Goal: Transaction & Acquisition: Purchase product/service

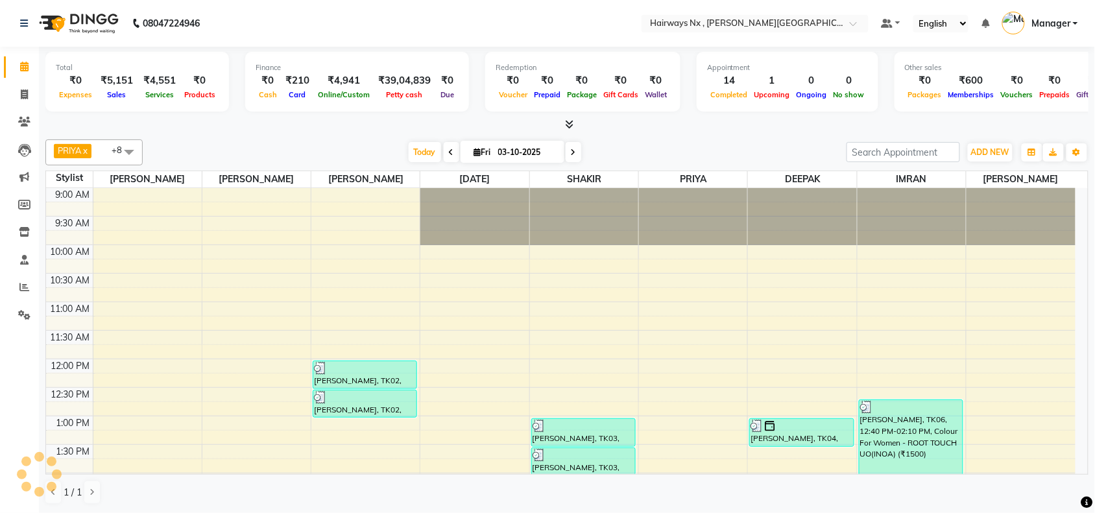
scroll to position [347, 0]
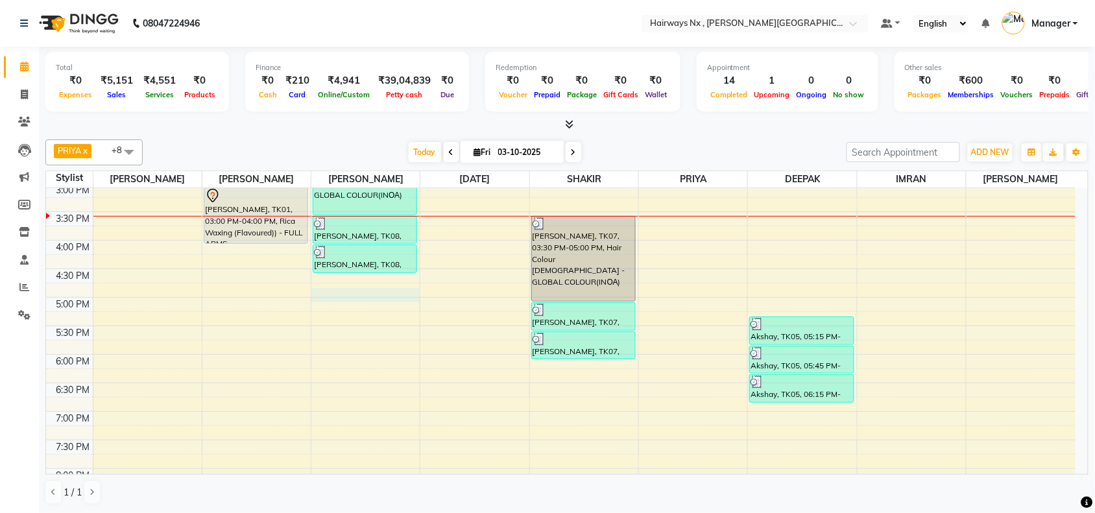
click at [361, 290] on div "9:00 AM 9:30 AM 10:00 AM 10:30 AM 11:00 AM 11:30 AM 12:00 PM 12:30 PM 1:00 PM 1…" at bounding box center [560, 240] width 1029 height 799
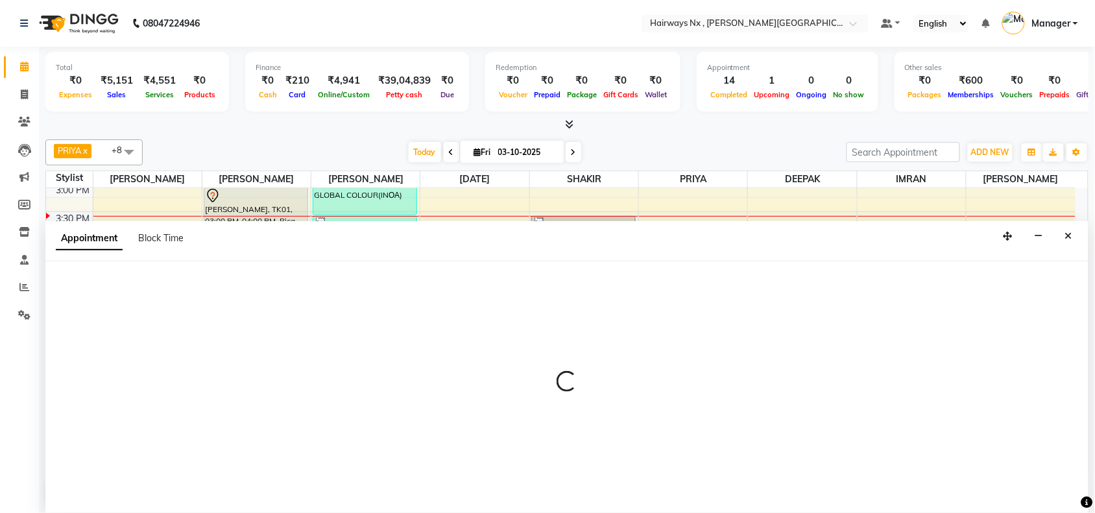
scroll to position [1, 0]
select select "12973"
select select "1005"
select select "tentative"
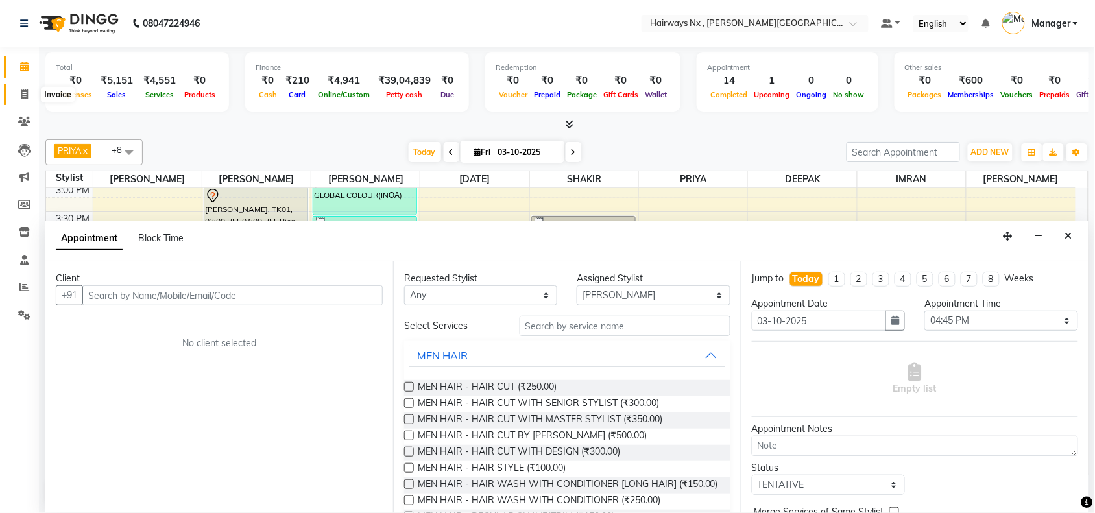
drag, startPoint x: 21, startPoint y: 91, endPoint x: 24, endPoint y: 63, distance: 28.7
click at [21, 91] on icon at bounding box center [24, 95] width 7 height 10
select select "service"
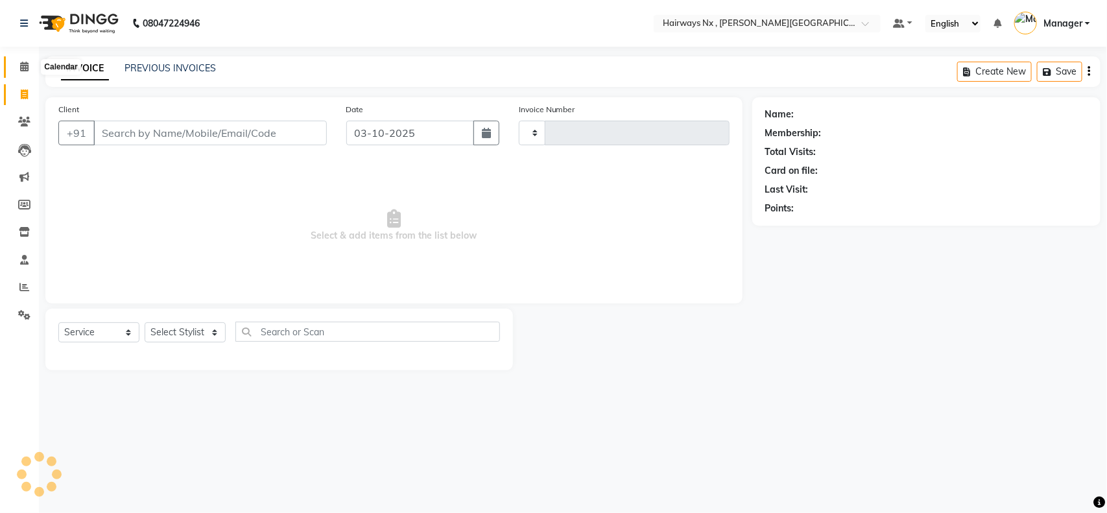
type input "1266"
select select "778"
click at [24, 63] on icon at bounding box center [24, 67] width 8 height 10
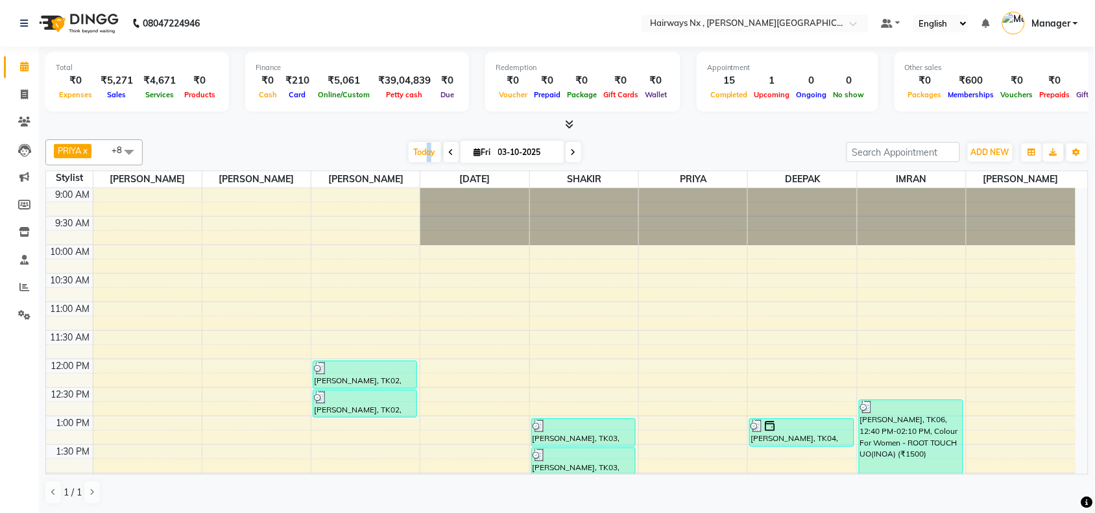
drag, startPoint x: 426, startPoint y: 148, endPoint x: 398, endPoint y: 176, distance: 40.4
click at [426, 147] on span "Today" at bounding box center [425, 152] width 32 height 20
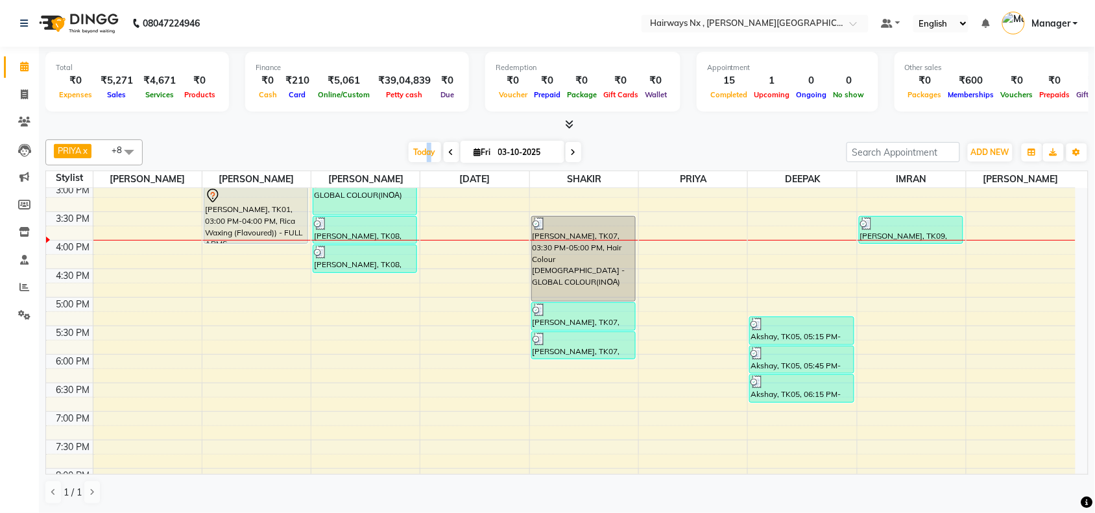
click at [779, 433] on td at bounding box center [584, 433] width 983 height 14
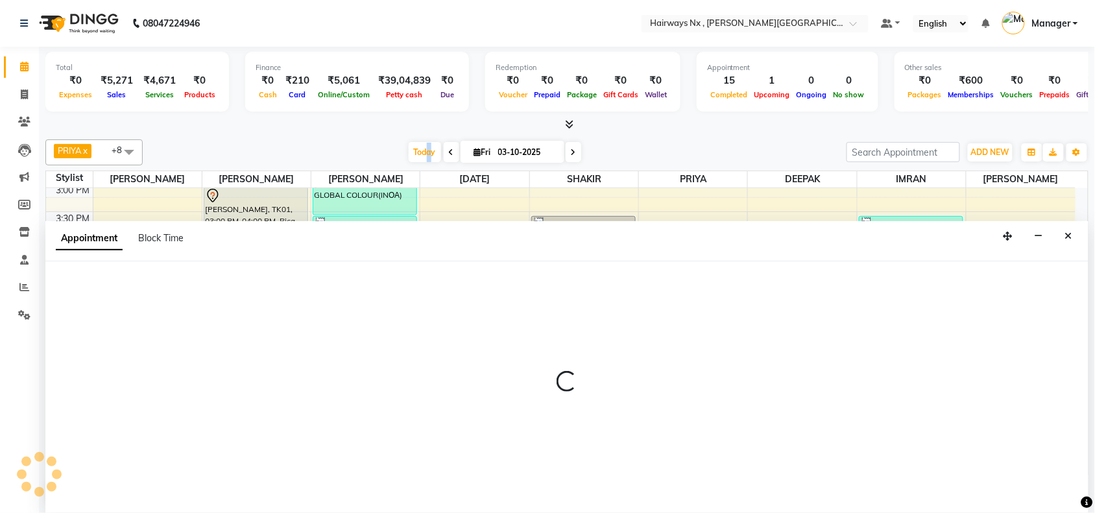
scroll to position [1, 0]
select select "86028"
select select "1140"
select select "tentative"
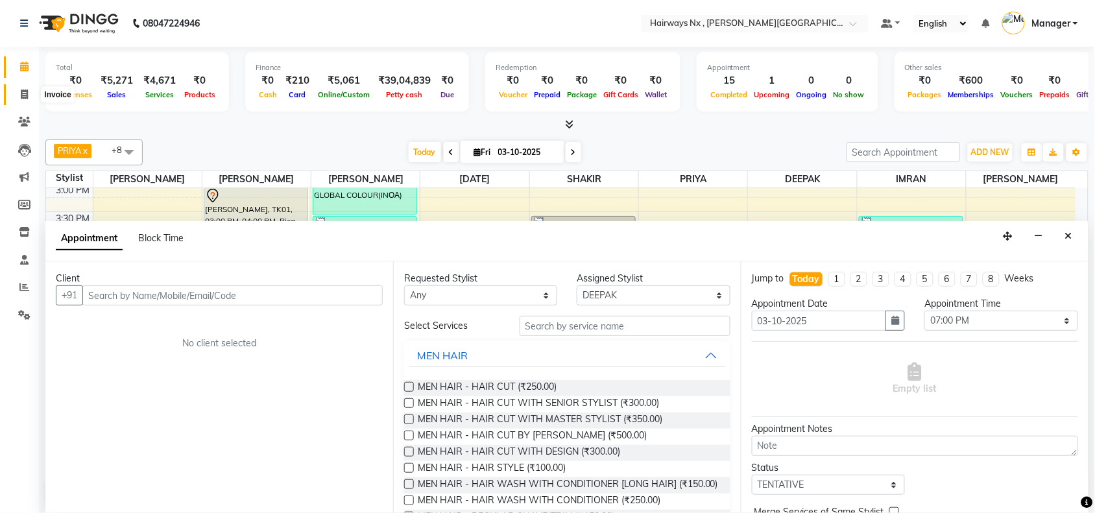
click at [23, 93] on icon at bounding box center [24, 95] width 7 height 10
select select "service"
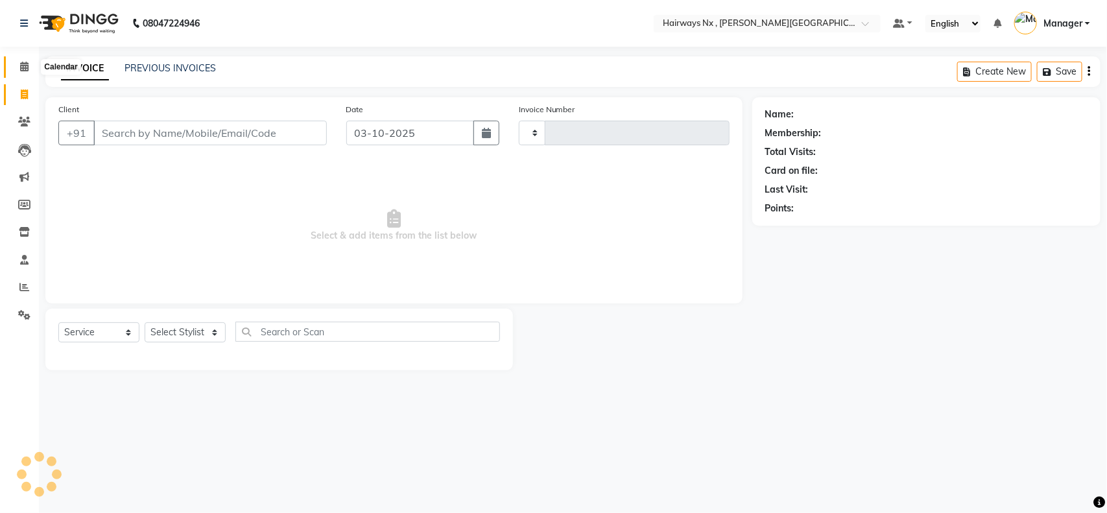
type input "1266"
select select "778"
click at [27, 66] on icon at bounding box center [24, 67] width 8 height 10
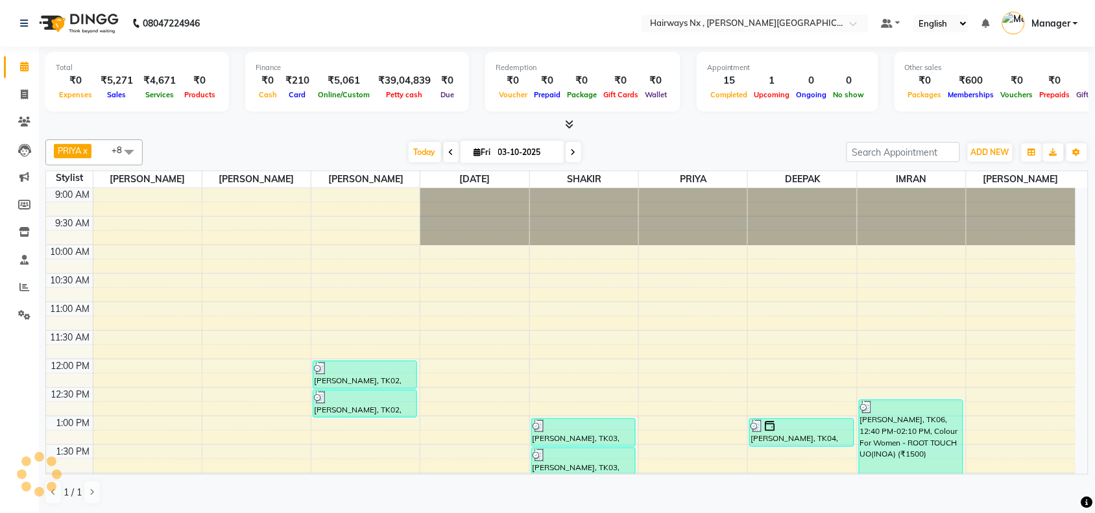
scroll to position [347, 0]
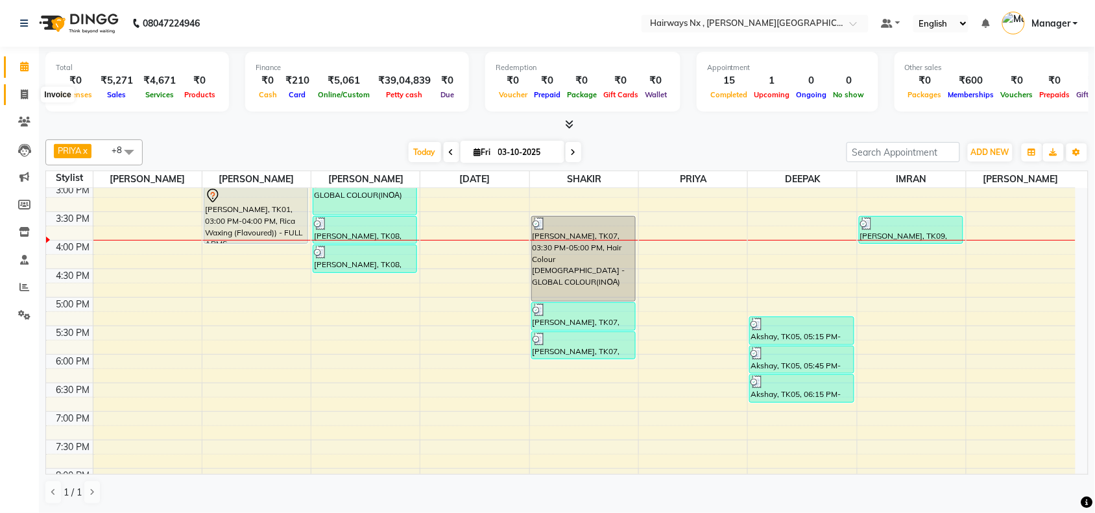
click at [23, 91] on icon at bounding box center [24, 95] width 7 height 10
select select "service"
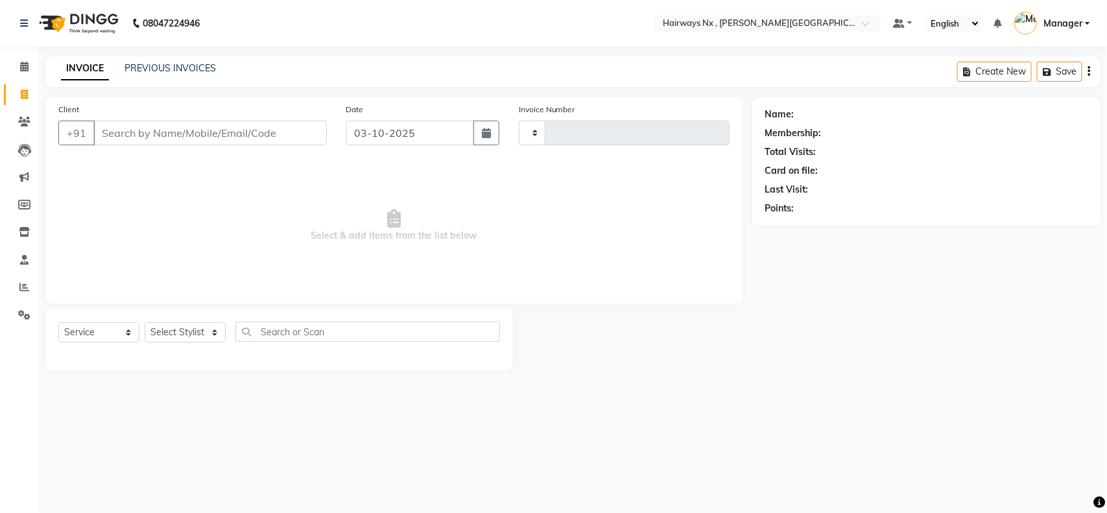
type input "1266"
select select "778"
click at [232, 134] on input "Client" at bounding box center [210, 133] width 234 height 25
click at [27, 62] on icon at bounding box center [24, 67] width 8 height 10
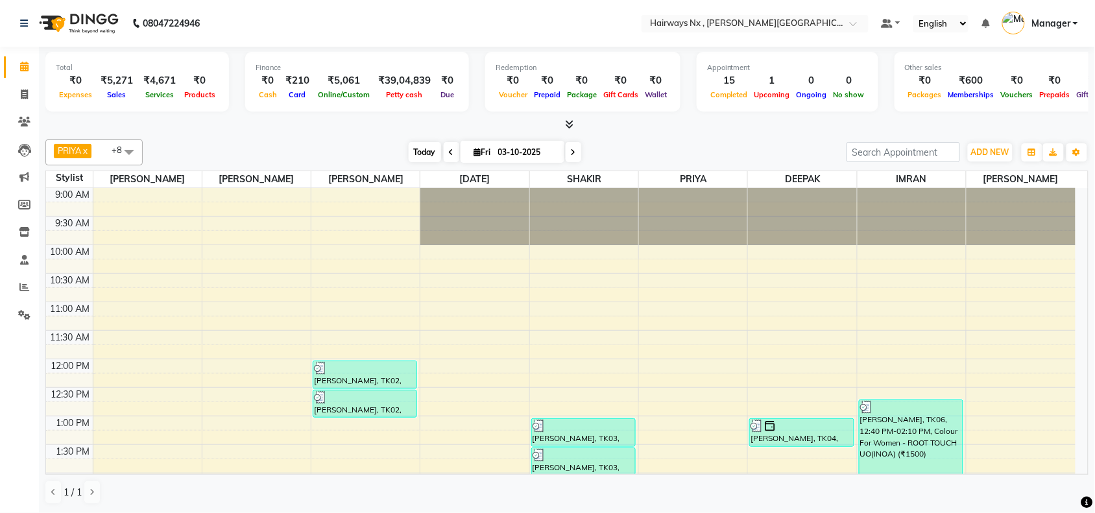
click at [414, 154] on span "Today" at bounding box center [425, 152] width 32 height 20
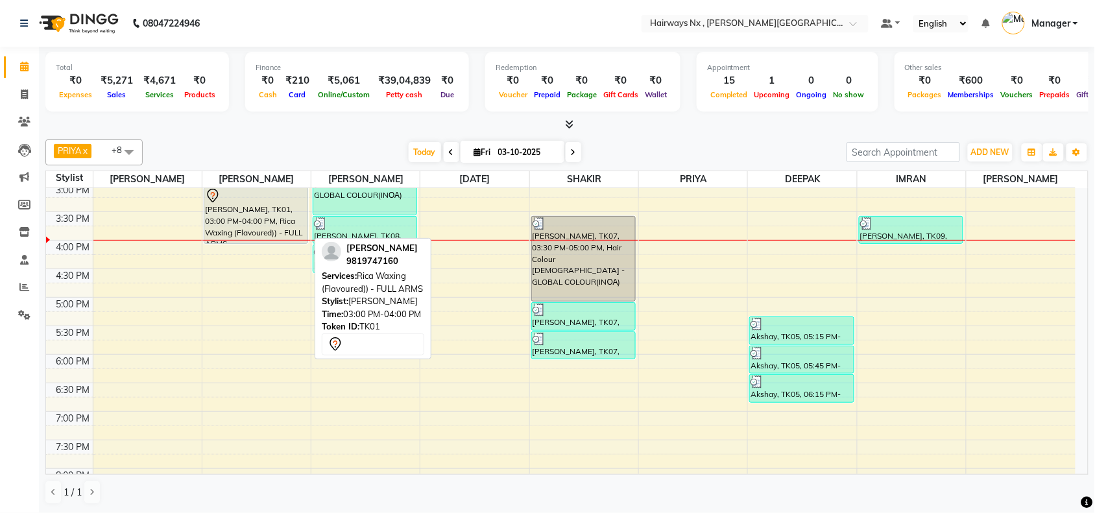
click at [272, 219] on div "[PERSON_NAME], TK01, 03:00 PM-04:00 PM, Rica Waxing (Flavoured)) - FULL ARMS" at bounding box center [255, 215] width 103 height 56
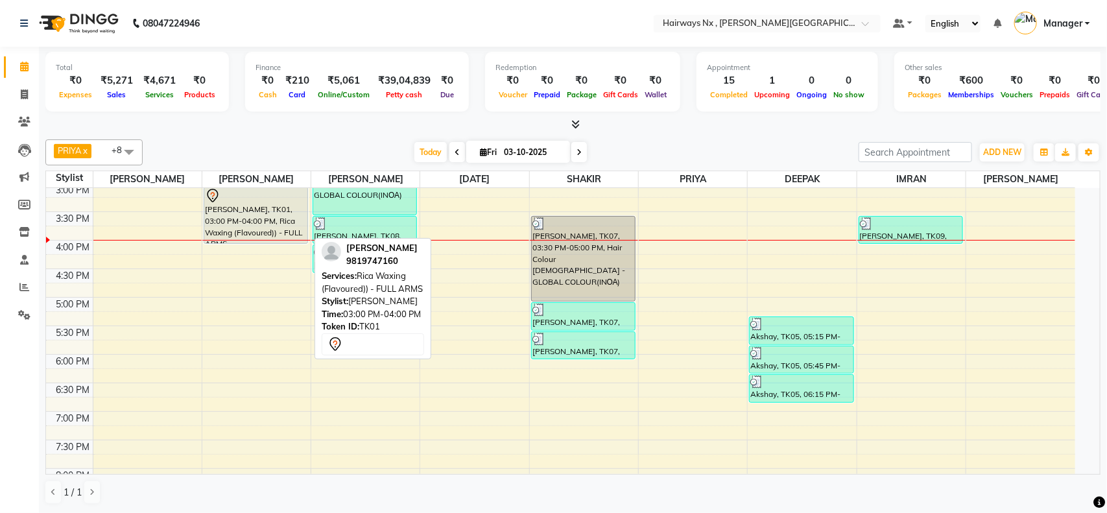
select select "7"
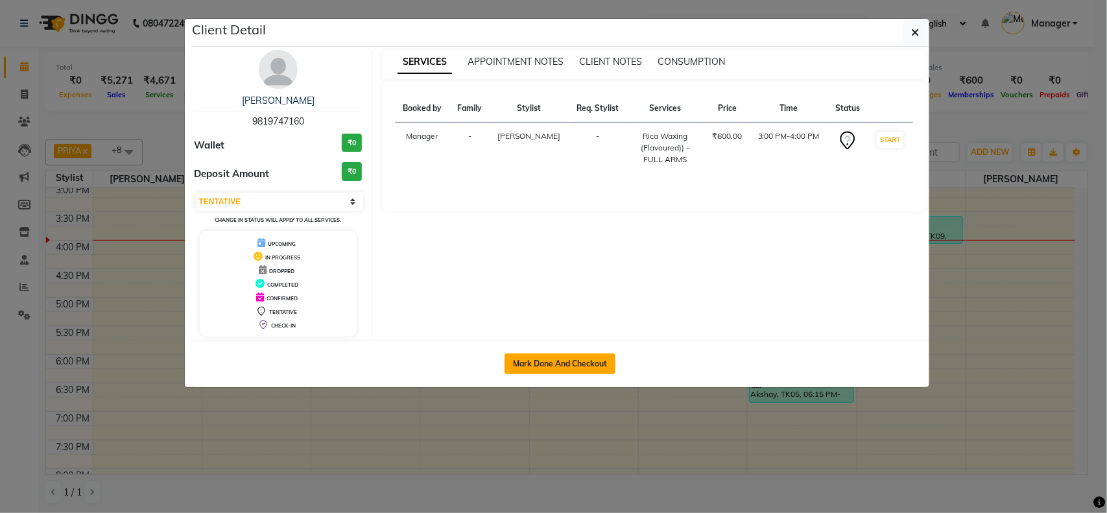
click at [537, 355] on button "Mark Done And Checkout" at bounding box center [560, 364] width 111 height 21
select select "service"
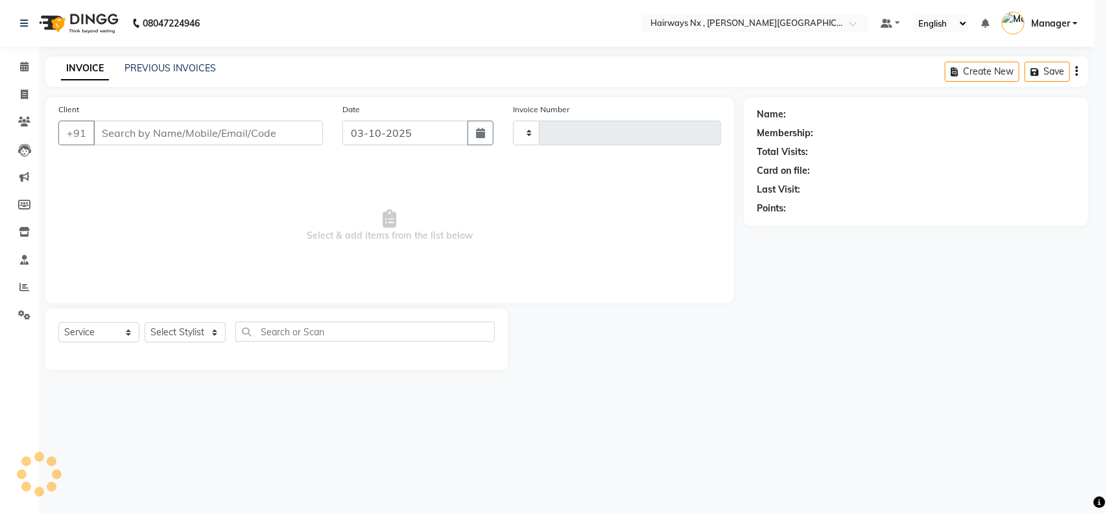
type input "1266"
select select "778"
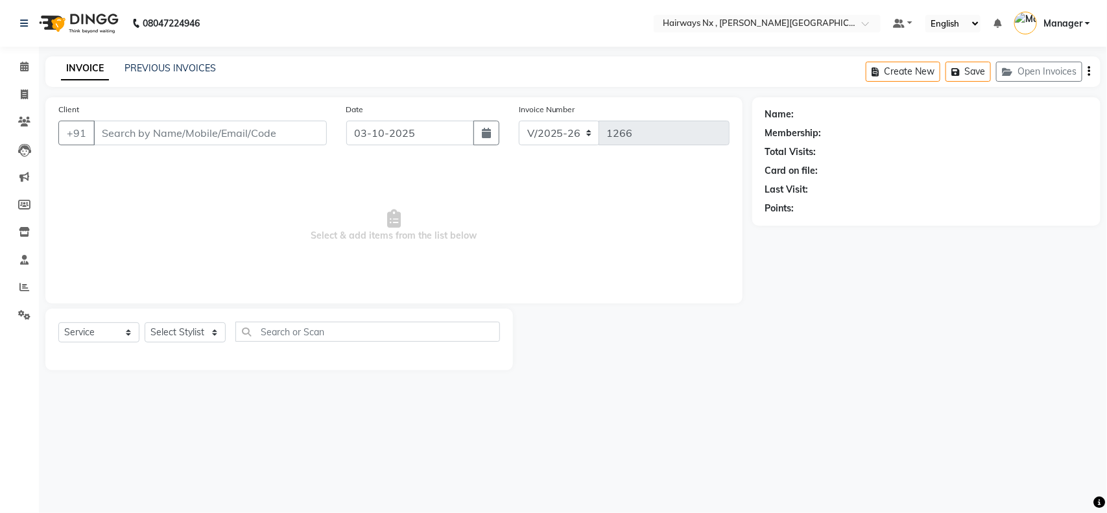
type input "98******60"
select select "12972"
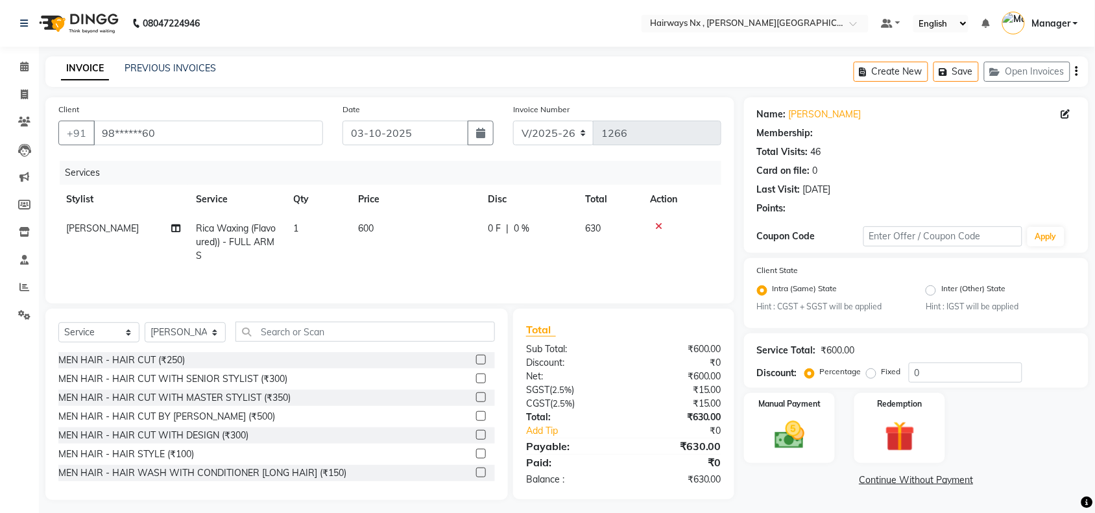
select select "1: Object"
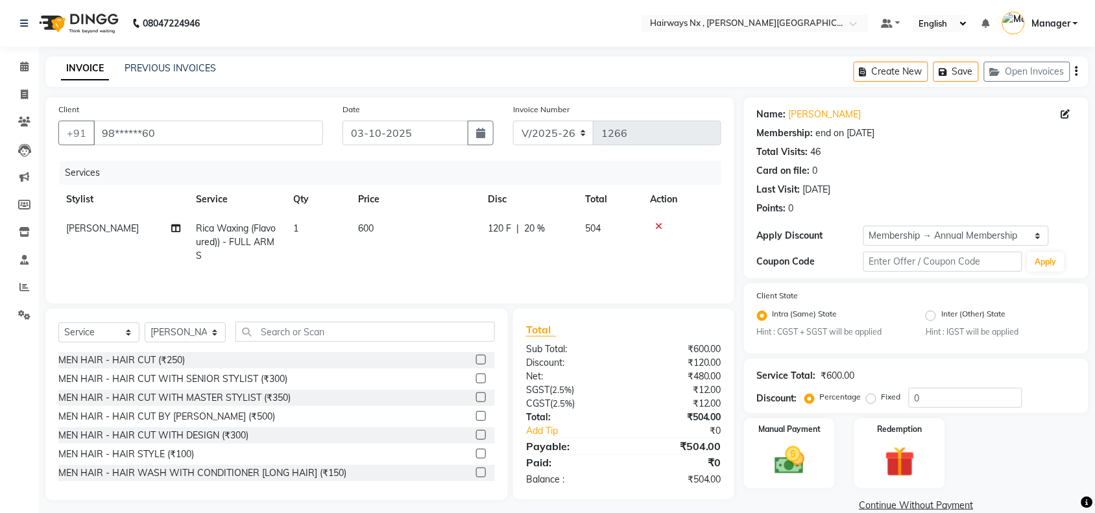
type input "20"
click at [655, 224] on icon at bounding box center [658, 226] width 7 height 9
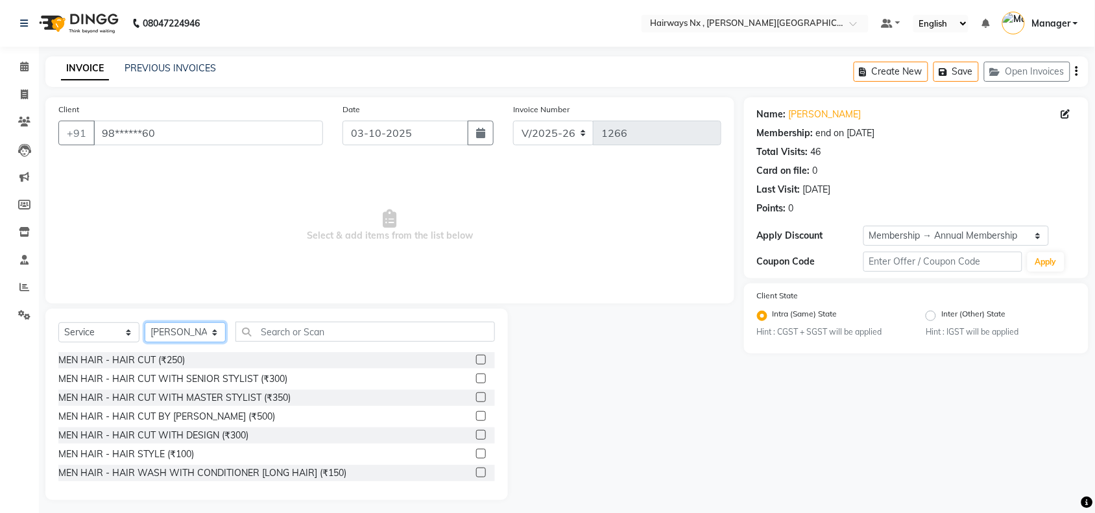
click at [177, 333] on select "Select Stylist ALIM AZAD DEEPAK IMRAN KAMAL SALMANI KASHISH Manager MUZZAMIL PR…" at bounding box center [185, 332] width 81 height 20
select select "76846"
click at [145, 322] on select "Select Stylist ALIM AZAD DEEPAK IMRAN KAMAL SALMANI KASHISH Manager MUZZAMIL PR…" at bounding box center [185, 332] width 81 height 20
click at [357, 332] on input "text" at bounding box center [364, 332] width 259 height 20
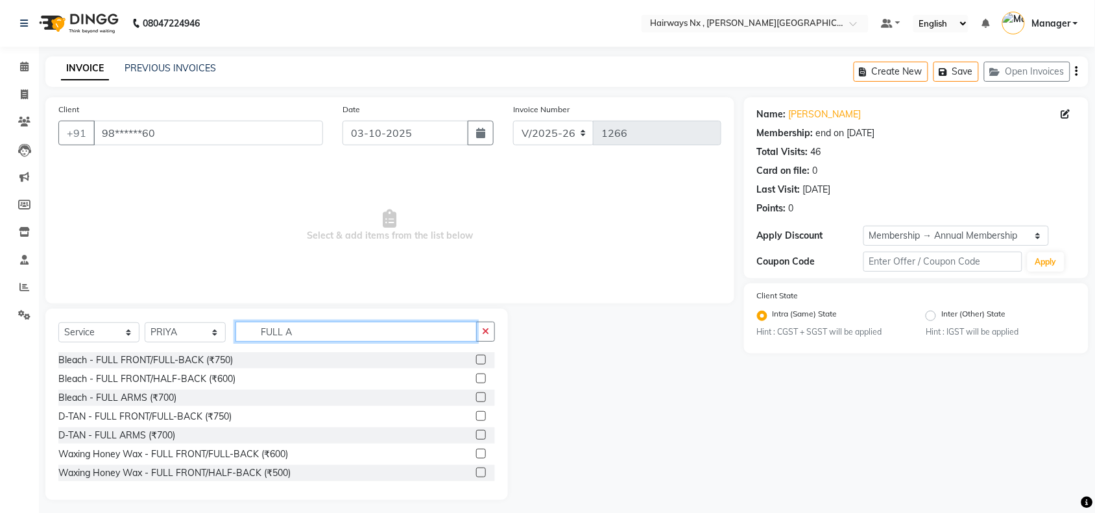
scroll to position [81, 0]
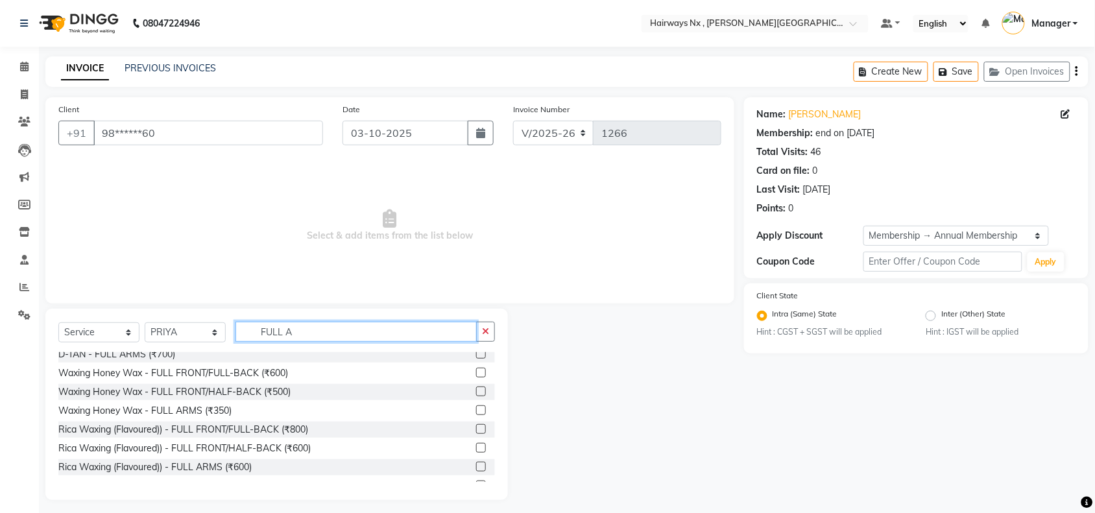
type input "FULL A"
click at [476, 413] on label at bounding box center [481, 410] width 10 height 10
click at [476, 413] on input "checkbox" at bounding box center [480, 411] width 8 height 8
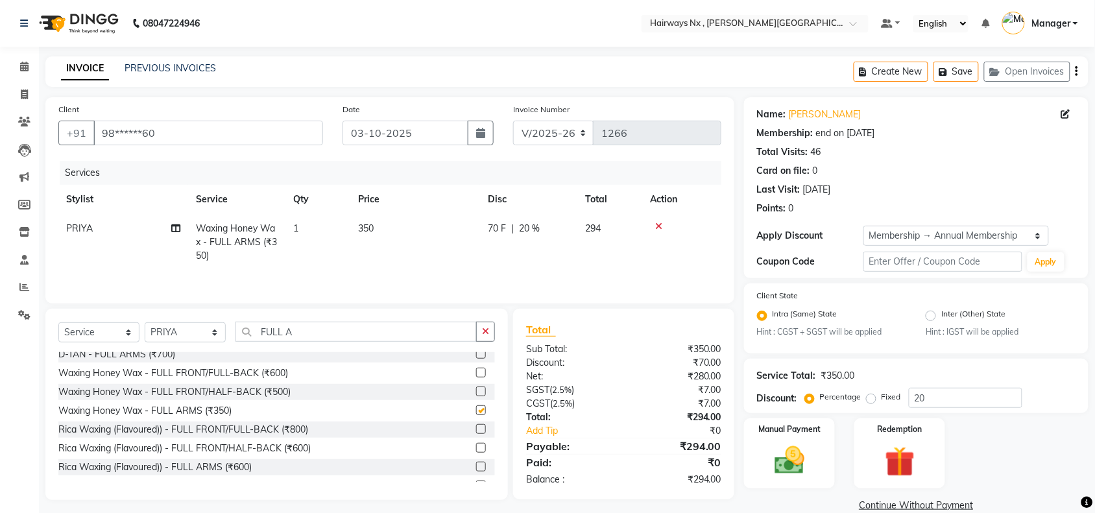
checkbox input "false"
click at [326, 333] on input "FULL A" at bounding box center [355, 332] width 241 height 20
type input "F"
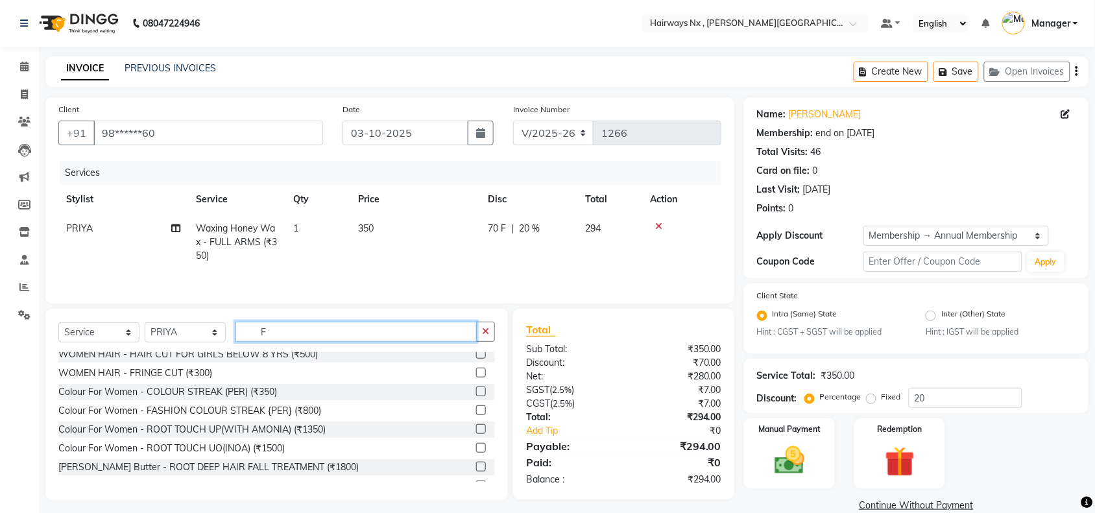
scroll to position [0, 0]
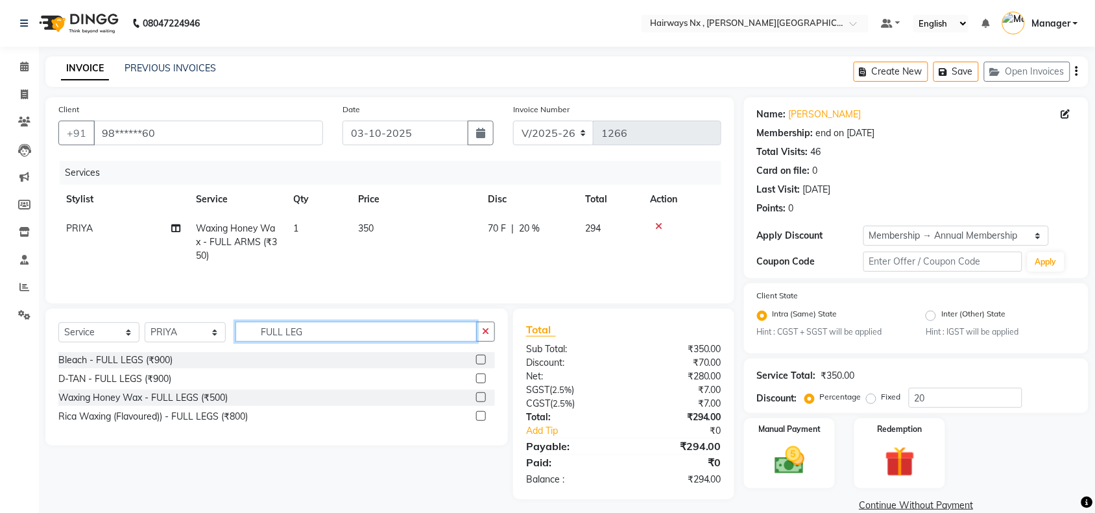
type input "FULL LEG"
click at [480, 402] on label at bounding box center [481, 397] width 10 height 10
click at [480, 402] on input "checkbox" at bounding box center [480, 398] width 8 height 8
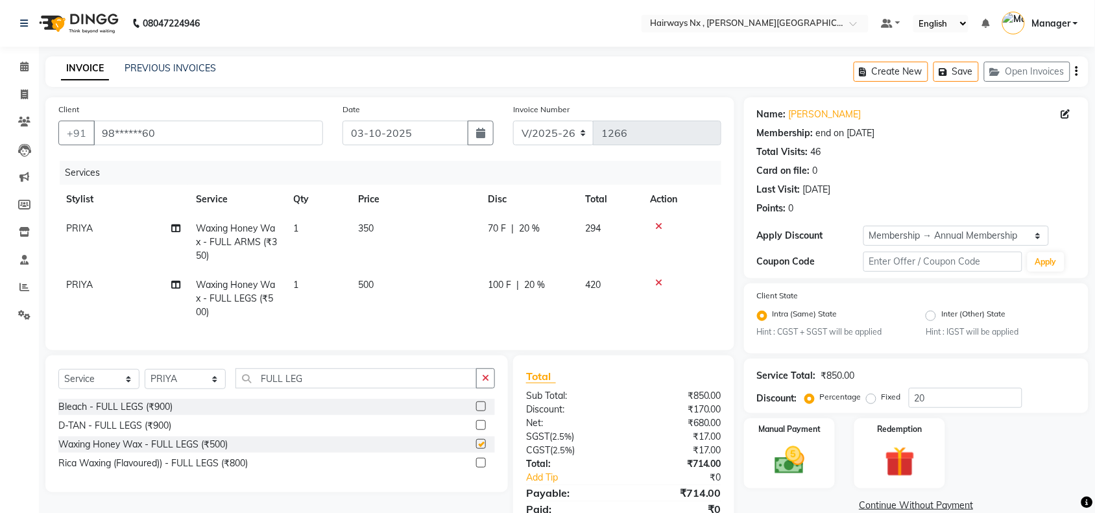
checkbox input "false"
click at [308, 389] on input "FULL LEG" at bounding box center [355, 378] width 241 height 20
type input "F"
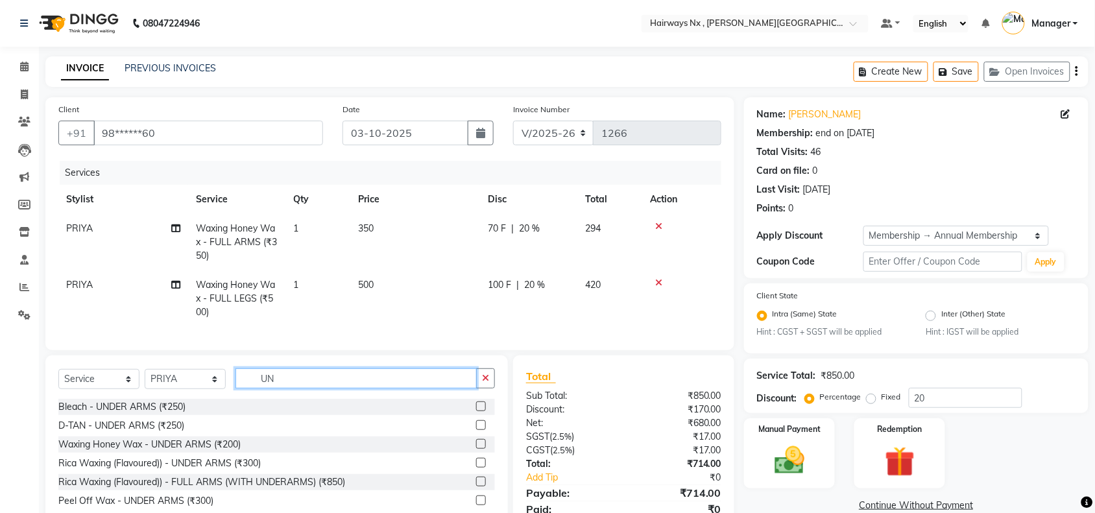
type input "UN"
click at [475, 453] on div "Waxing Honey Wax - UNDER ARMS (₹200)" at bounding box center [276, 445] width 437 height 16
click at [479, 449] on label at bounding box center [481, 444] width 10 height 10
click at [479, 449] on input "checkbox" at bounding box center [480, 444] width 8 height 8
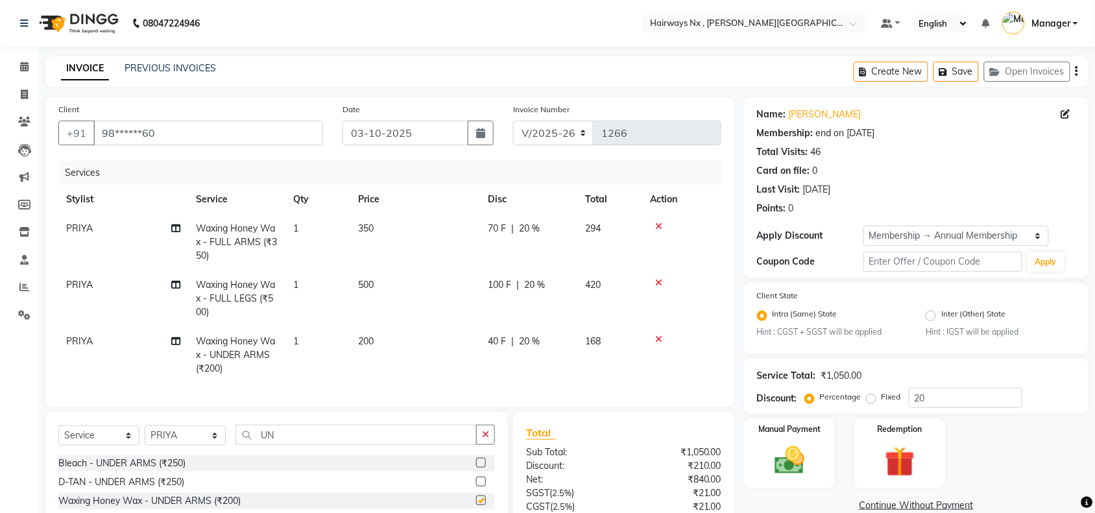
checkbox input "false"
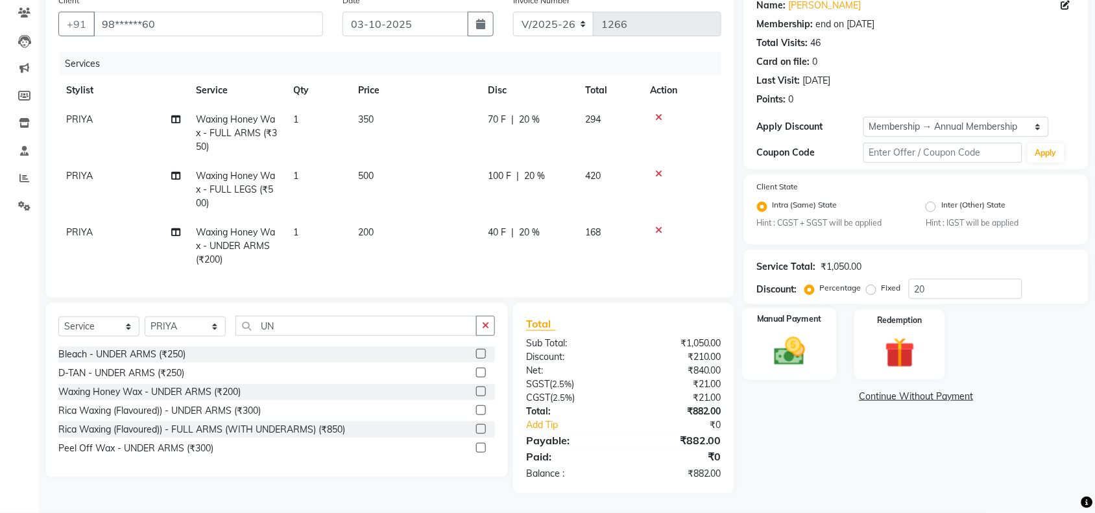
click at [809, 334] on img at bounding box center [789, 352] width 51 height 36
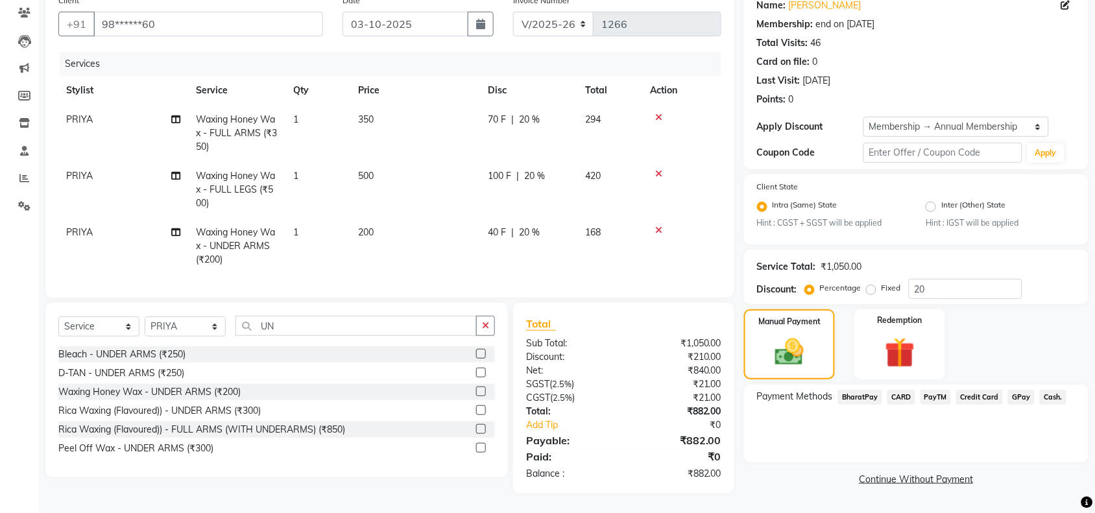
click at [1046, 390] on span "Cash." at bounding box center [1053, 397] width 27 height 15
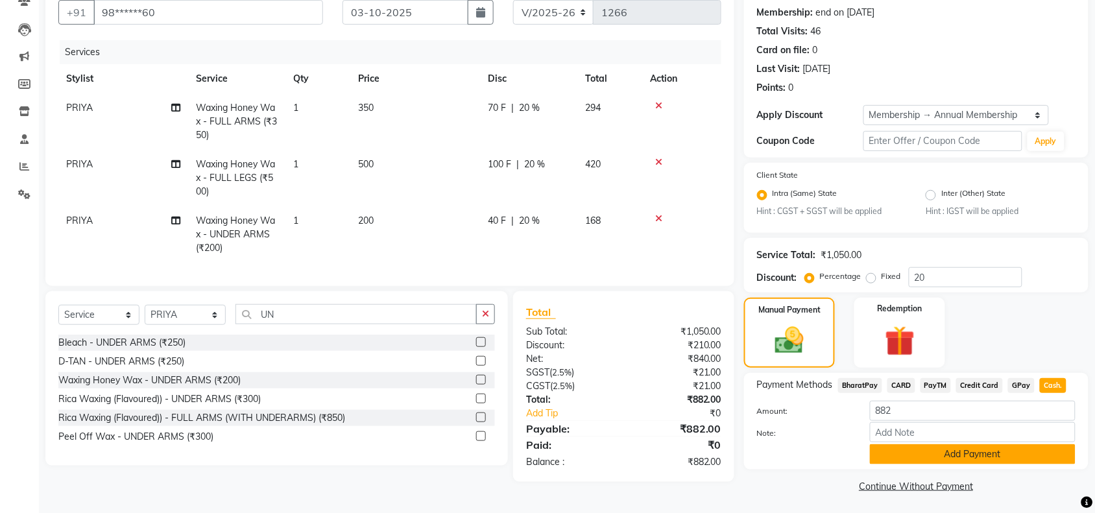
scroll to position [121, 0]
click at [959, 456] on button "Add Payment" at bounding box center [973, 454] width 206 height 20
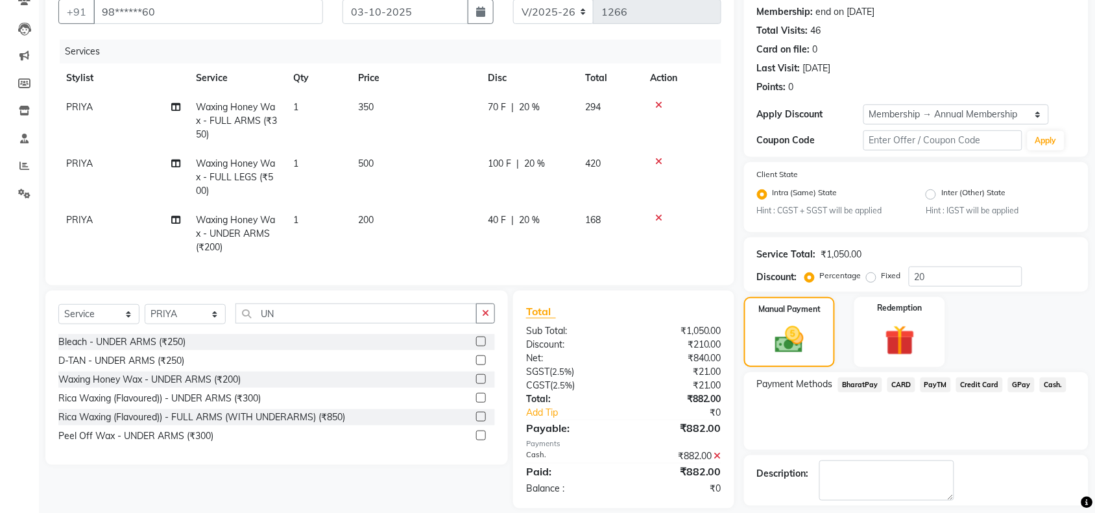
scroll to position [176, 0]
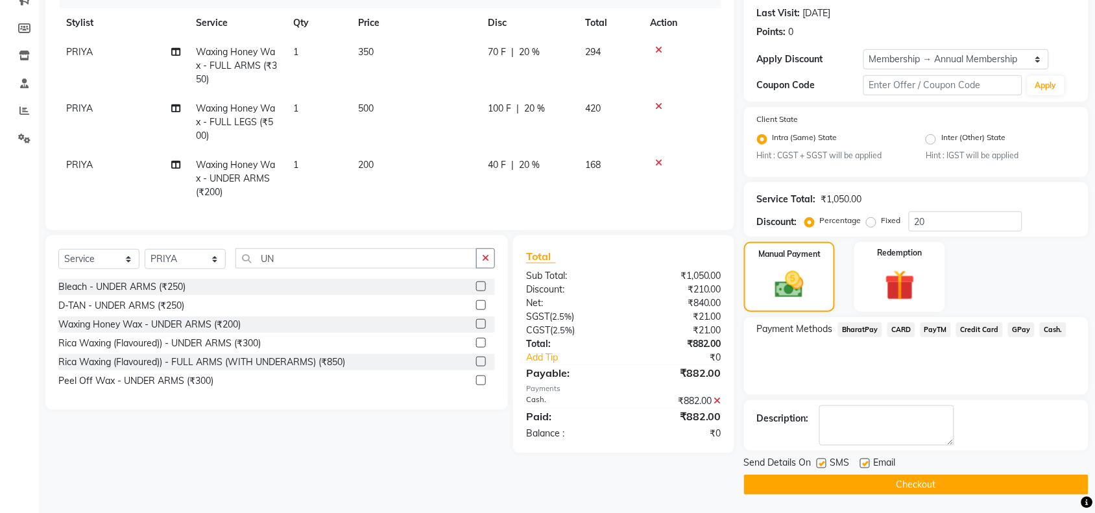
click at [892, 487] on button "Checkout" at bounding box center [916, 485] width 344 height 20
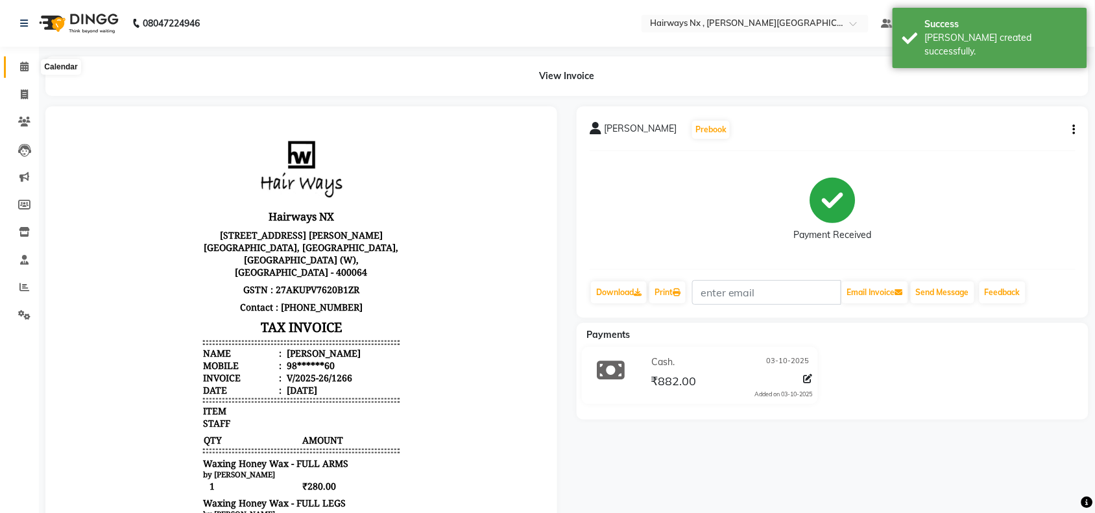
click at [25, 67] on icon at bounding box center [24, 67] width 8 height 10
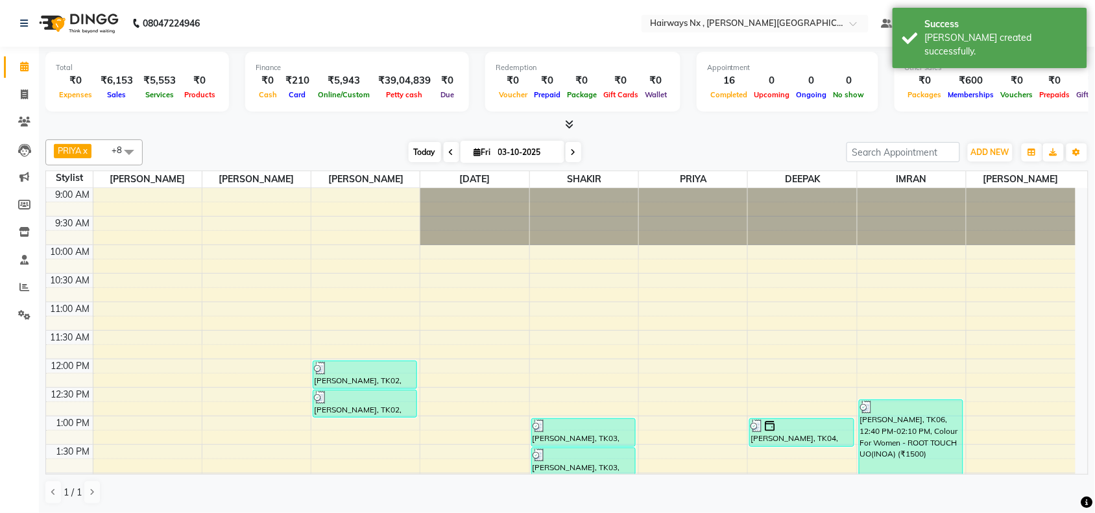
click at [419, 148] on span "Today" at bounding box center [425, 152] width 32 height 20
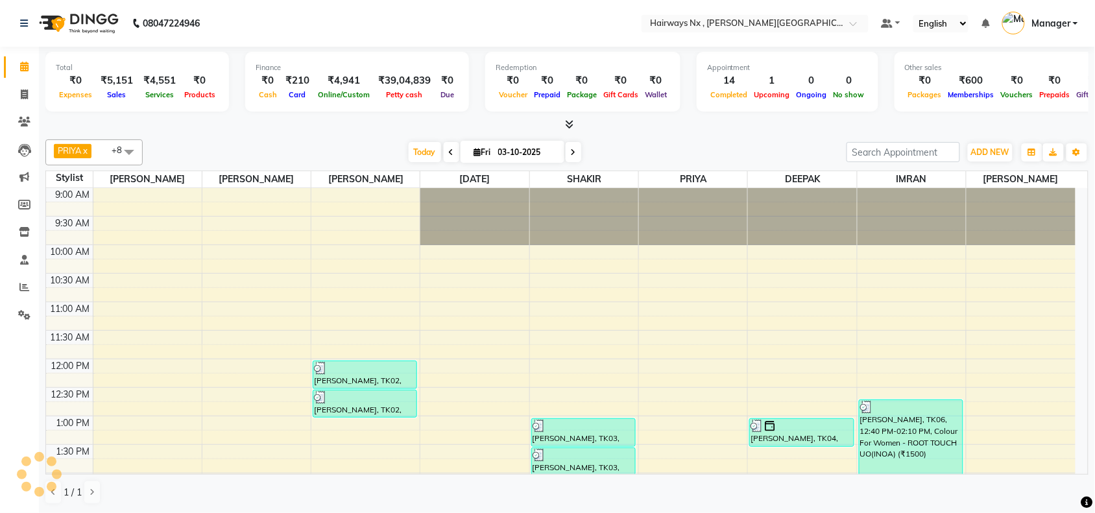
click at [415, 149] on span "Today" at bounding box center [425, 152] width 32 height 20
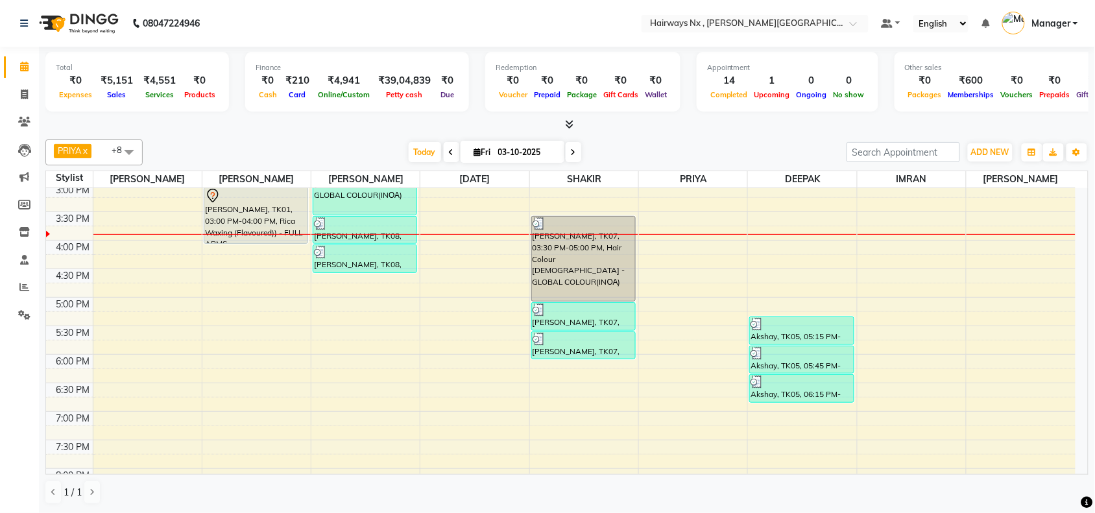
click at [907, 225] on div "9:00 AM 9:30 AM 10:00 AM 10:30 AM 11:00 AM 11:30 AM 12:00 PM 12:30 PM 1:00 PM 1…" at bounding box center [560, 240] width 1029 height 799
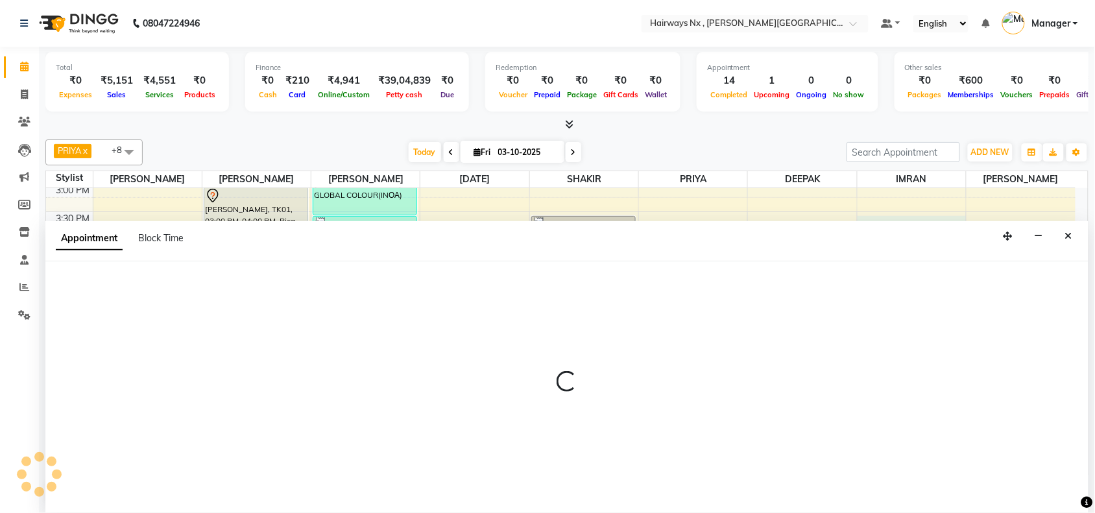
select select "86029"
select select "tentative"
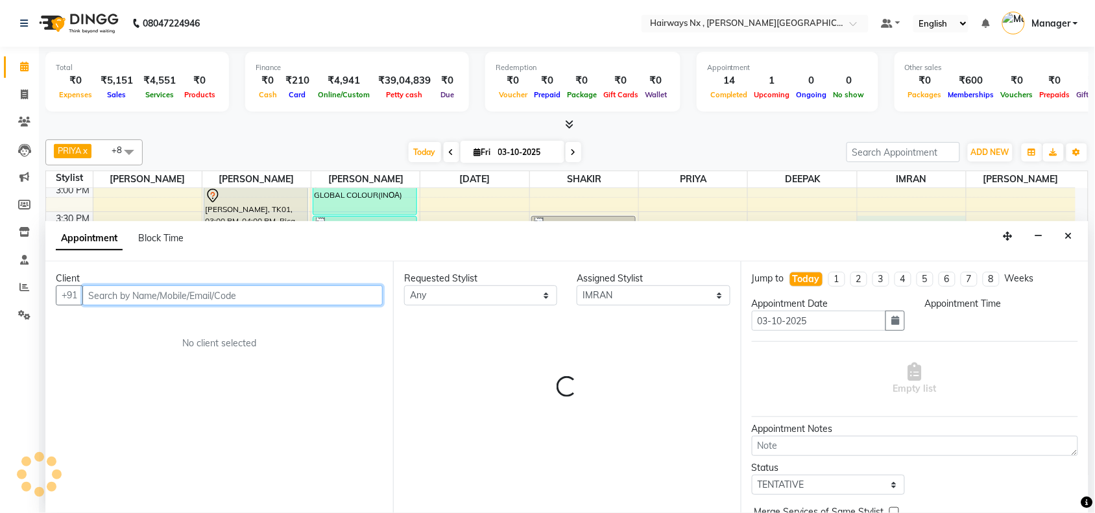
scroll to position [1, 0]
select select "930"
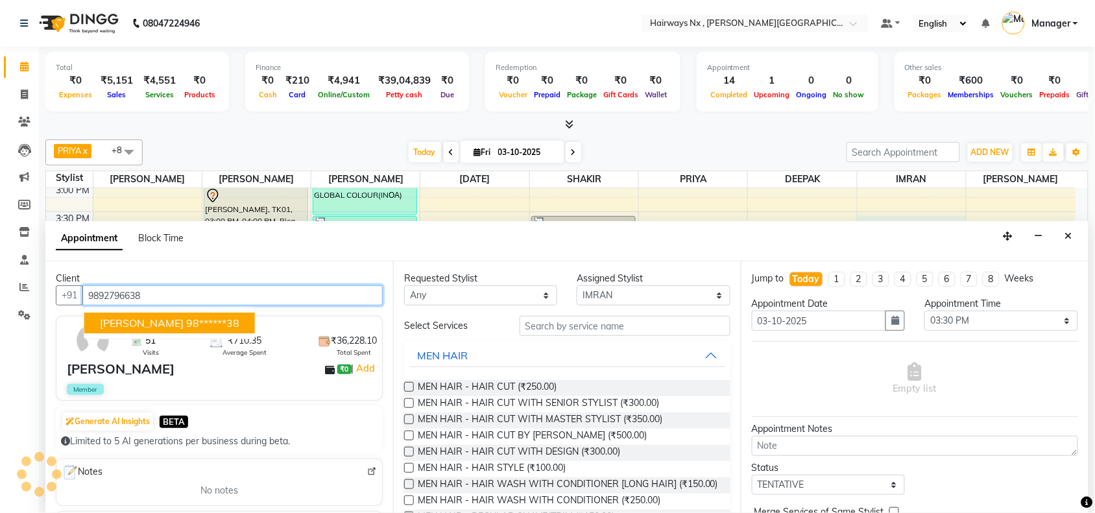
click at [186, 326] on ngb-highlight "98******38" at bounding box center [212, 323] width 53 height 13
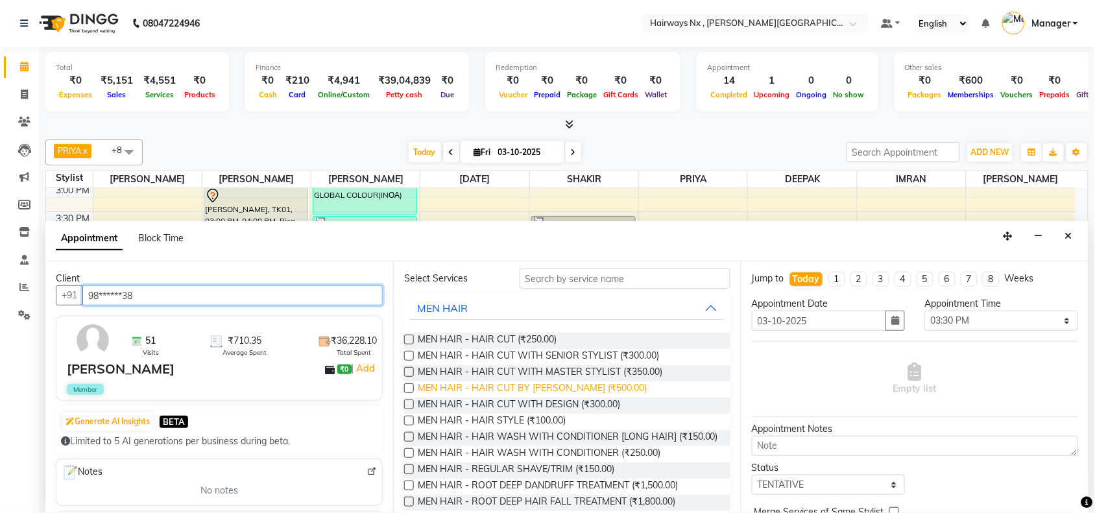
scroll to position [81, 0]
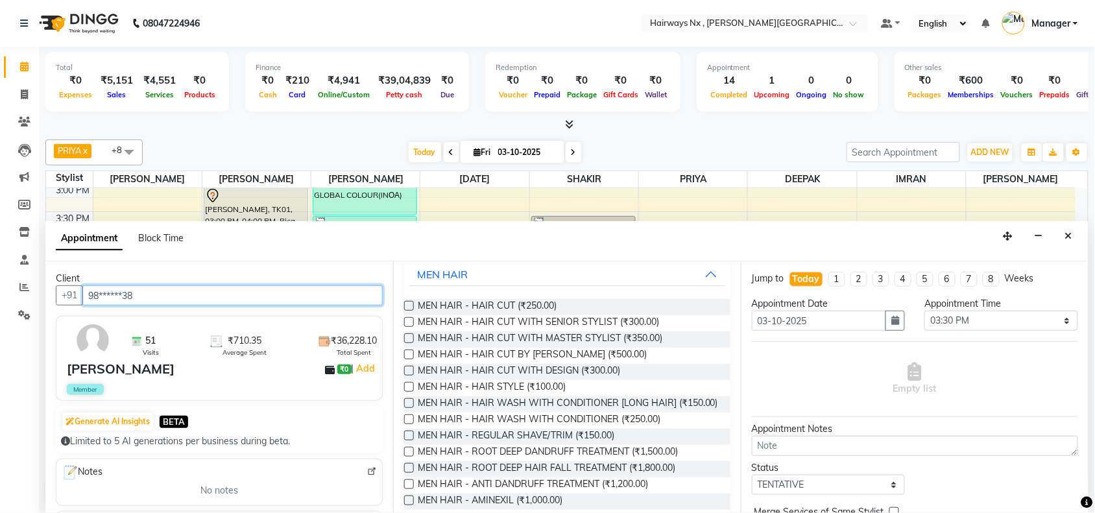
type input "98******38"
click at [409, 440] on label at bounding box center [409, 436] width 10 height 10
click at [409, 441] on input "checkbox" at bounding box center [408, 437] width 8 height 8
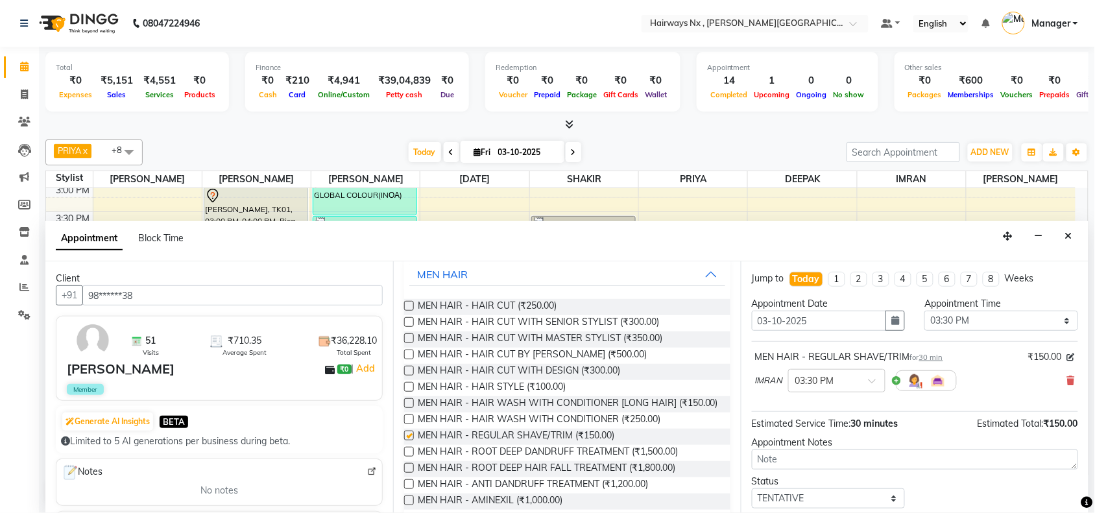
checkbox input "false"
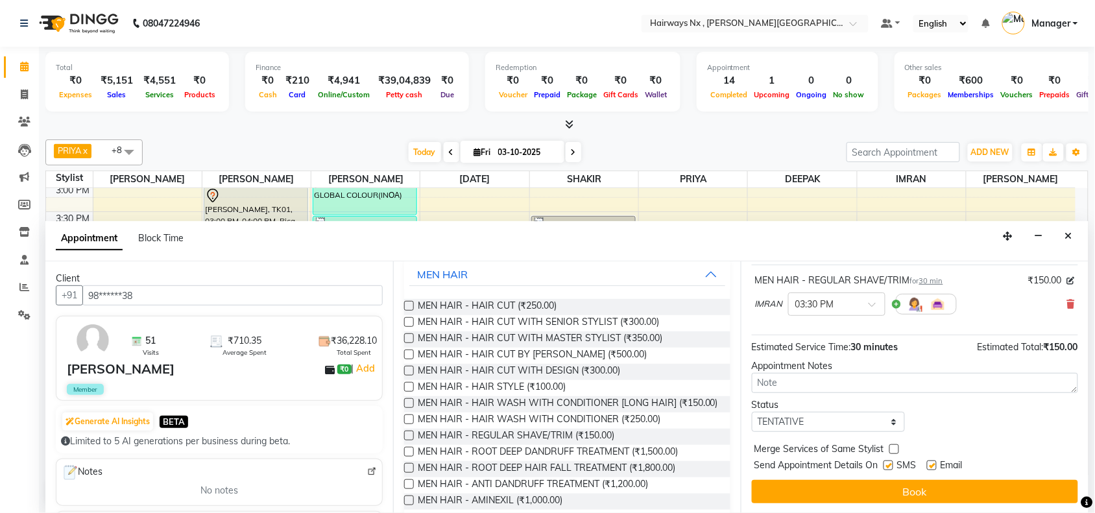
scroll to position [78, 0]
click at [890, 466] on label at bounding box center [889, 465] width 10 height 10
click at [890, 466] on input "checkbox" at bounding box center [888, 466] width 8 height 8
checkbox input "false"
click at [928, 464] on label at bounding box center [932, 465] width 10 height 10
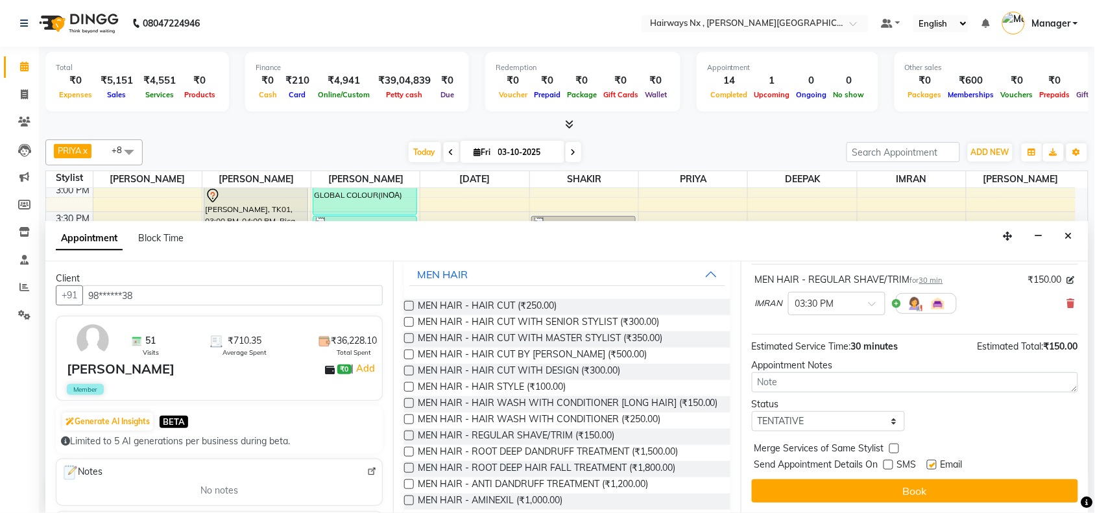
click at [928, 464] on input "checkbox" at bounding box center [931, 466] width 8 height 8
checkbox input "false"
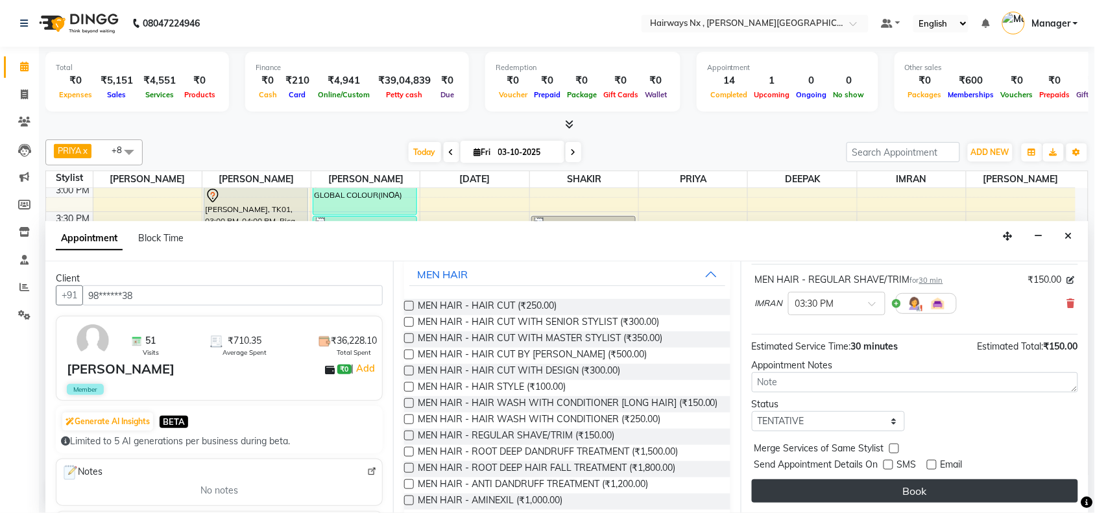
click at [936, 490] on button "Book" at bounding box center [915, 490] width 326 height 23
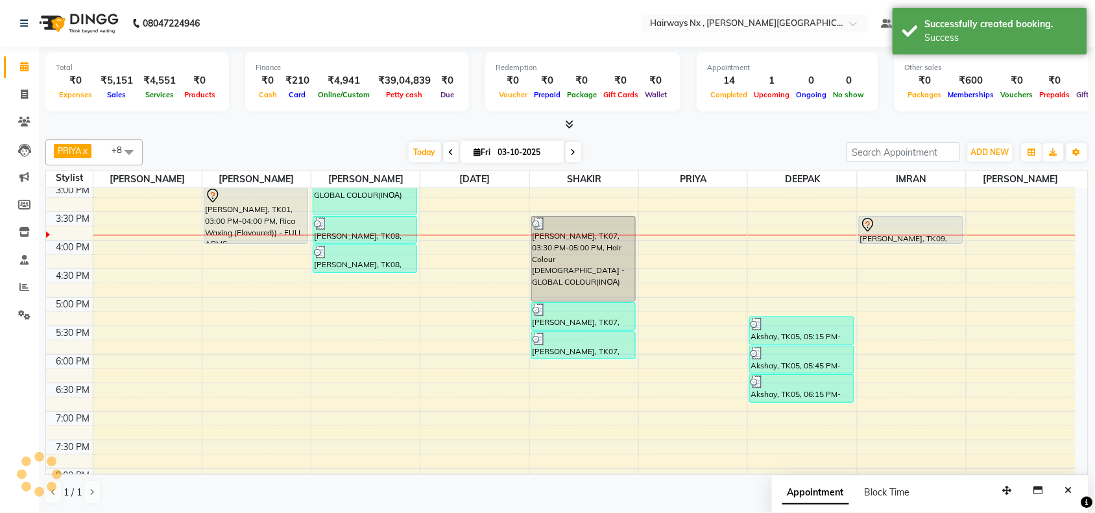
scroll to position [0, 0]
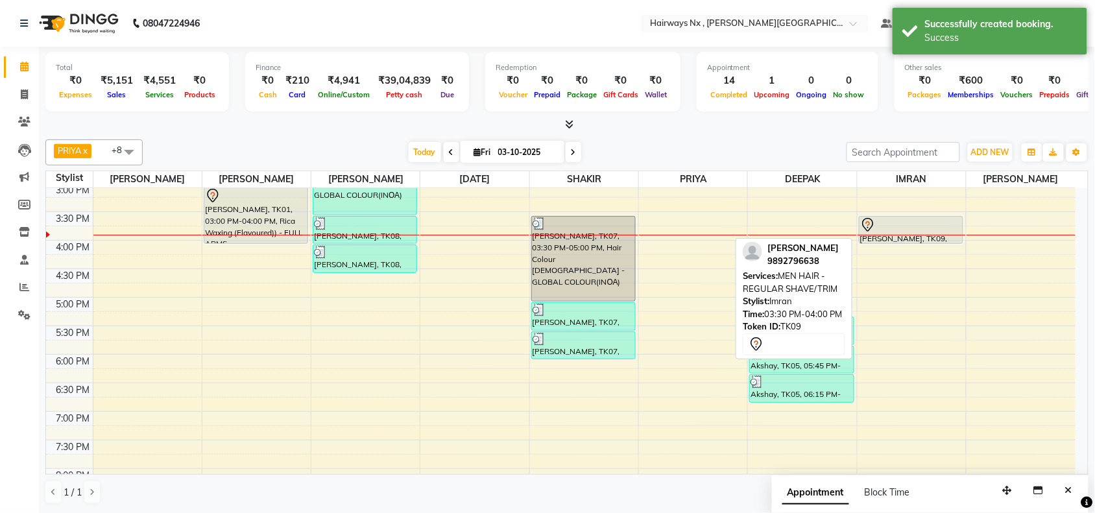
click at [911, 226] on div at bounding box center [911, 225] width 102 height 16
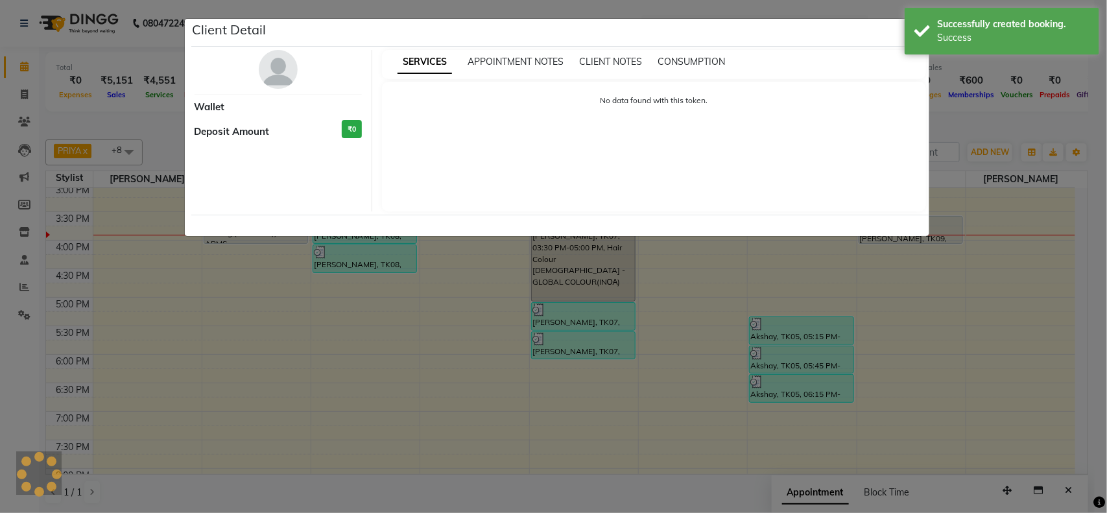
select select "7"
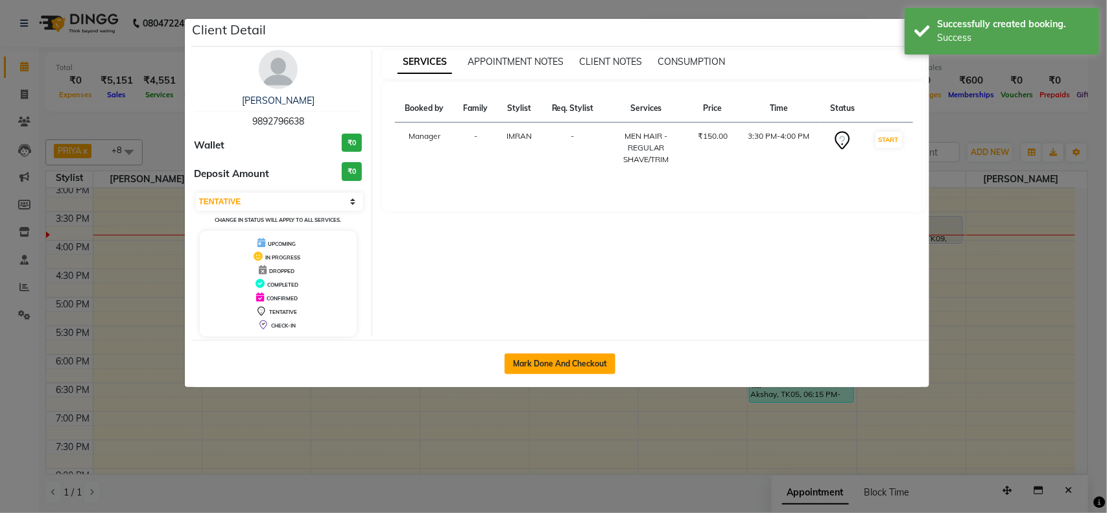
click at [584, 371] on button "Mark Done And Checkout" at bounding box center [560, 364] width 111 height 21
select select "service"
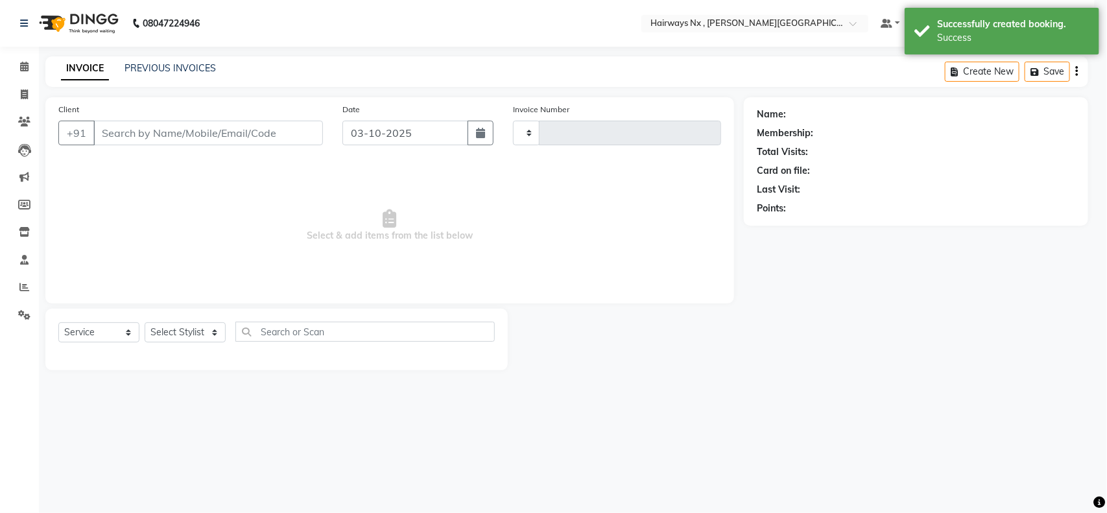
type input "1266"
select select "778"
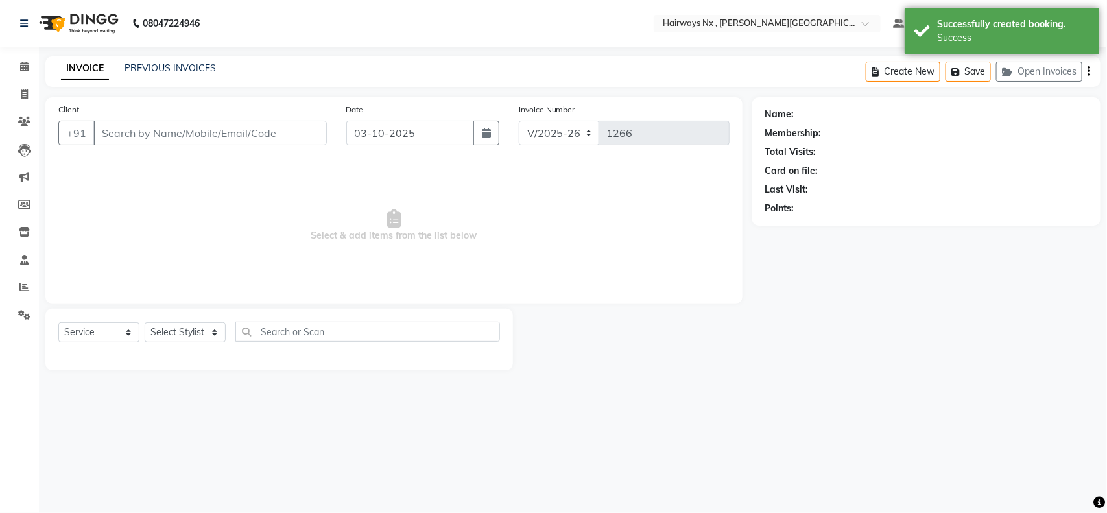
type input "98******38"
select select "86029"
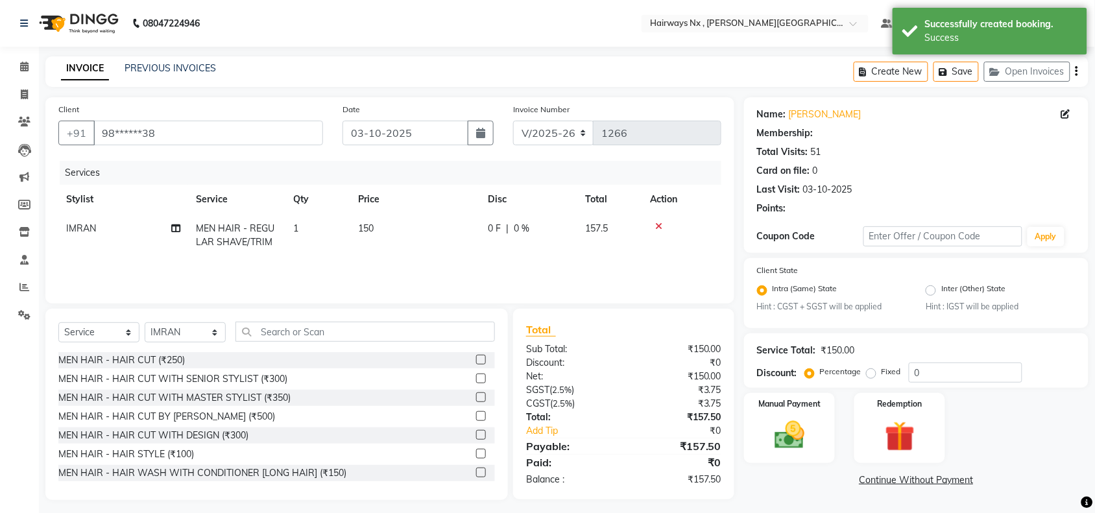
select select "1: Object"
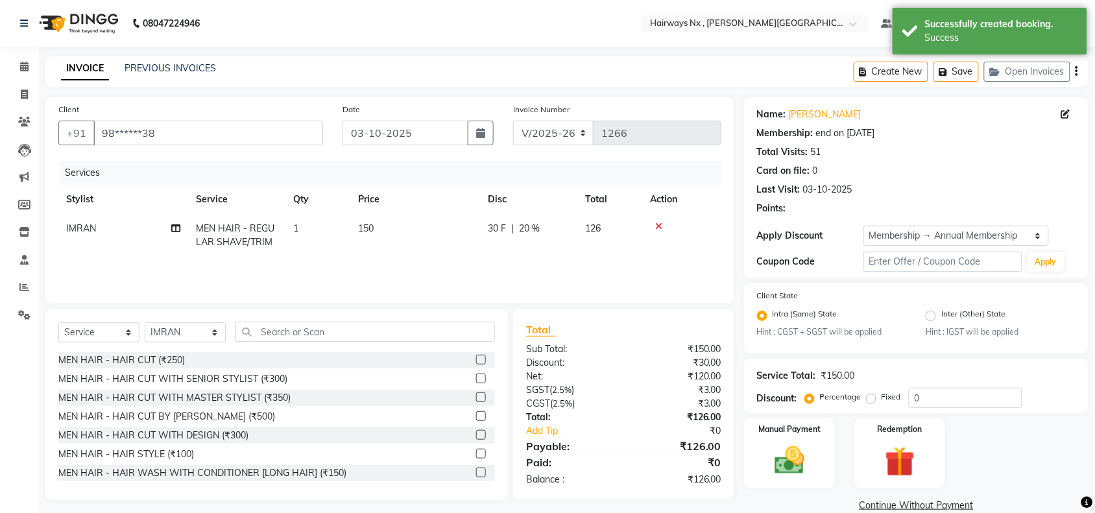
type input "20"
click at [540, 132] on select "INV/25-26 V/2025-26" at bounding box center [553, 133] width 81 height 25
select select "6959"
click at [513, 121] on select "INV/25-26 V/2025-26" at bounding box center [553, 133] width 81 height 25
type input "1086"
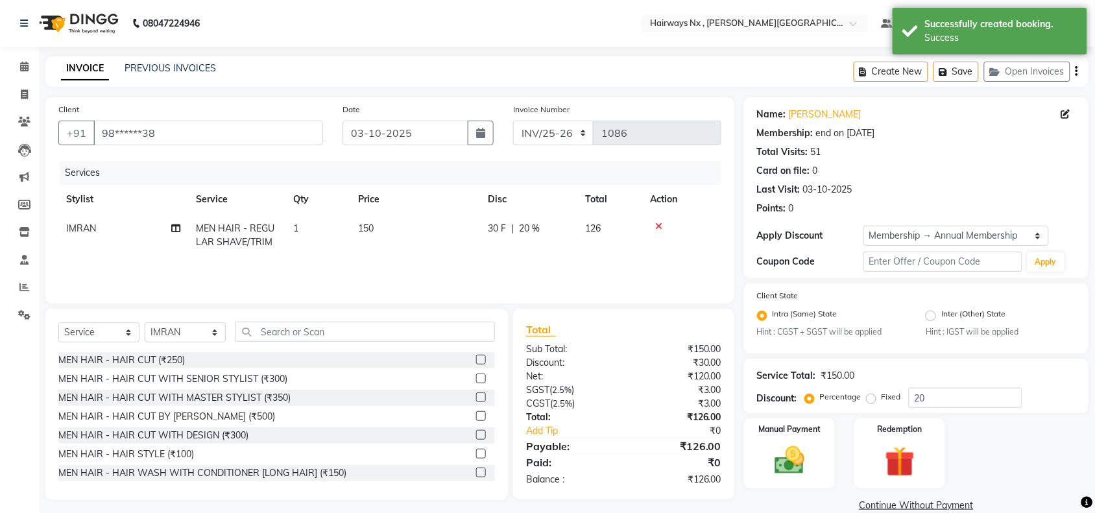
click at [1077, 72] on icon "button" at bounding box center [1077, 71] width 3 height 1
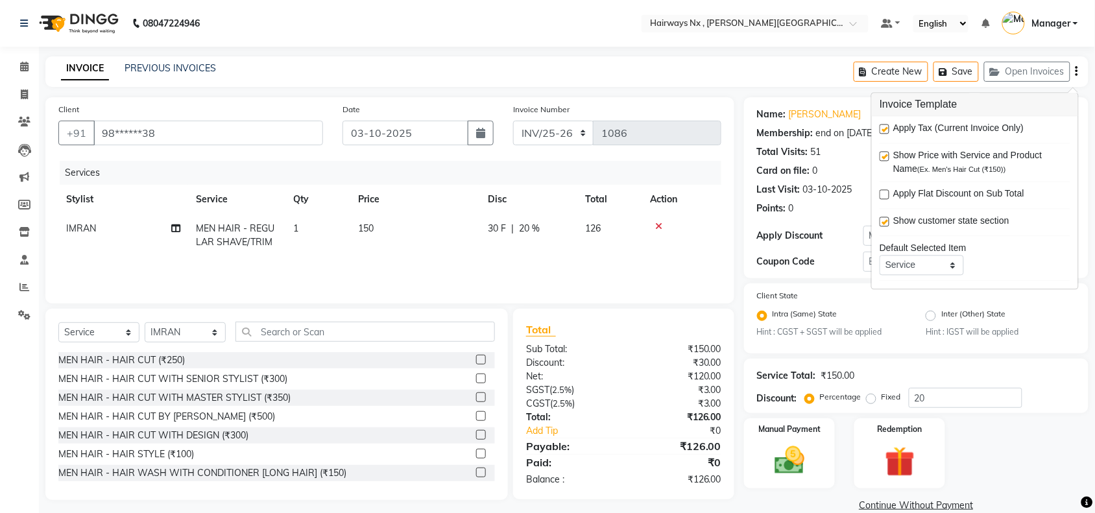
click at [882, 128] on label at bounding box center [885, 130] width 10 height 10
click at [882, 128] on input "checkbox" at bounding box center [884, 130] width 8 height 8
checkbox input "false"
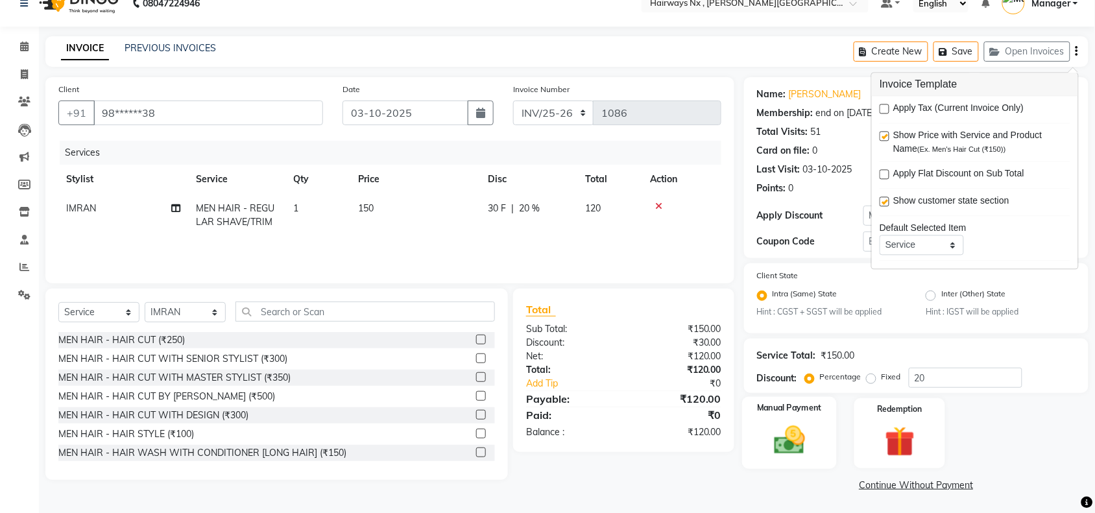
click at [793, 432] on img at bounding box center [789, 441] width 51 height 36
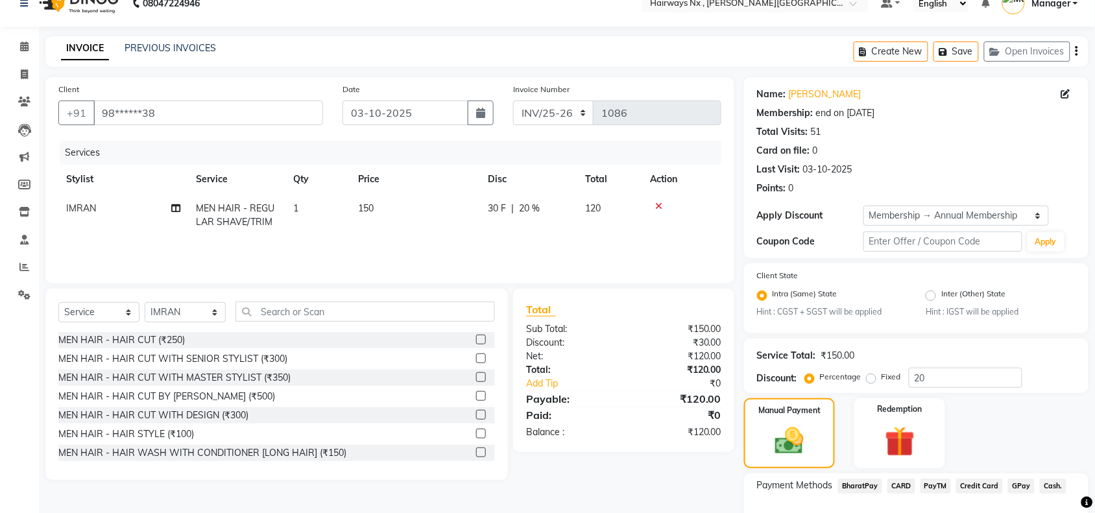
scroll to position [102, 0]
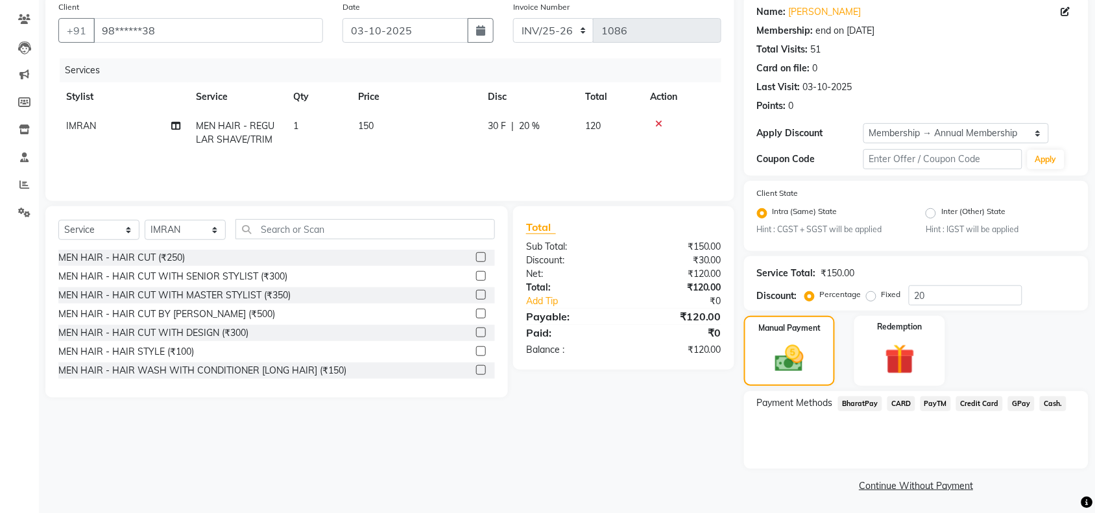
click at [1046, 402] on span "Cash." at bounding box center [1053, 403] width 27 height 15
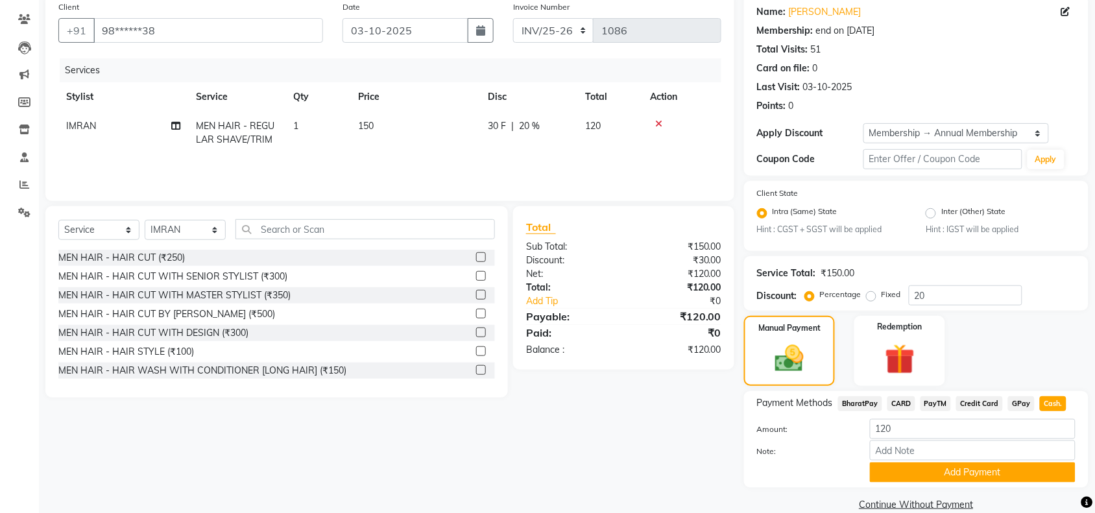
scroll to position [121, 0]
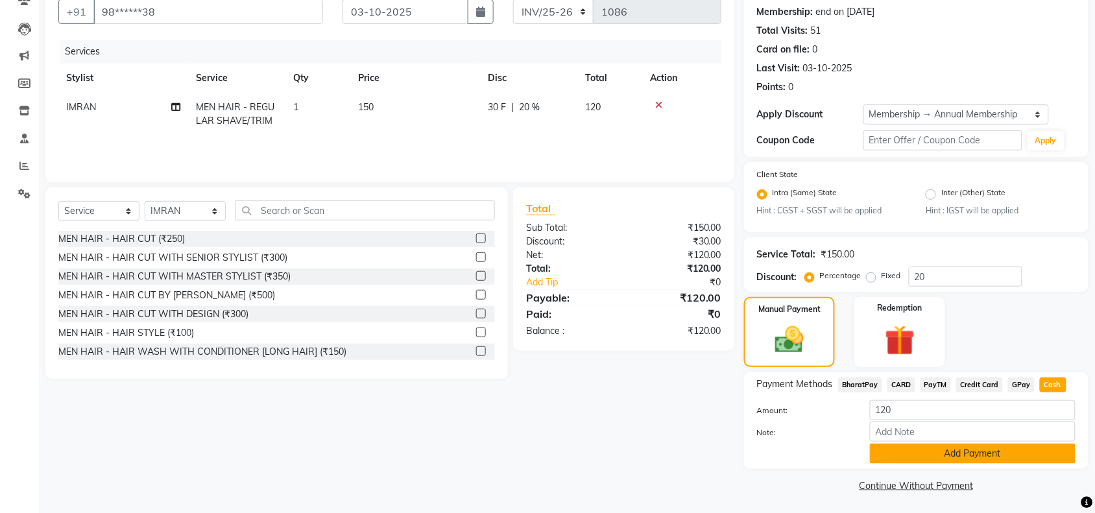
click at [941, 449] on button "Add Payment" at bounding box center [973, 454] width 206 height 20
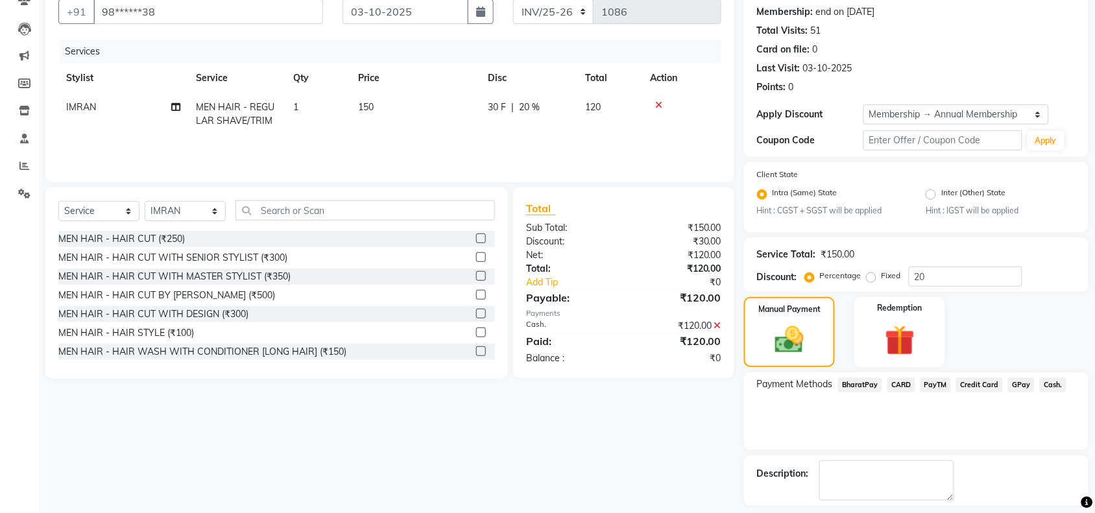
scroll to position [176, 0]
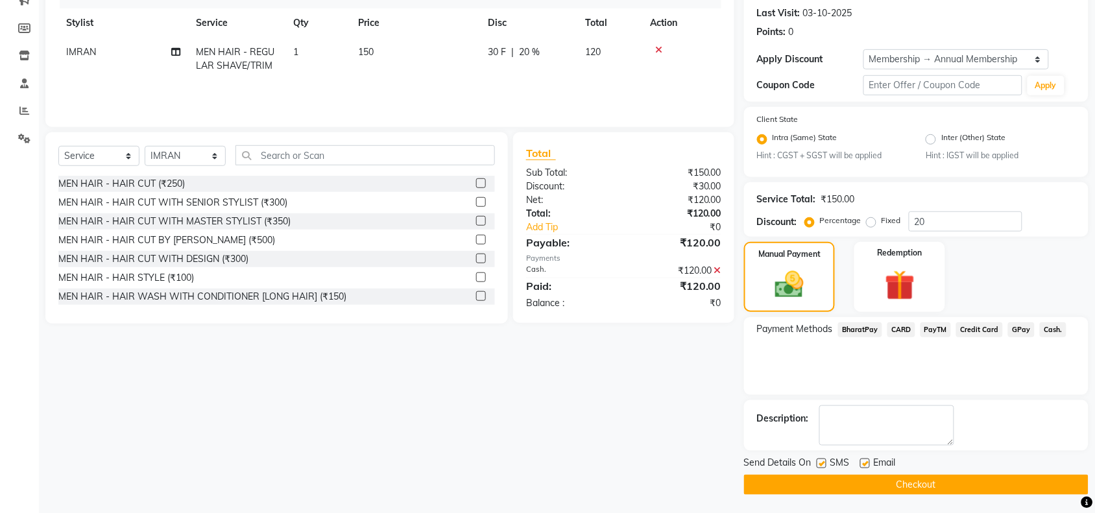
click at [818, 463] on label at bounding box center [822, 464] width 10 height 10
click at [818, 463] on input "checkbox" at bounding box center [821, 464] width 8 height 8
checkbox input "false"
drag, startPoint x: 864, startPoint y: 461, endPoint x: 864, endPoint y: 479, distance: 17.5
click at [864, 462] on label at bounding box center [865, 464] width 10 height 10
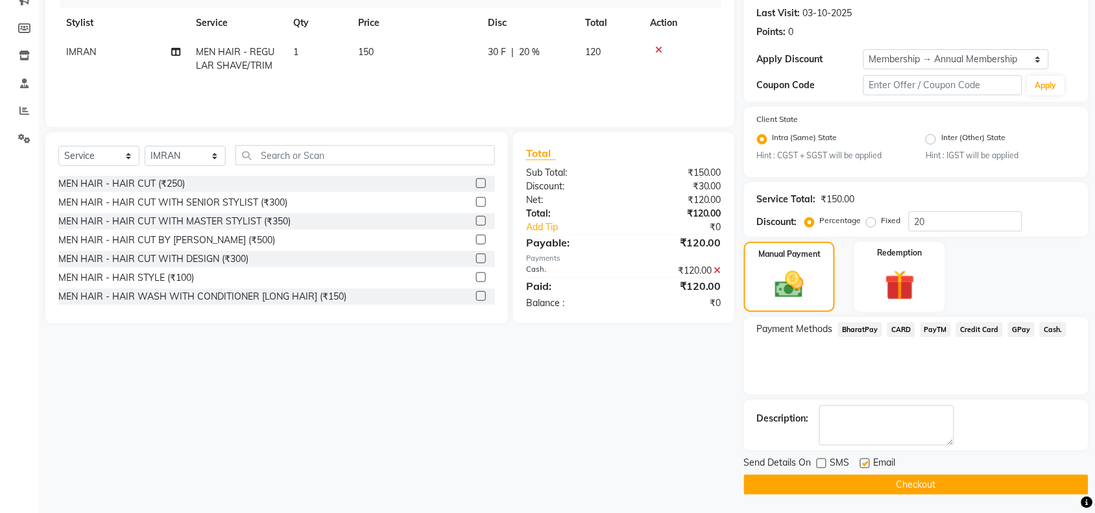
click at [864, 462] on input "checkbox" at bounding box center [864, 464] width 8 height 8
checkbox input "false"
click at [866, 481] on button "Checkout" at bounding box center [916, 485] width 344 height 20
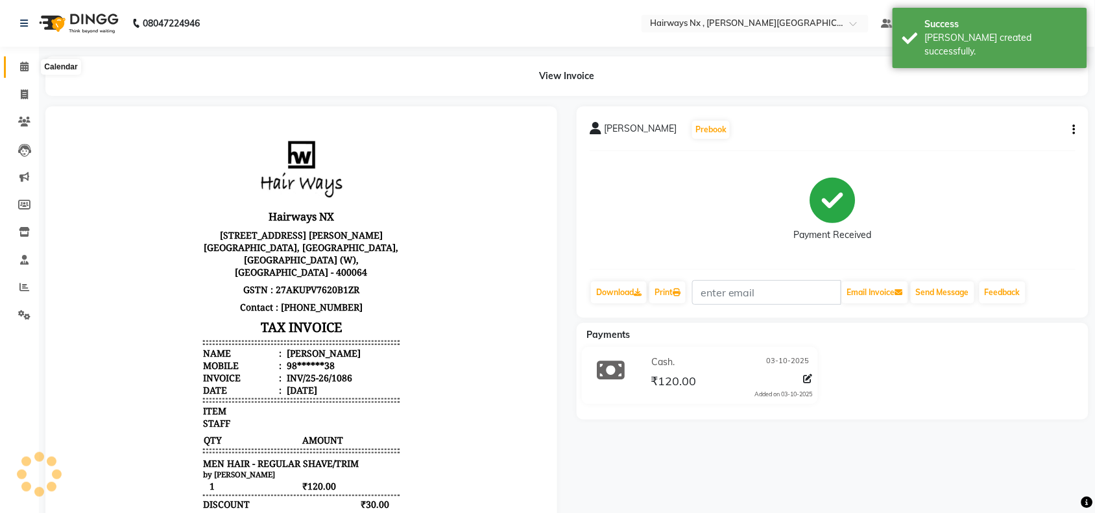
click at [21, 66] on icon at bounding box center [24, 67] width 8 height 10
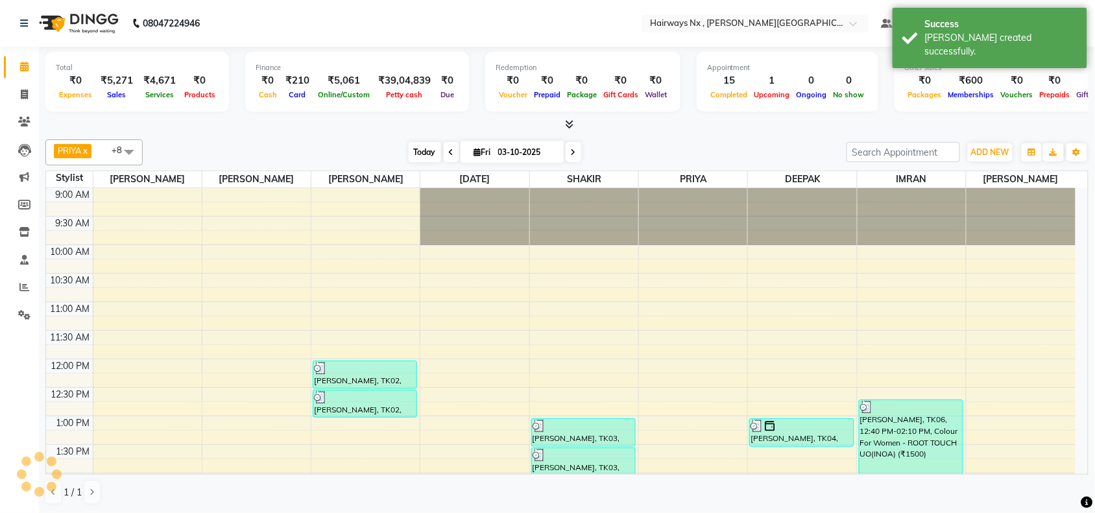
click at [417, 154] on span "Today" at bounding box center [425, 152] width 32 height 20
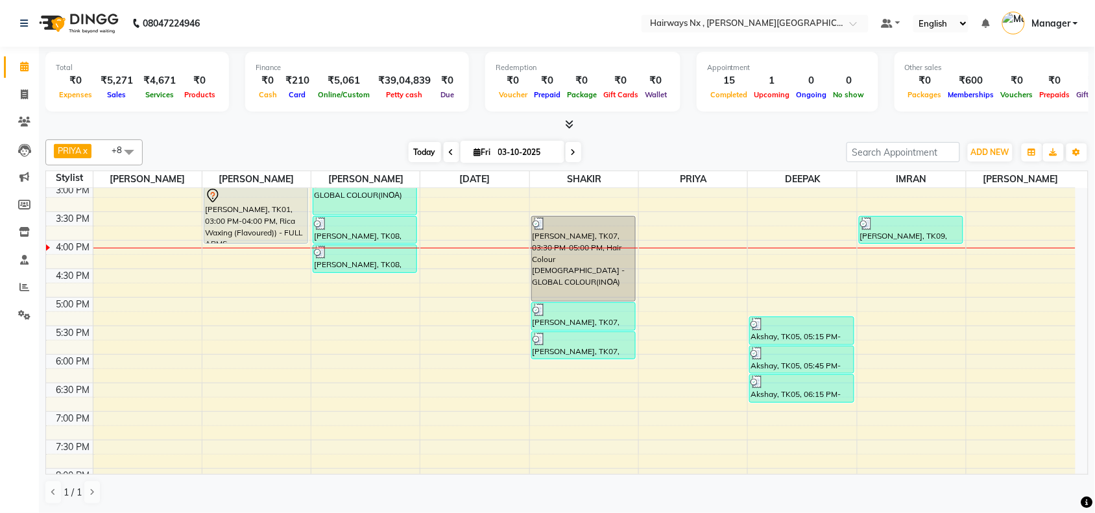
click at [412, 153] on span "Today" at bounding box center [425, 152] width 32 height 20
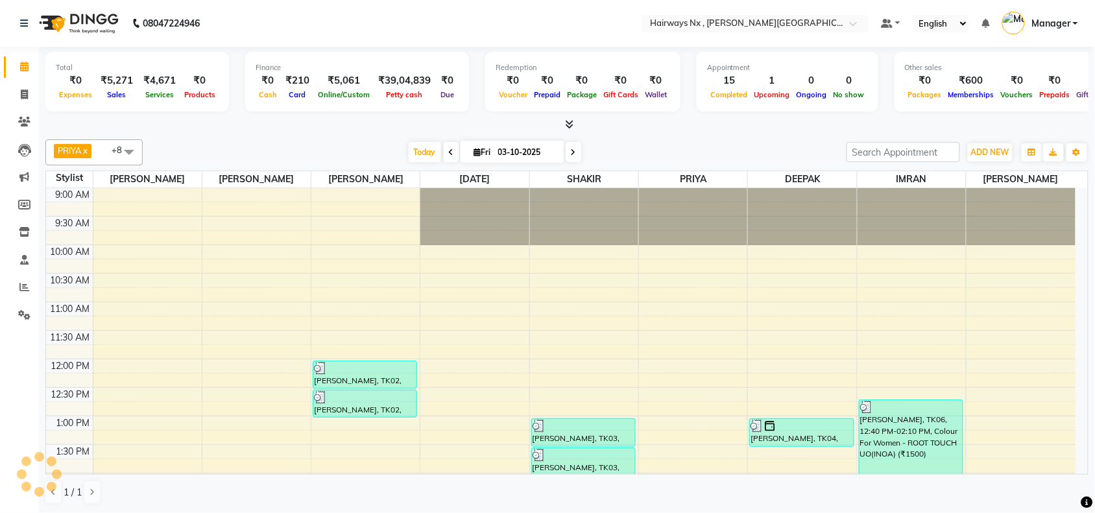
scroll to position [404, 0]
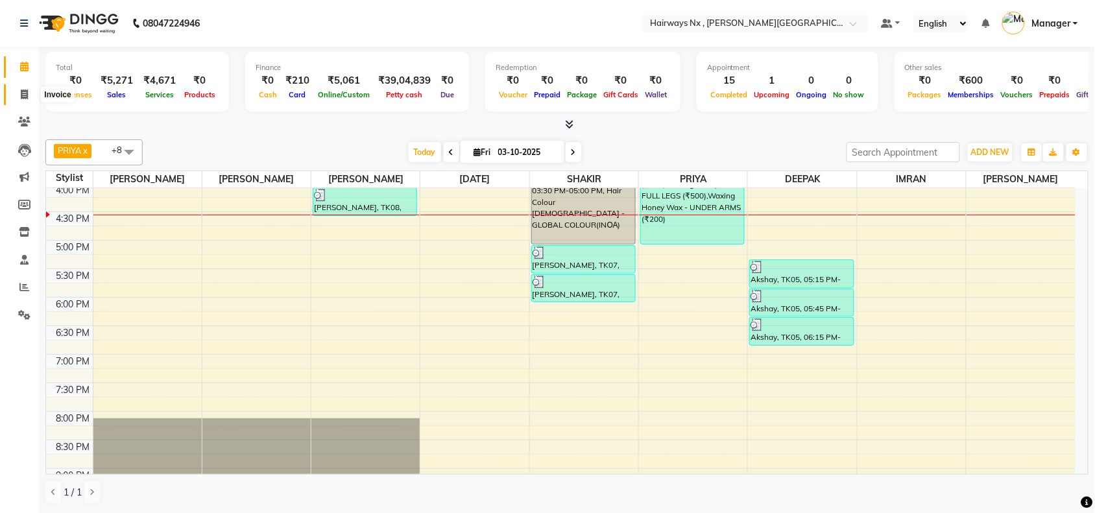
click at [26, 93] on icon at bounding box center [24, 95] width 7 height 10
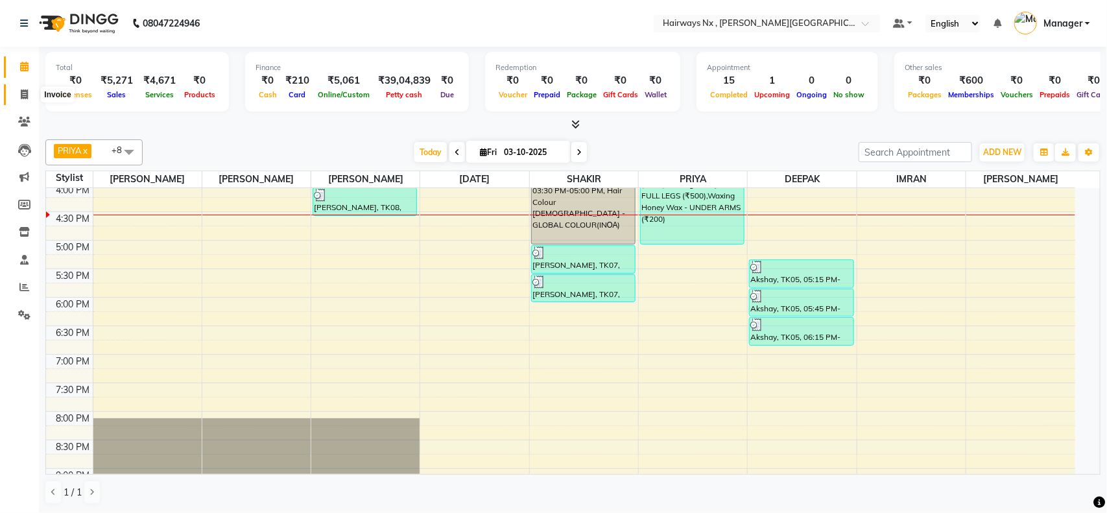
select select "778"
select select "service"
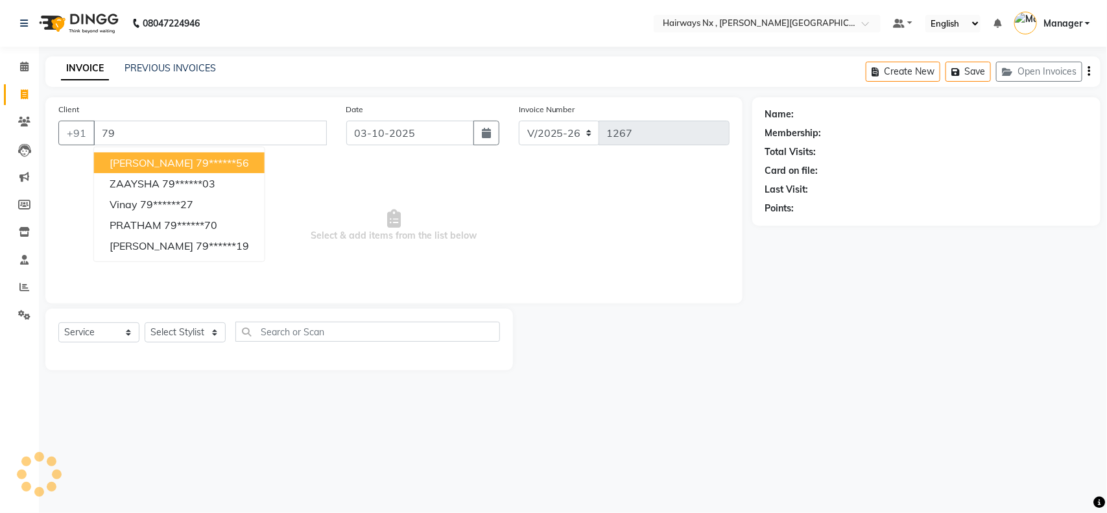
type input "7"
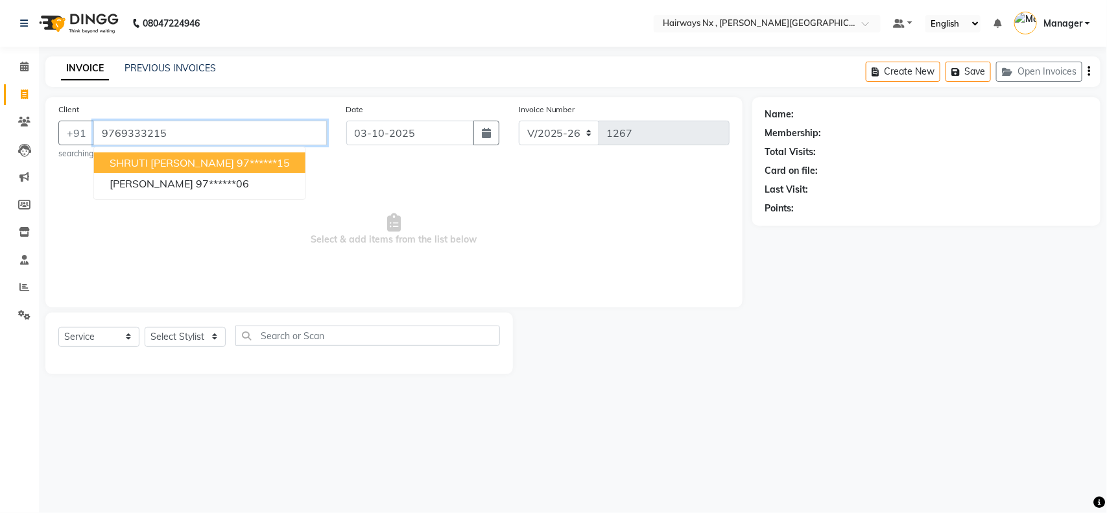
type input "9769333215"
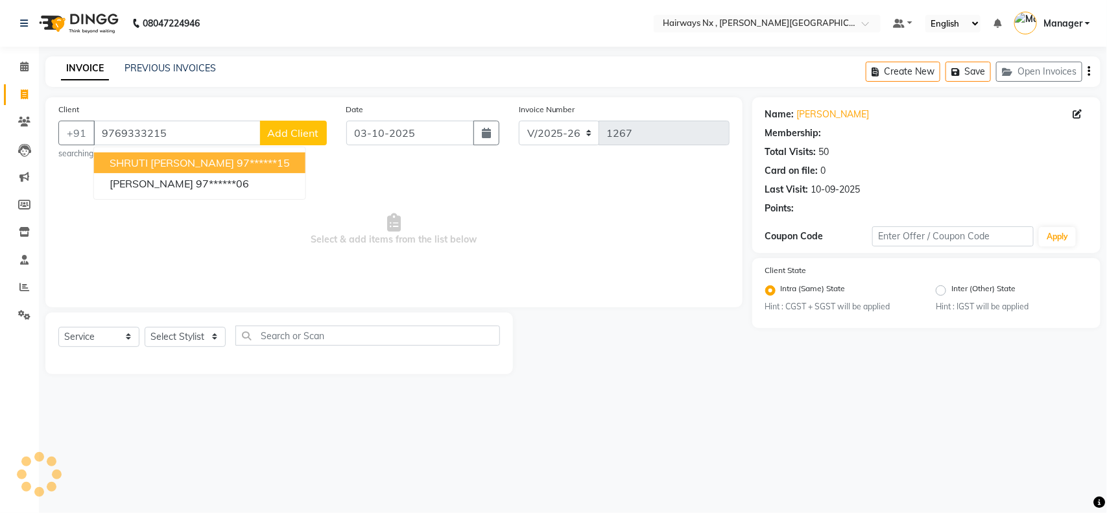
select select "1: Object"
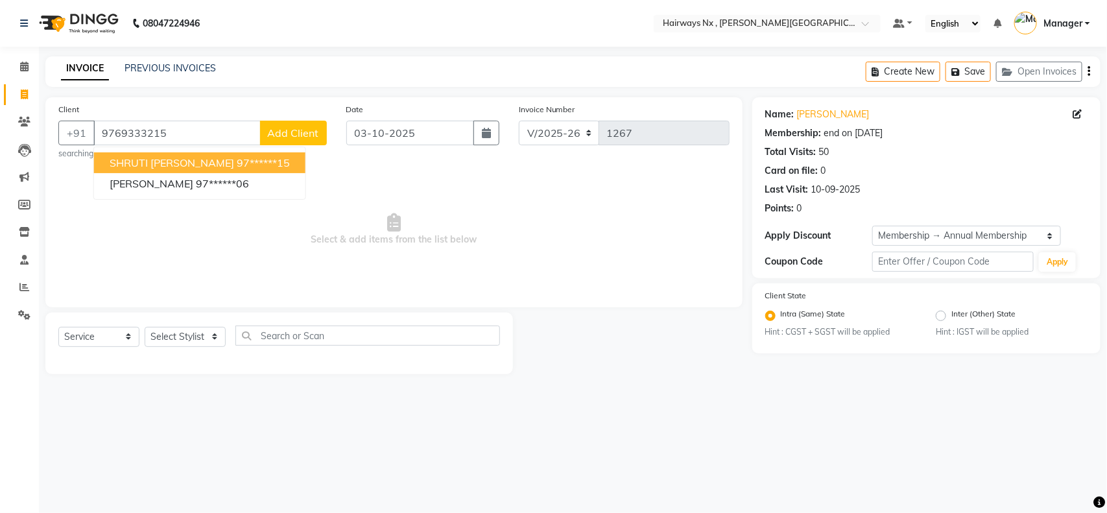
click at [237, 162] on ngb-highlight "97******15" at bounding box center [263, 162] width 53 height 13
type input "97******15"
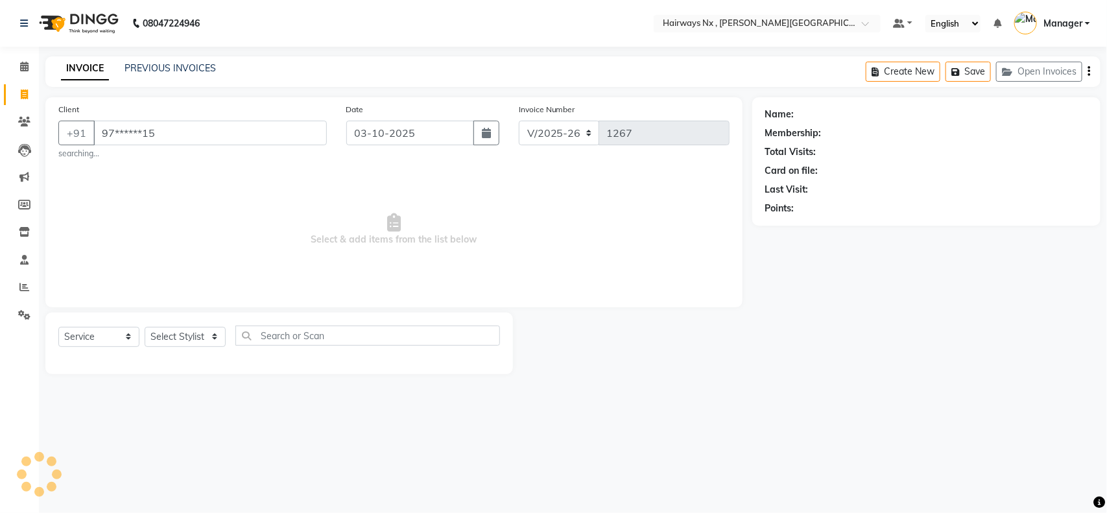
select select "1: Object"
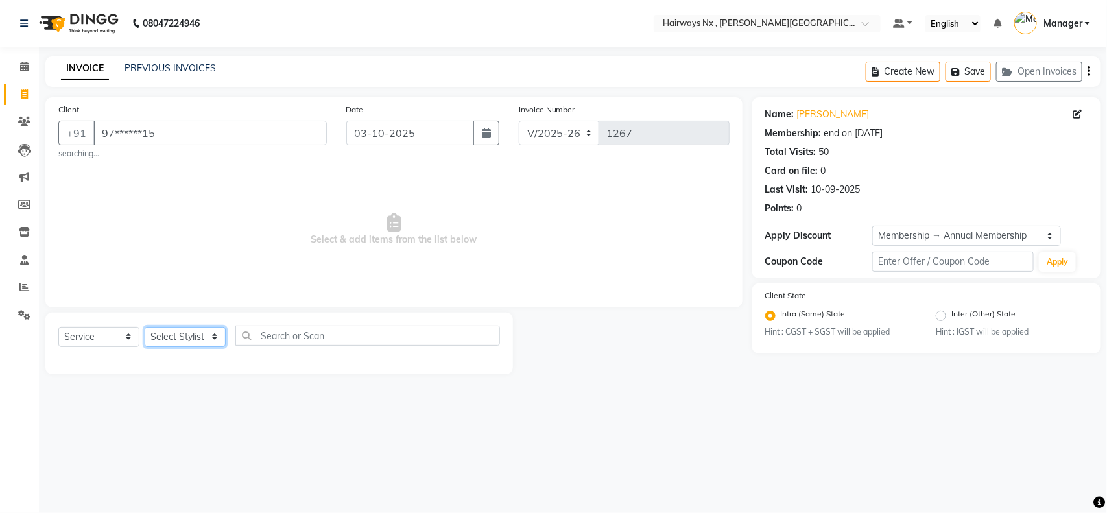
click at [210, 334] on select "Select Stylist ALIM AZAD DEEPAK IMRAN KAMAL SALMANI KASHISH Manager MUZZAMIL PR…" at bounding box center [185, 337] width 81 height 20
select select "12973"
click at [145, 327] on select "Select Stylist ALIM AZAD DEEPAK IMRAN KAMAL SALMANI KASHISH Manager MUZZAMIL PR…" at bounding box center [185, 337] width 81 height 20
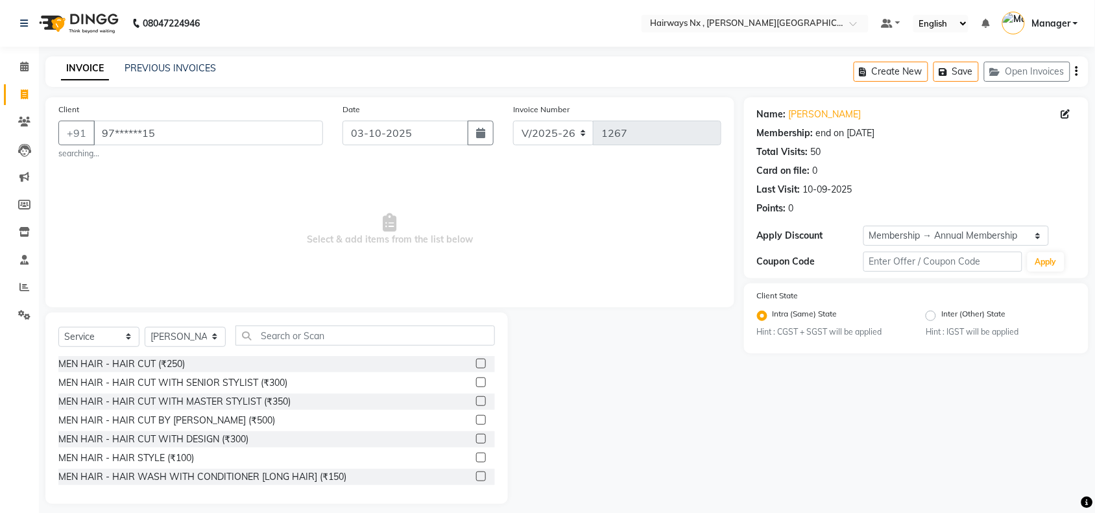
click at [476, 384] on label at bounding box center [481, 383] width 10 height 10
click at [476, 384] on input "checkbox" at bounding box center [480, 383] width 8 height 8
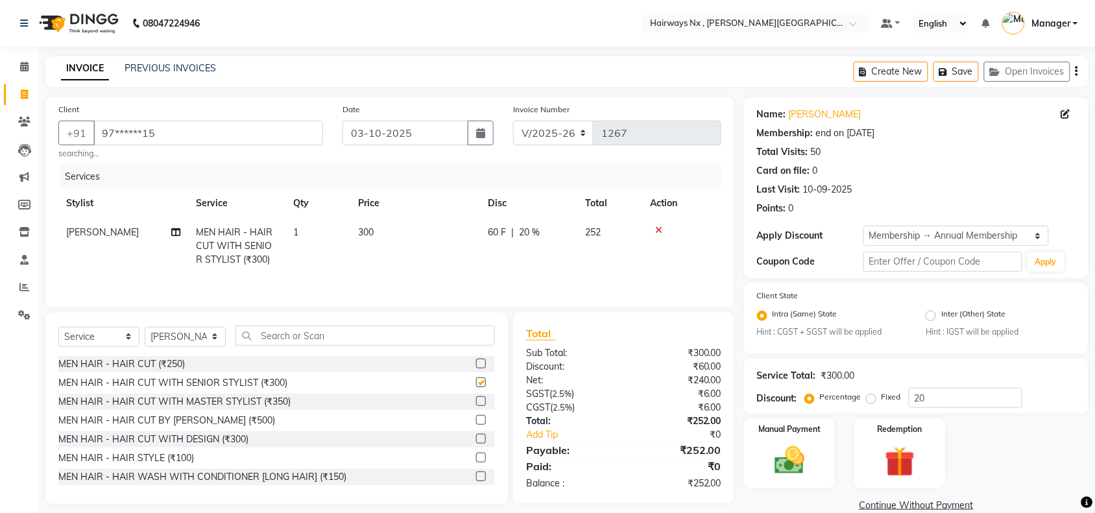
checkbox input "false"
click at [544, 128] on select "INV/25-26 V/2025-26" at bounding box center [553, 133] width 81 height 25
select select "6959"
click at [513, 121] on select "INV/25-26 V/2025-26" at bounding box center [553, 133] width 81 height 25
type input "1087"
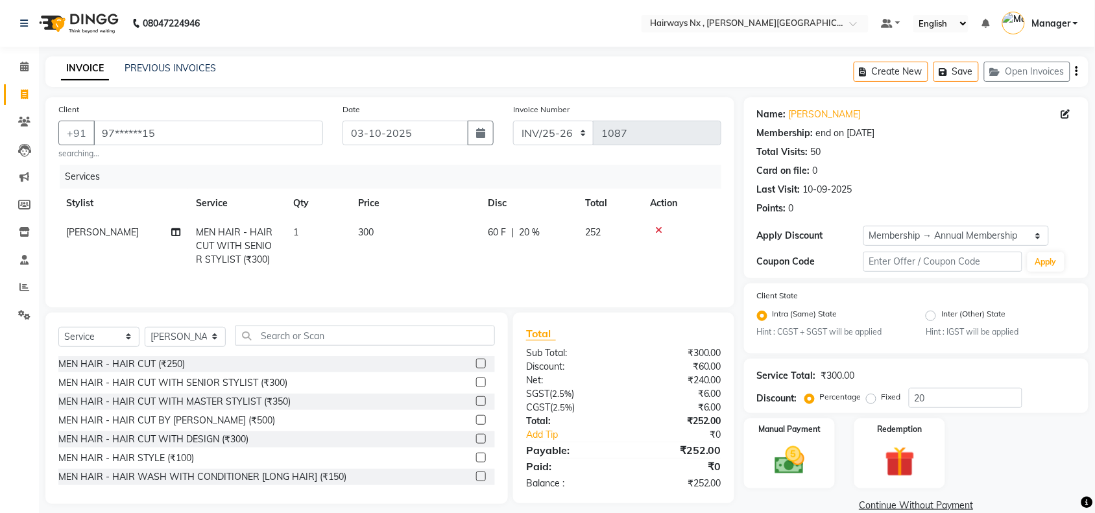
click at [1077, 71] on icon "button" at bounding box center [1077, 71] width 3 height 1
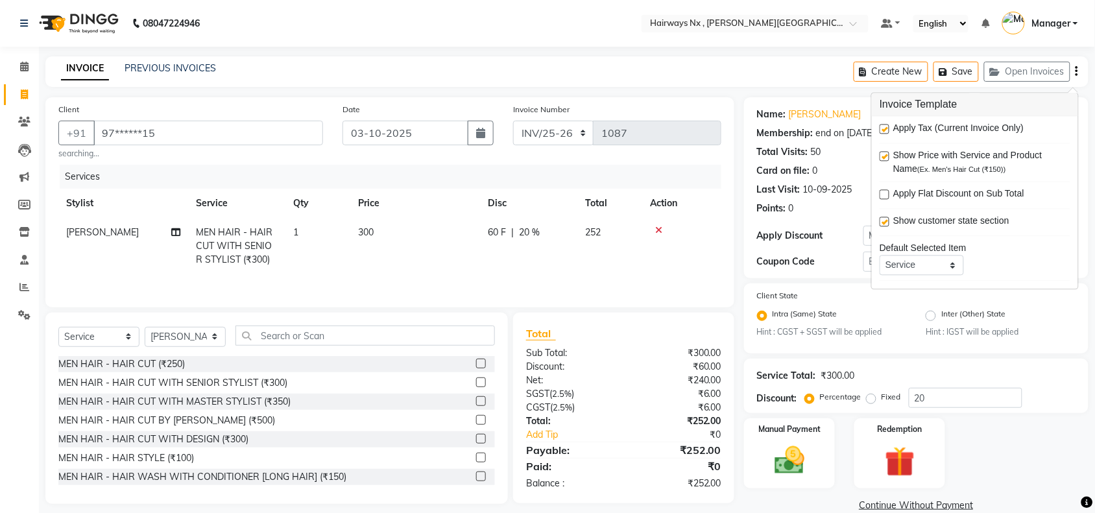
click at [887, 128] on label at bounding box center [885, 130] width 10 height 10
click at [887, 128] on input "checkbox" at bounding box center [884, 130] width 8 height 8
checkbox input "false"
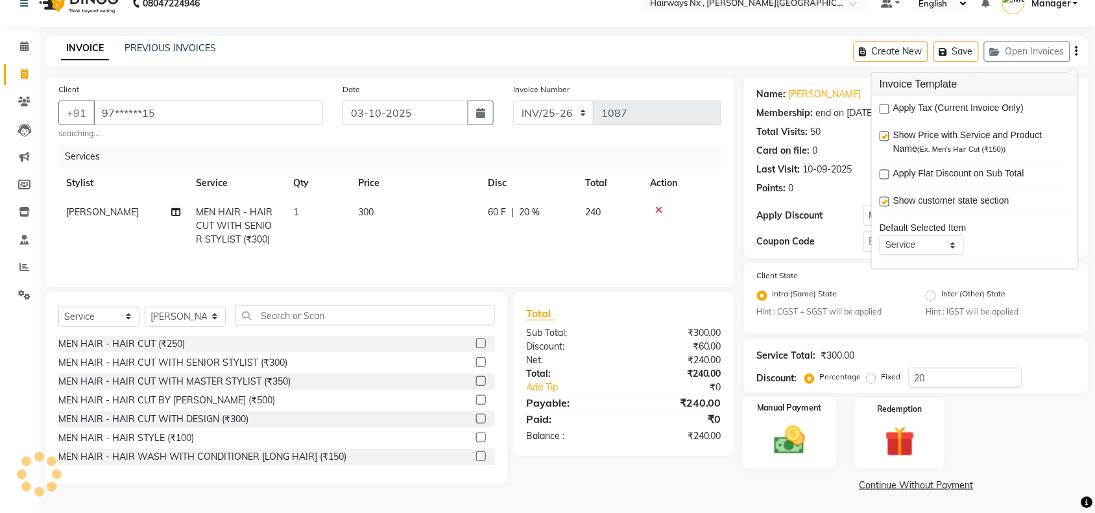
click at [776, 436] on img at bounding box center [789, 441] width 51 height 36
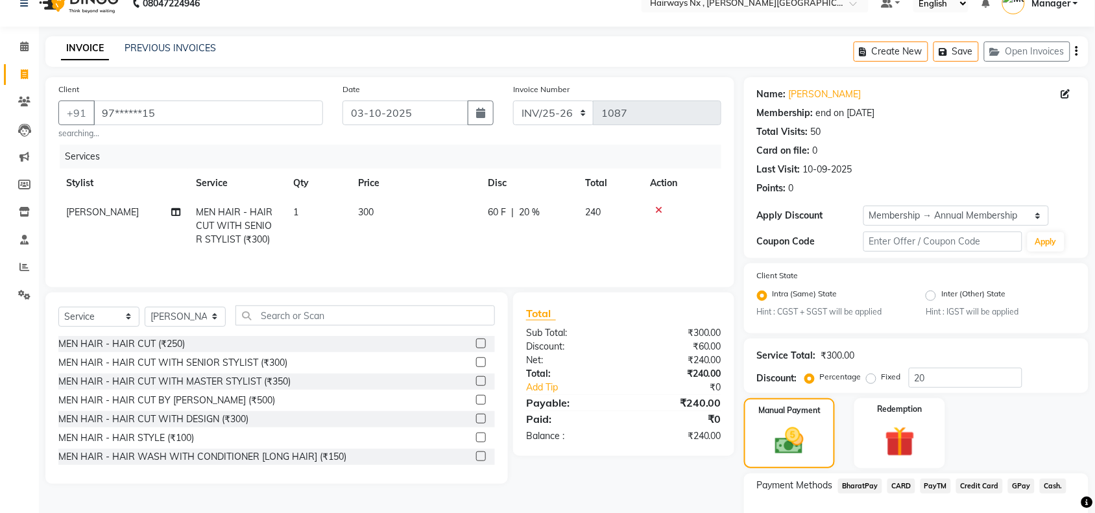
scroll to position [102, 0]
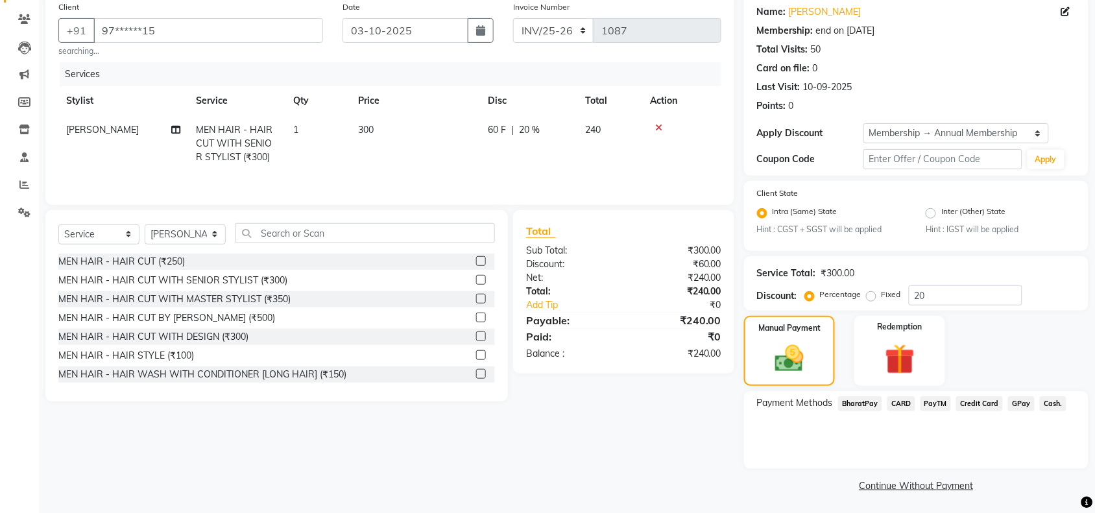
click at [1046, 402] on span "Cash." at bounding box center [1053, 403] width 27 height 15
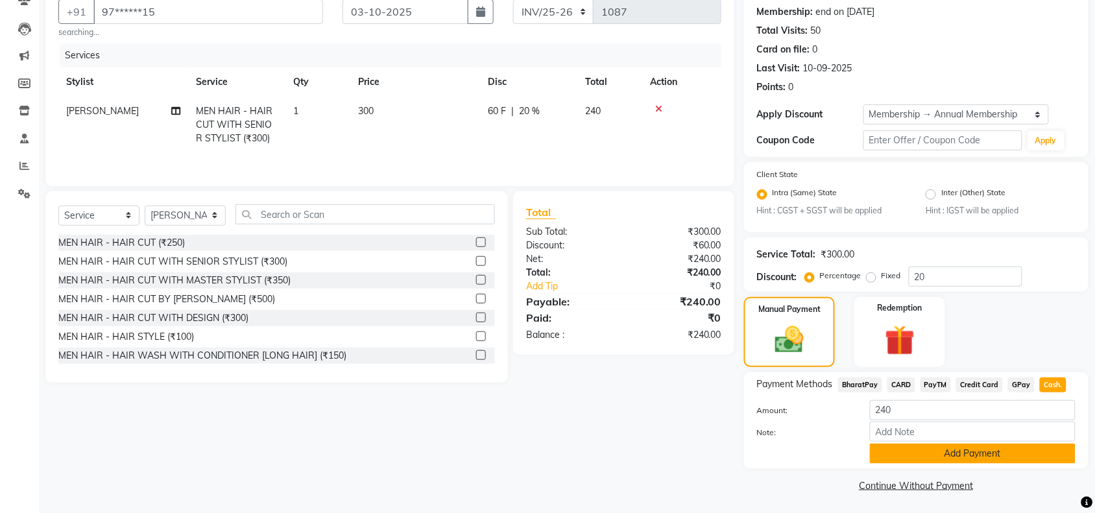
click at [951, 448] on button "Add Payment" at bounding box center [973, 454] width 206 height 20
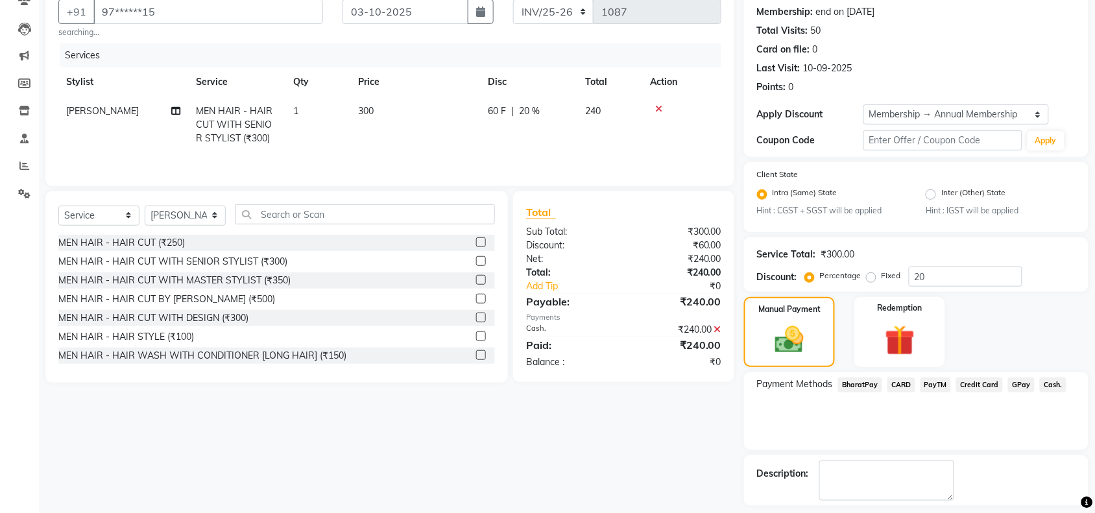
scroll to position [176, 0]
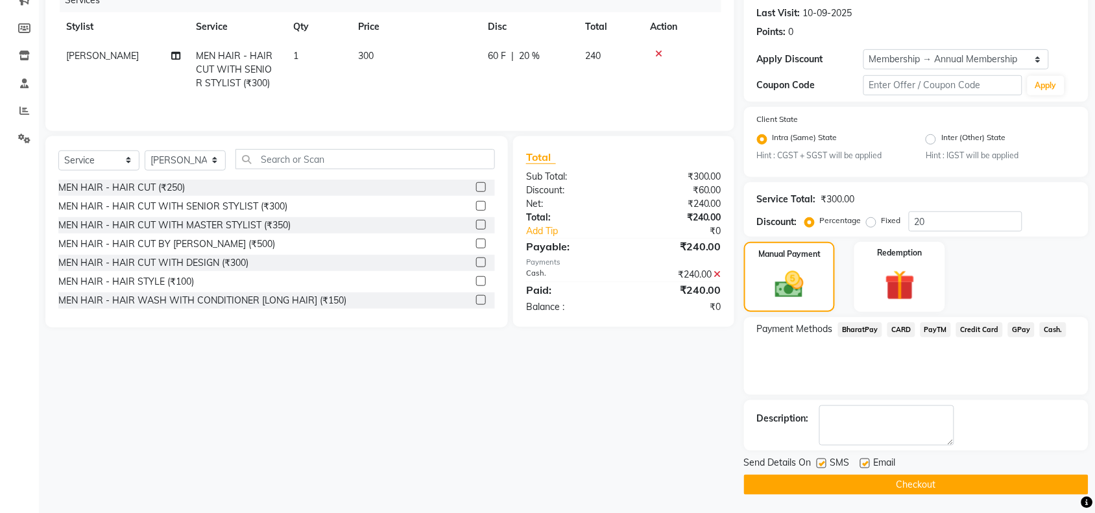
click at [819, 461] on label at bounding box center [822, 464] width 10 height 10
click at [819, 461] on input "checkbox" at bounding box center [821, 464] width 8 height 8
checkbox input "false"
click at [869, 459] on label at bounding box center [865, 464] width 10 height 10
click at [869, 460] on input "checkbox" at bounding box center [864, 464] width 8 height 8
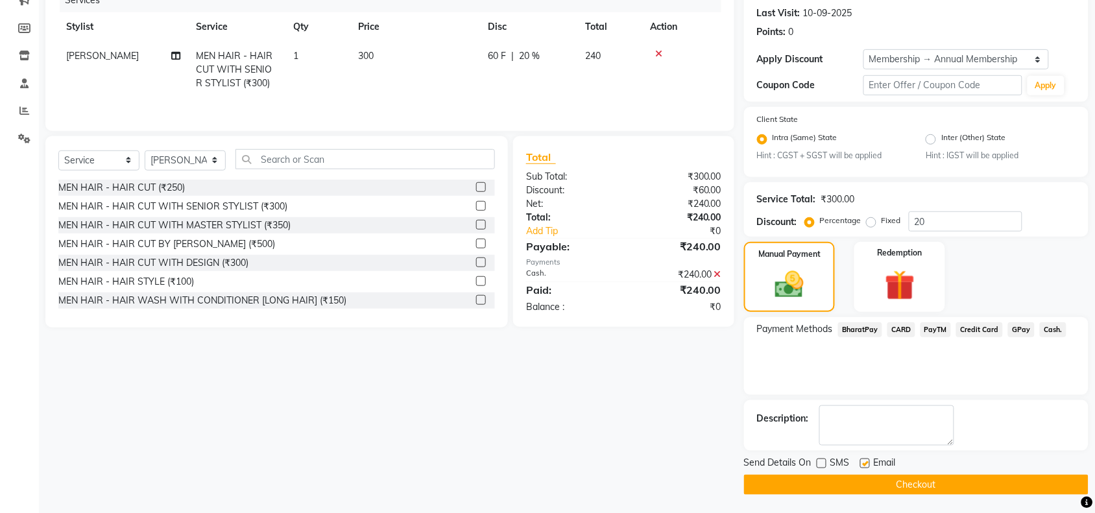
checkbox input "false"
click at [868, 480] on button "Checkout" at bounding box center [916, 485] width 344 height 20
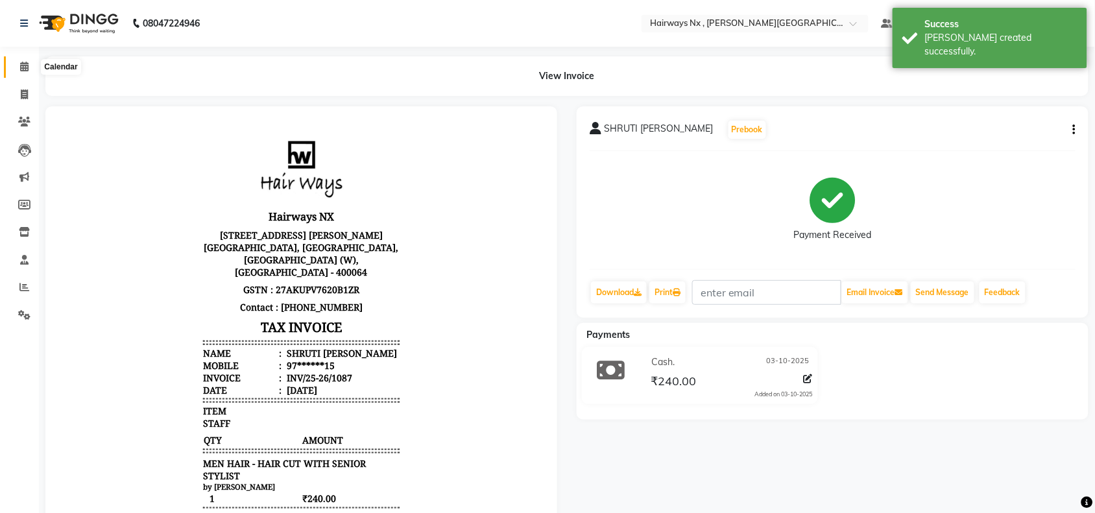
click at [20, 67] on icon at bounding box center [24, 67] width 8 height 10
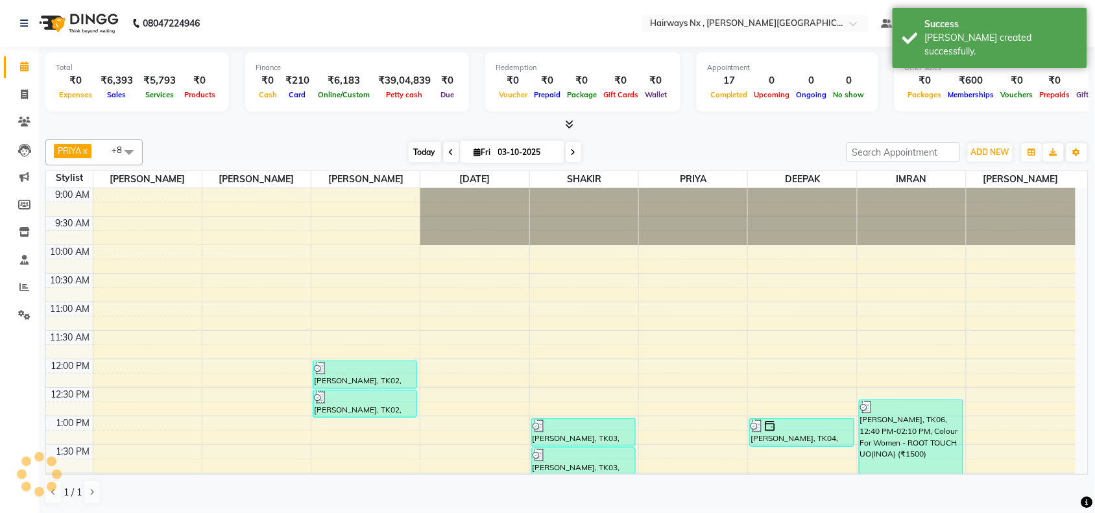
click at [422, 154] on span "Today" at bounding box center [425, 152] width 32 height 20
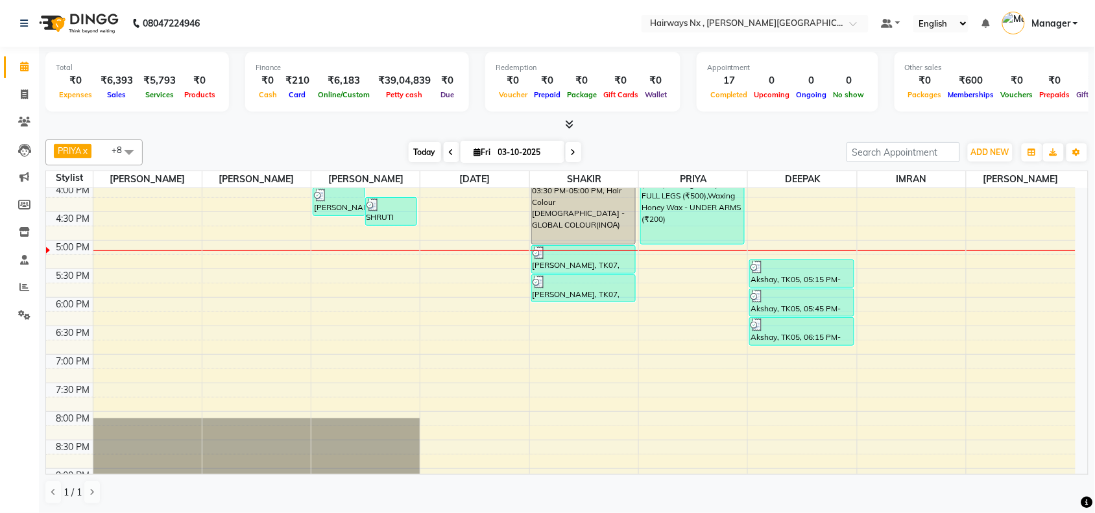
click at [413, 152] on span "Today" at bounding box center [425, 152] width 32 height 20
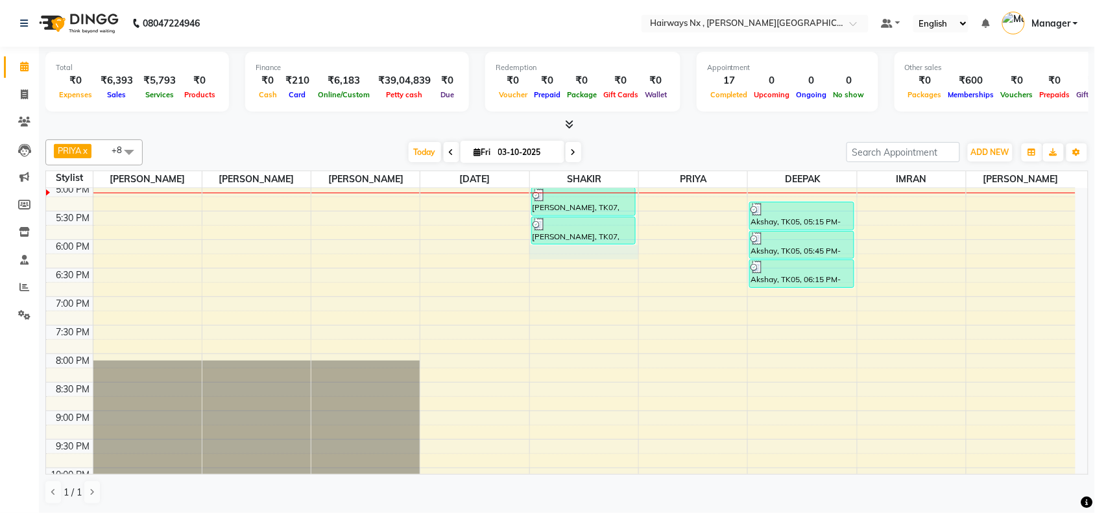
click at [592, 257] on div "9:00 AM 9:30 AM 10:00 AM 10:30 AM 11:00 AM 11:30 AM 12:00 PM 12:30 PM 1:00 PM 1…" at bounding box center [560, 125] width 1029 height 799
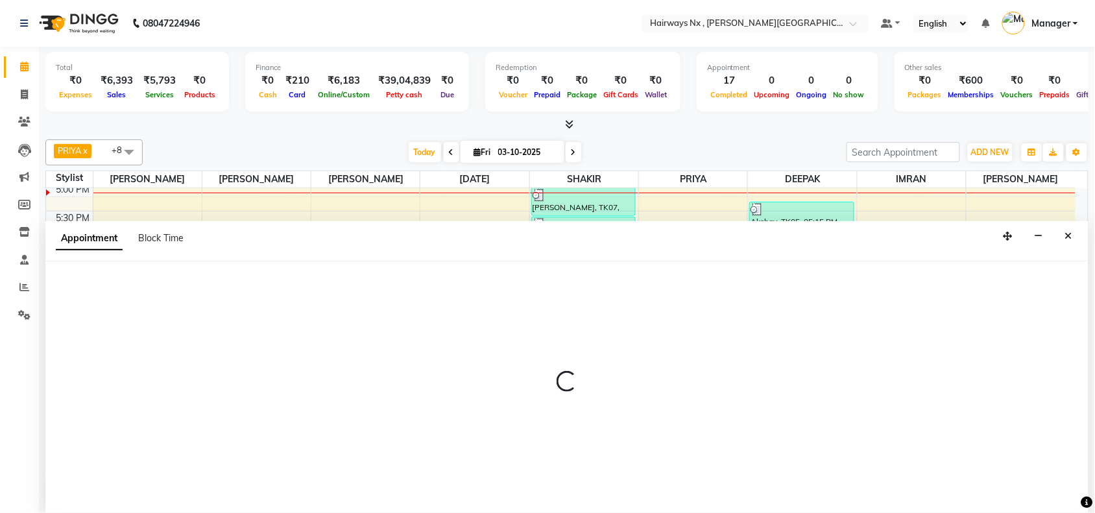
scroll to position [1, 0]
select select "67654"
select select "tentative"
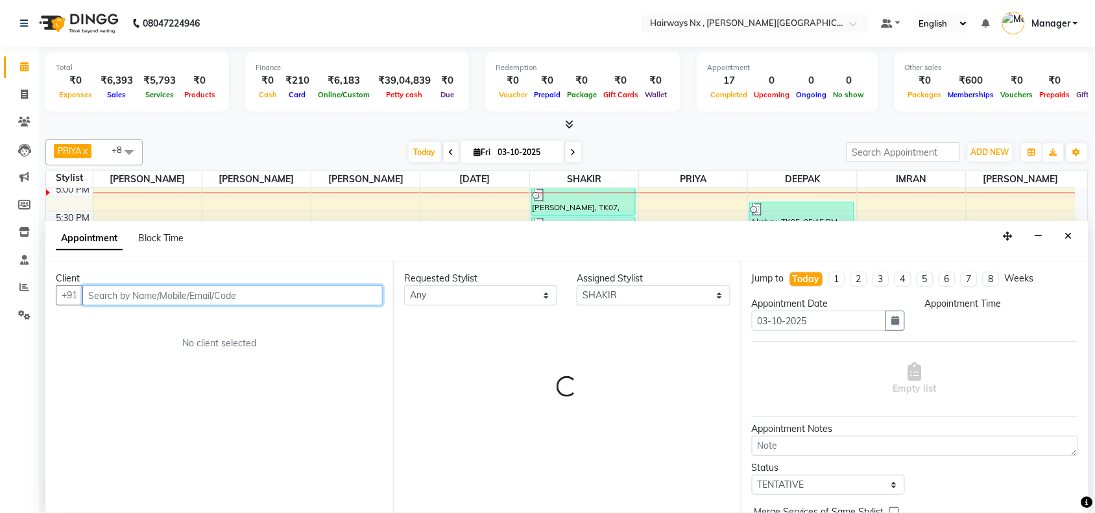
select select "1080"
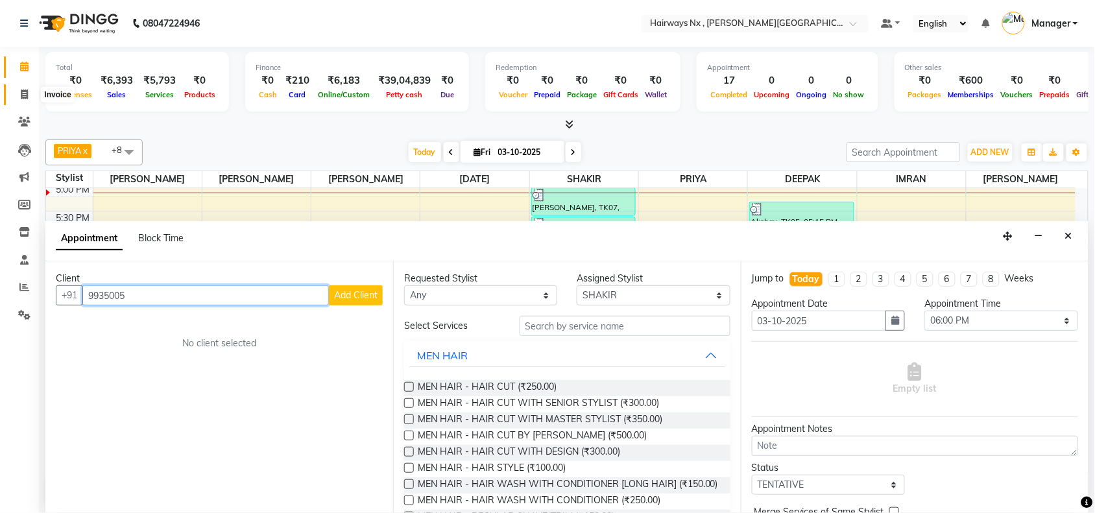
type input "9935005"
drag, startPoint x: 23, startPoint y: 93, endPoint x: 57, endPoint y: 93, distance: 34.4
click at [23, 93] on icon at bounding box center [24, 95] width 7 height 10
select select "778"
select select "service"
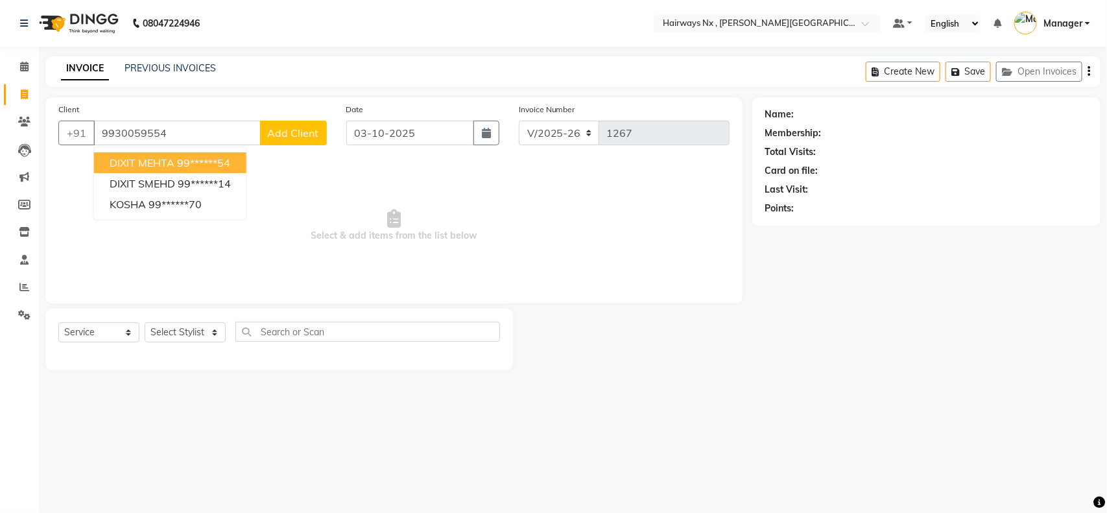
type input "9930059554"
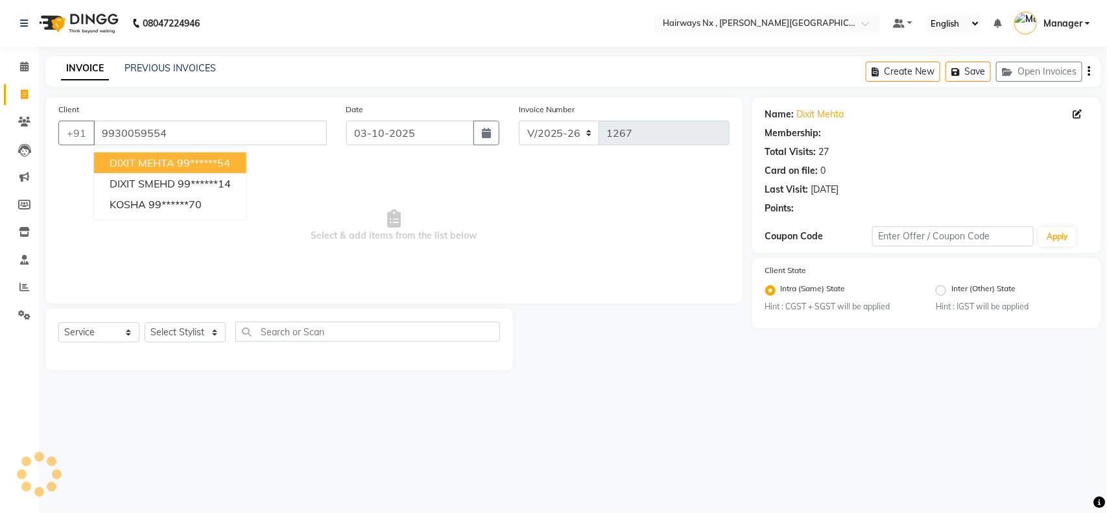
select select "1: Object"
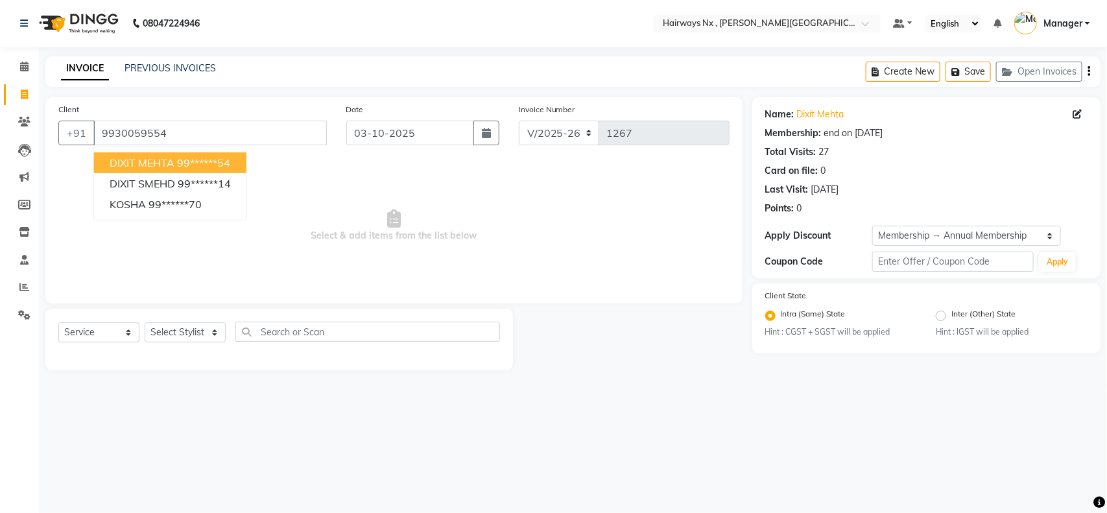
click at [228, 169] on ngb-highlight "99******54" at bounding box center [203, 162] width 53 height 13
type input "99******54"
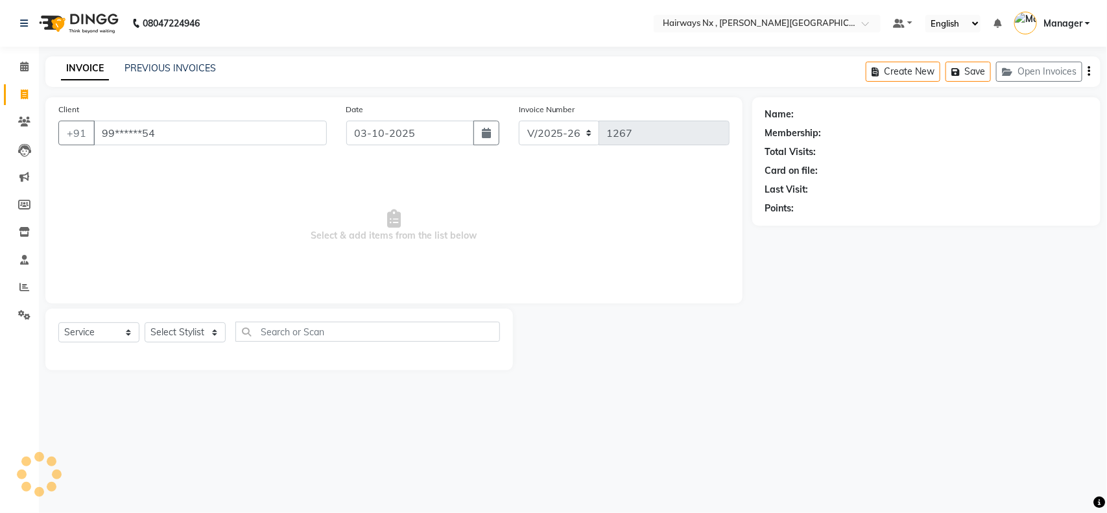
select select "1: Object"
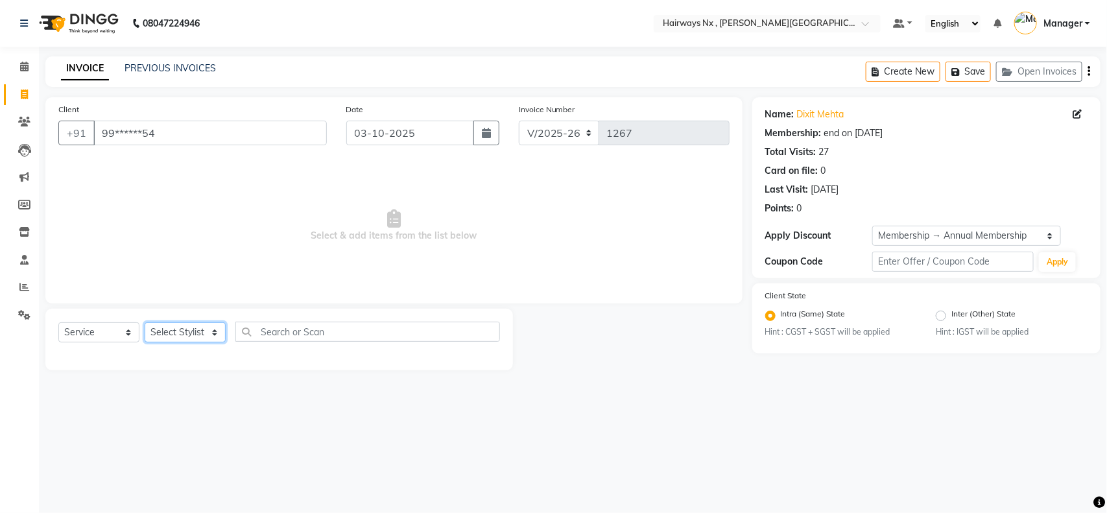
click at [189, 325] on select "Select Stylist ALIM AZAD DEEPAK IMRAN KAMAL SALMANI KASHISH Manager MUZZAMIL PR…" at bounding box center [185, 332] width 81 height 20
select select "67654"
click at [145, 322] on select "Select Stylist ALIM AZAD DEEPAK IMRAN KAMAL SALMANI KASHISH Manager MUZZAMIL PR…" at bounding box center [185, 332] width 81 height 20
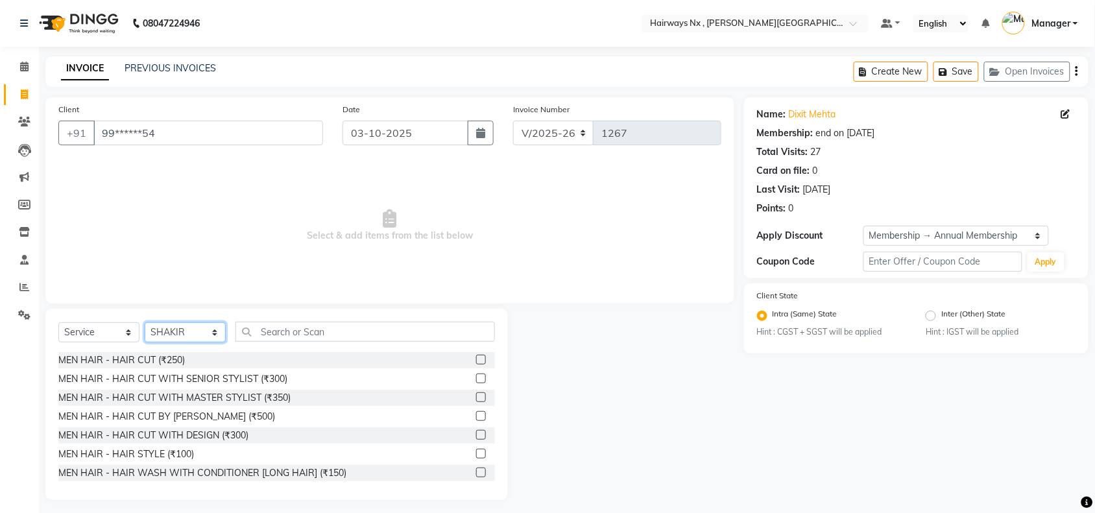
scroll to position [81, 0]
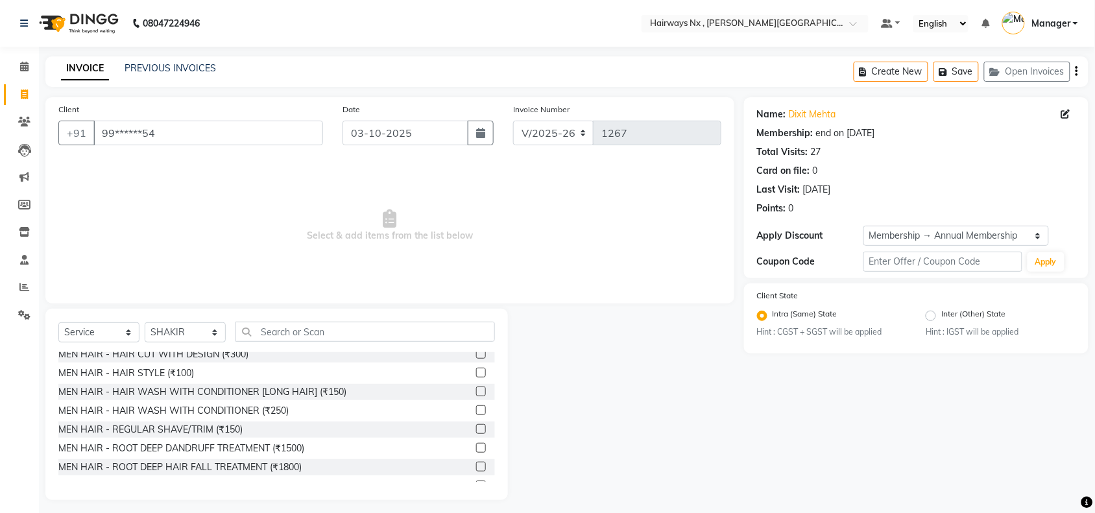
click at [476, 429] on label at bounding box center [481, 429] width 10 height 10
click at [476, 429] on input "checkbox" at bounding box center [480, 430] width 8 height 8
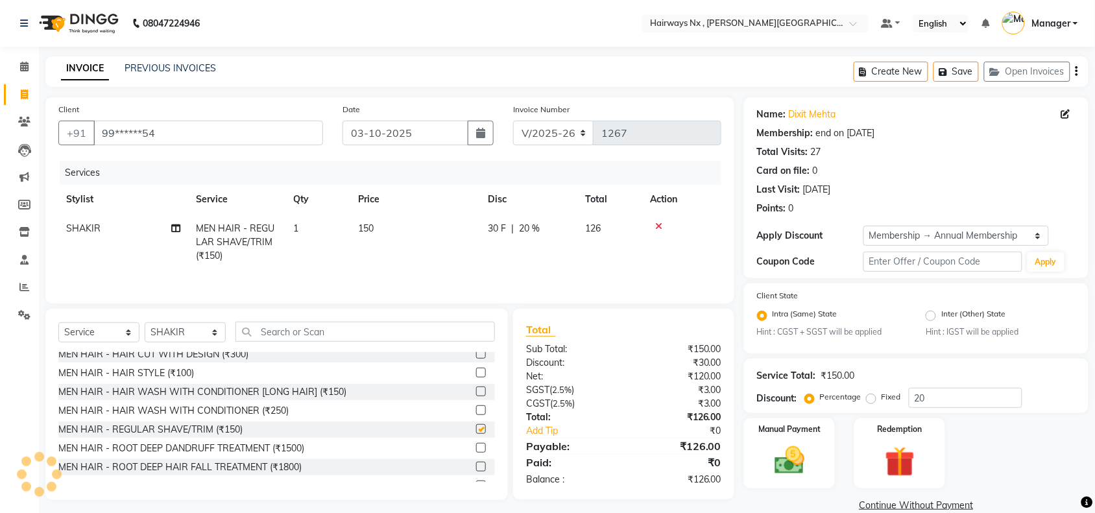
checkbox input "false"
click at [560, 139] on select "INV/25-26 V/2025-26" at bounding box center [553, 133] width 81 height 25
select select "6959"
click at [513, 121] on select "INV/25-26 V/2025-26" at bounding box center [553, 133] width 81 height 25
type input "1088"
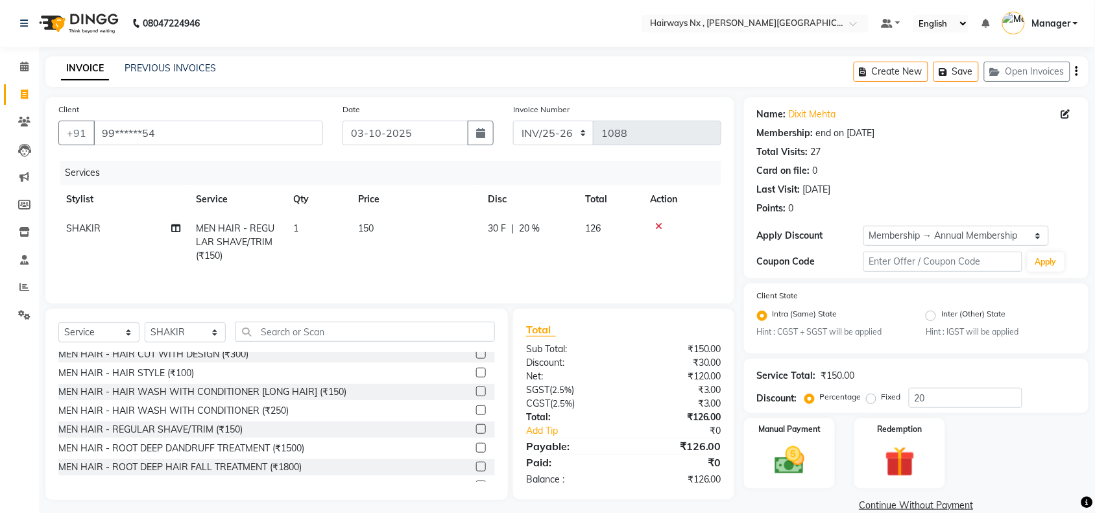
click at [1074, 71] on div "Create New Save Open Invoices" at bounding box center [971, 71] width 235 height 30
click at [1077, 71] on icon "button" at bounding box center [1077, 71] width 3 height 1
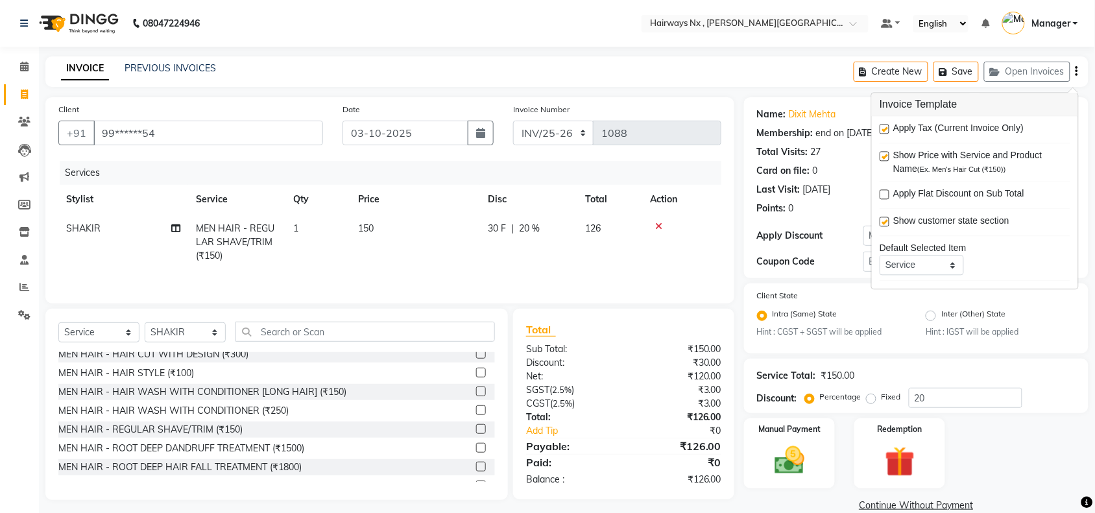
click at [881, 130] on label at bounding box center [885, 130] width 10 height 10
click at [881, 130] on input "checkbox" at bounding box center [884, 130] width 8 height 8
checkbox input "false"
click at [780, 453] on img at bounding box center [789, 461] width 51 height 36
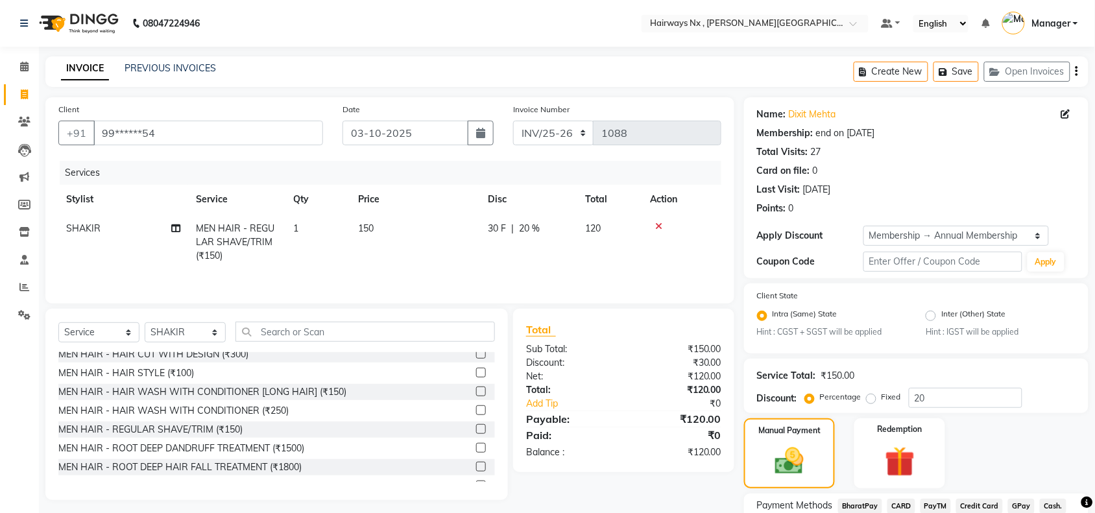
scroll to position [102, 0]
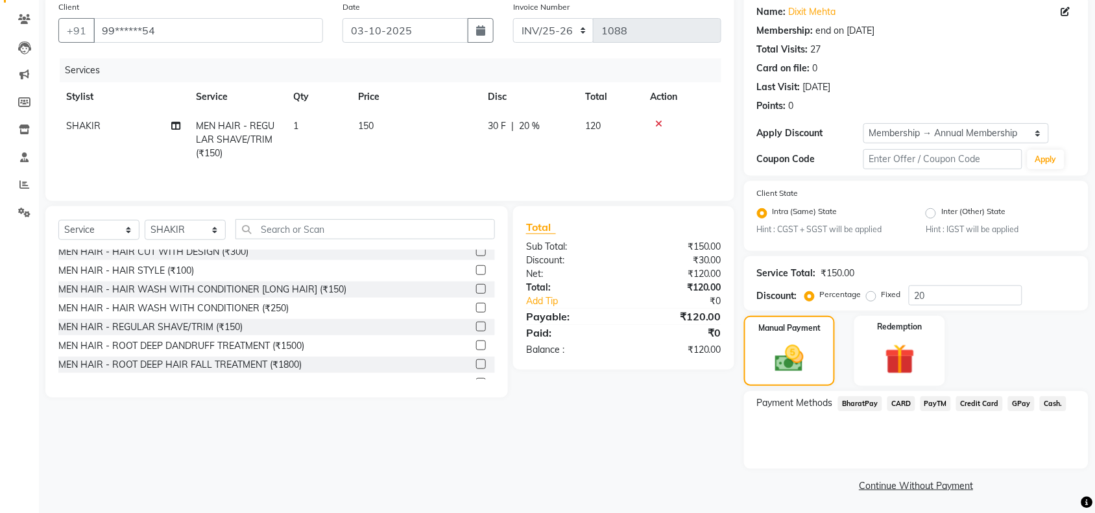
click at [1050, 400] on span "Cash." at bounding box center [1053, 403] width 27 height 15
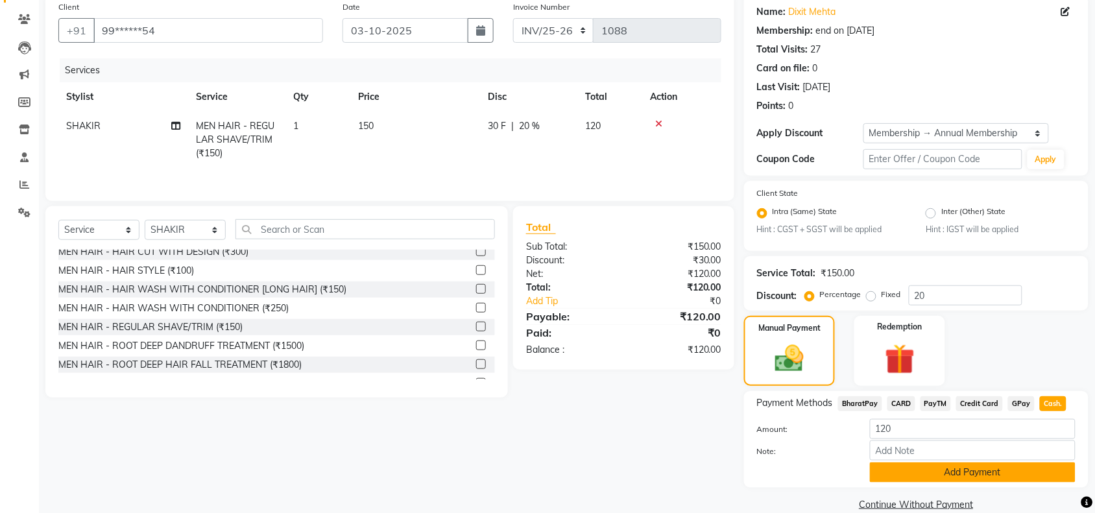
scroll to position [121, 0]
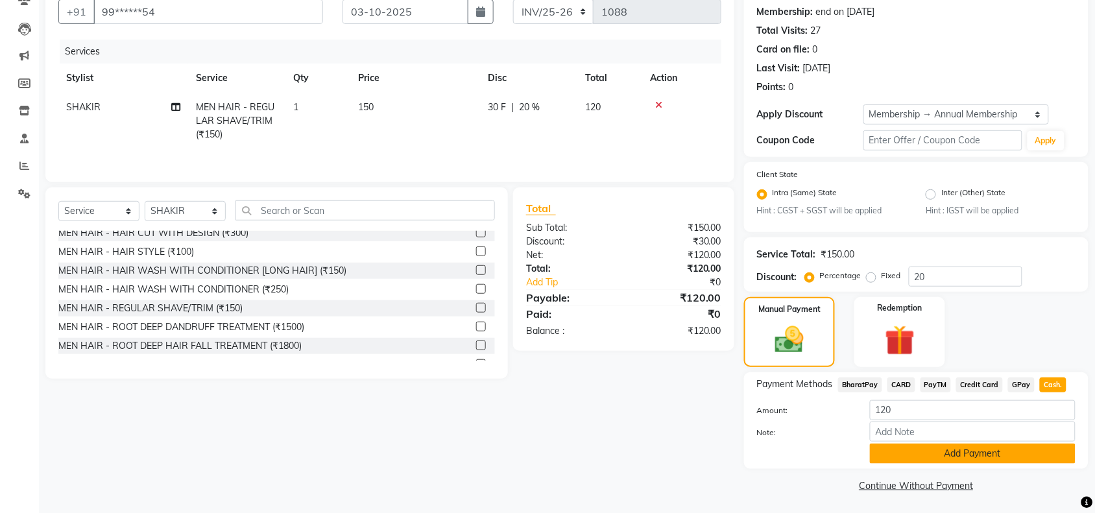
click at [957, 449] on button "Add Payment" at bounding box center [973, 454] width 206 height 20
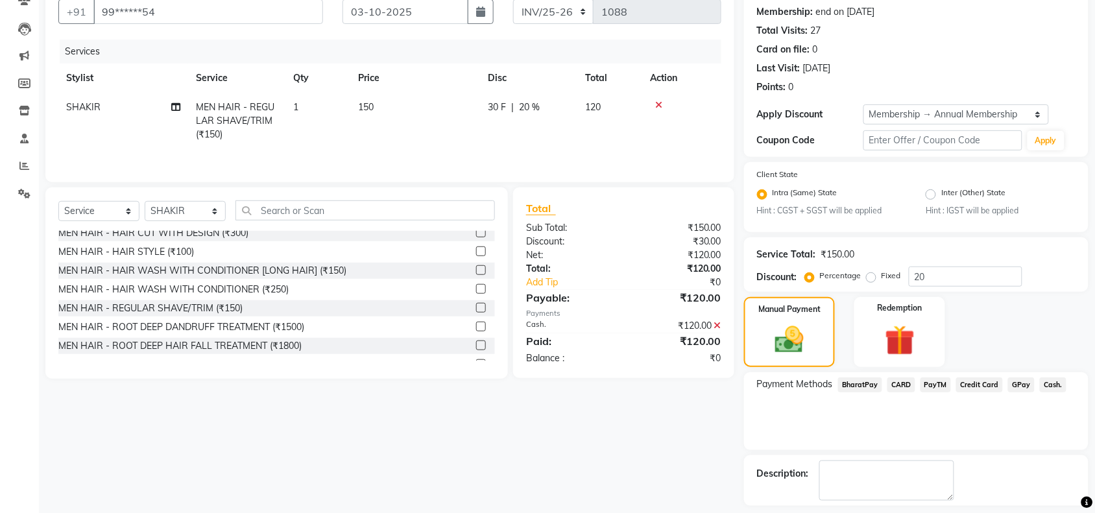
scroll to position [176, 0]
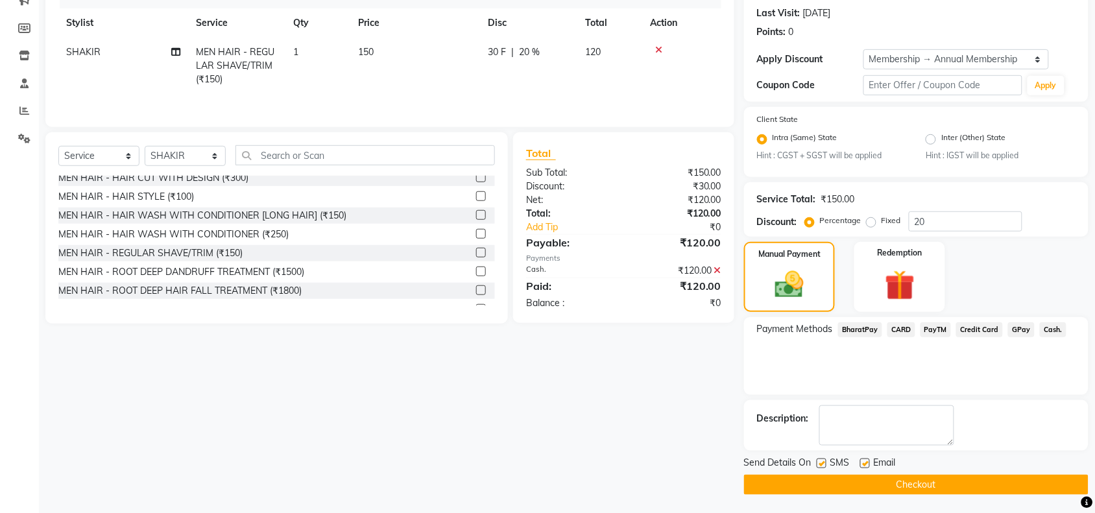
click at [821, 463] on label at bounding box center [822, 464] width 10 height 10
click at [821, 463] on input "checkbox" at bounding box center [821, 464] width 8 height 8
checkbox input "false"
drag, startPoint x: 865, startPoint y: 459, endPoint x: 863, endPoint y: 479, distance: 19.5
click at [866, 465] on label at bounding box center [865, 464] width 10 height 10
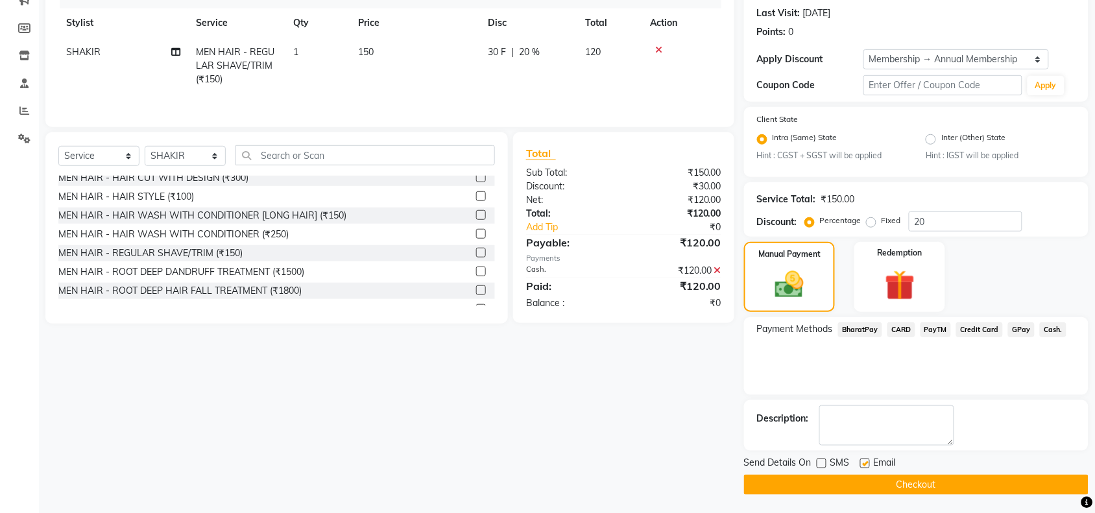
click at [866, 465] on input "checkbox" at bounding box center [864, 464] width 8 height 8
checkbox input "false"
click at [863, 480] on button "Checkout" at bounding box center [916, 485] width 344 height 20
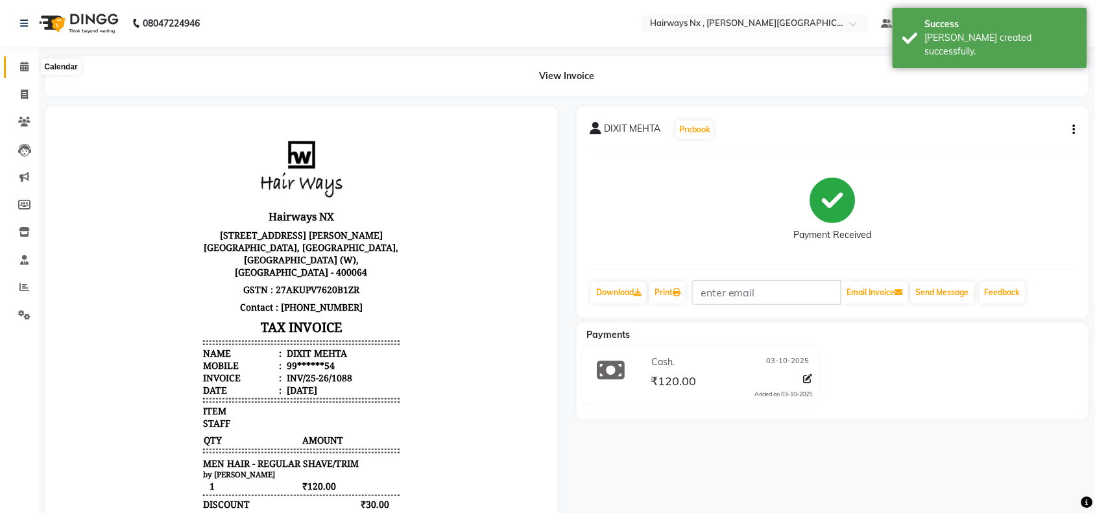
click at [27, 64] on icon at bounding box center [24, 67] width 8 height 10
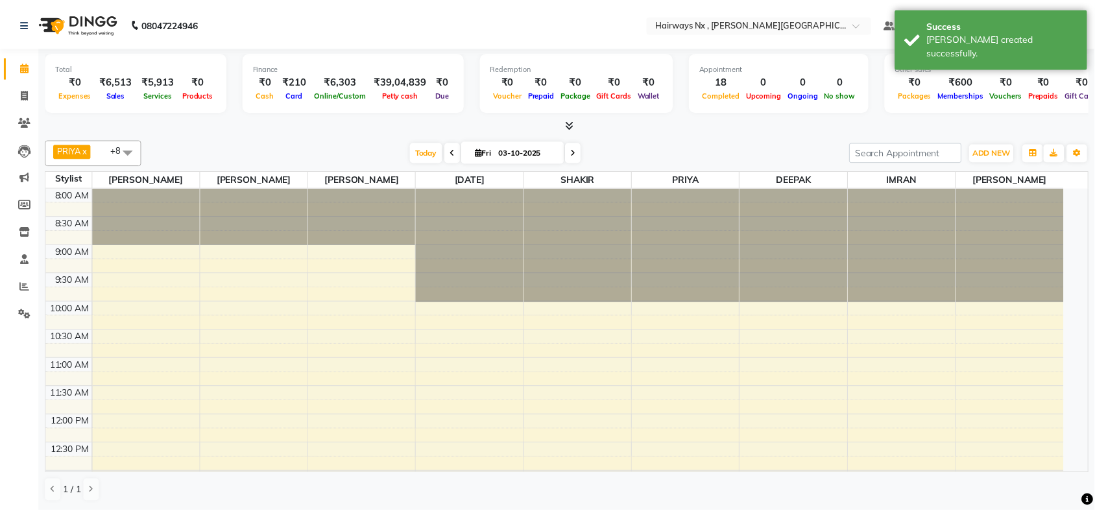
scroll to position [381, 0]
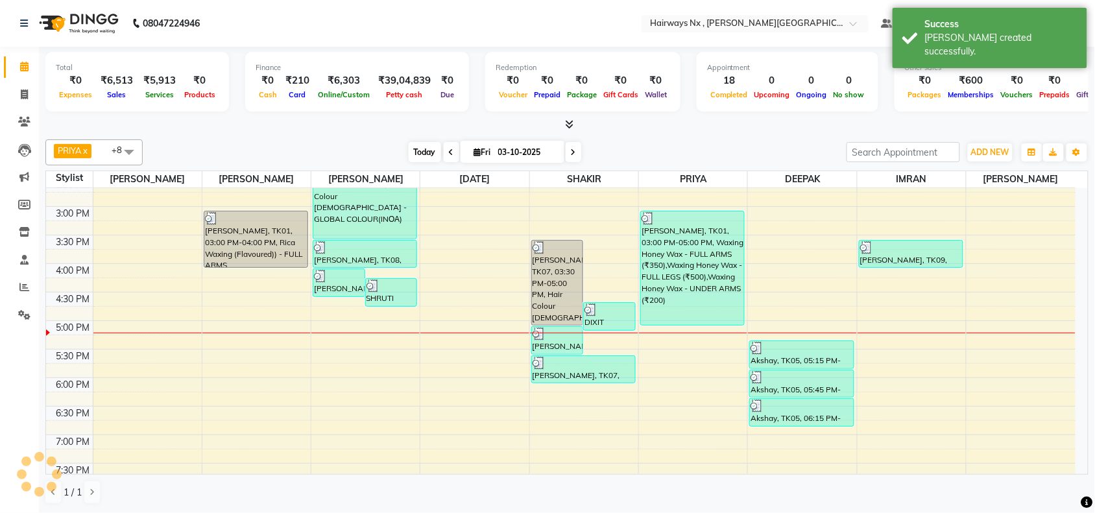
click at [422, 146] on span "Today" at bounding box center [425, 152] width 32 height 20
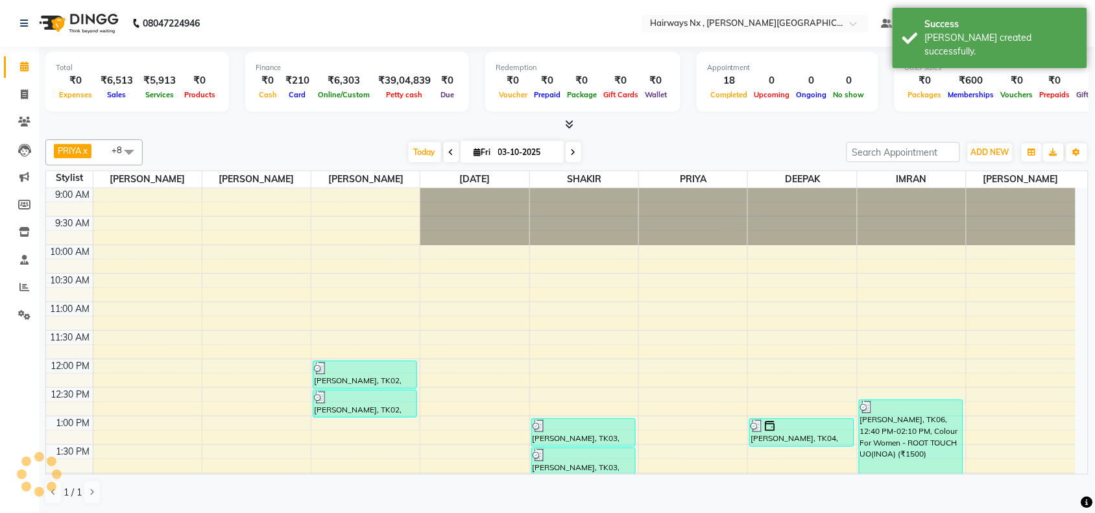
scroll to position [462, 0]
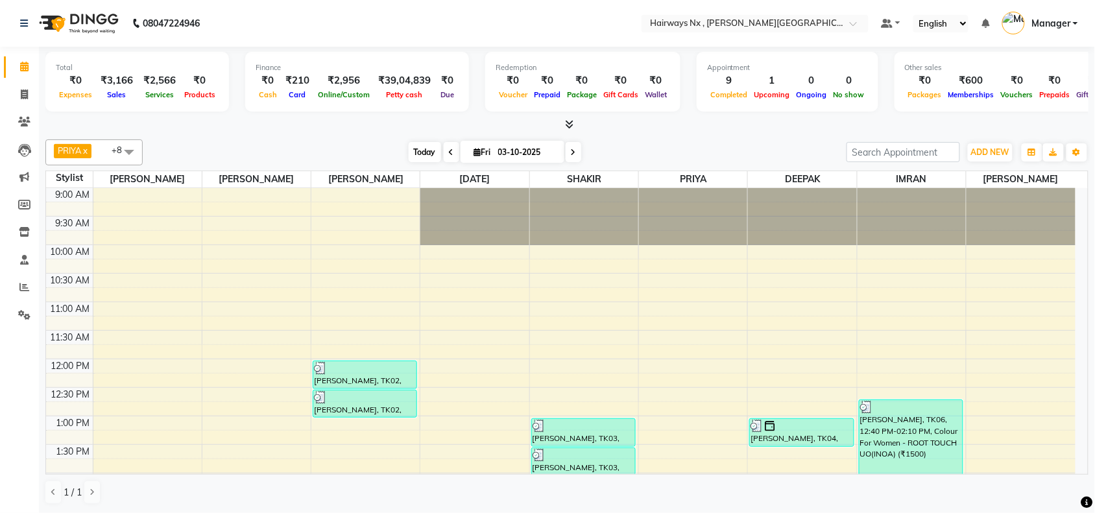
scroll to position [347, 0]
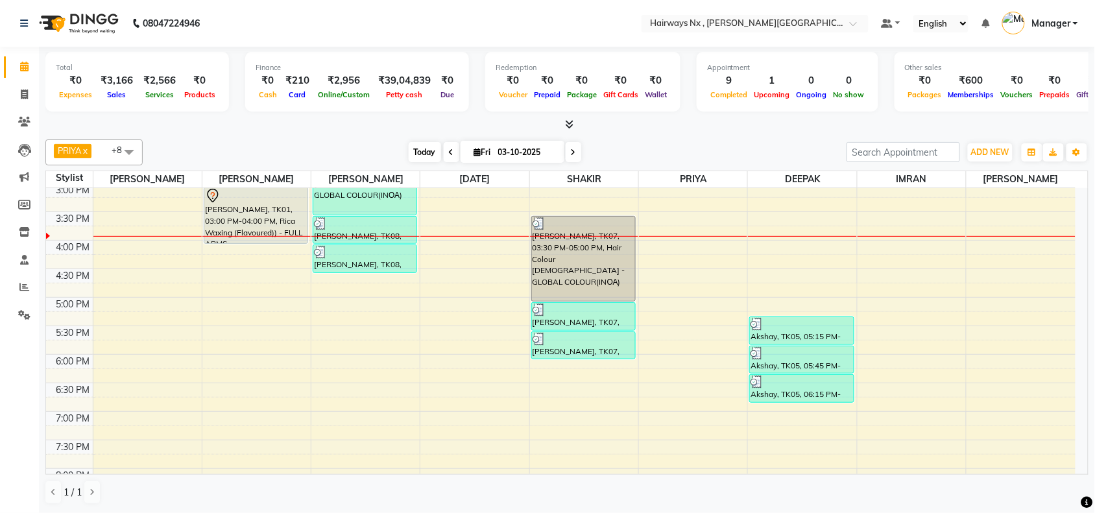
click at [426, 150] on span "Today" at bounding box center [425, 152] width 32 height 20
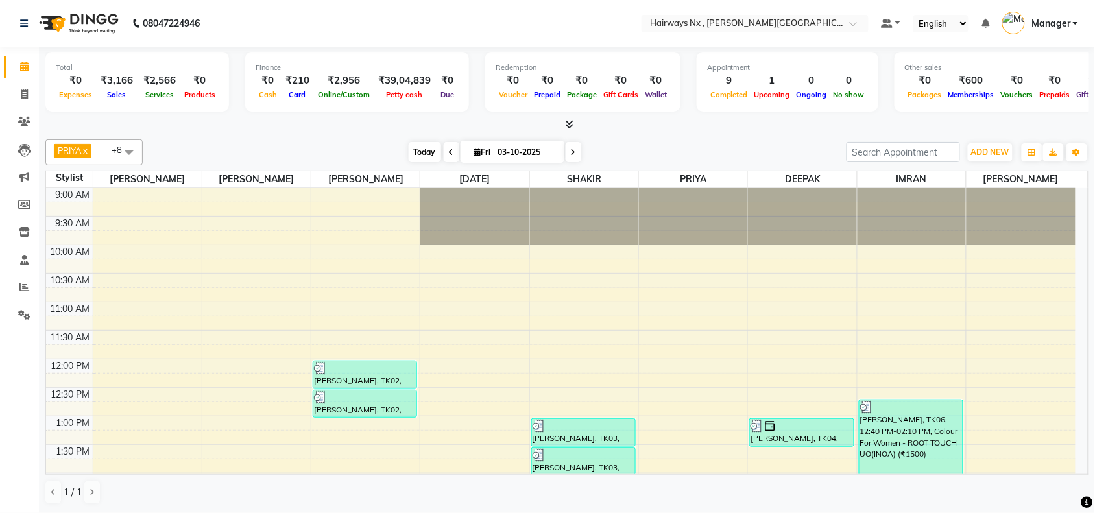
scroll to position [347, 0]
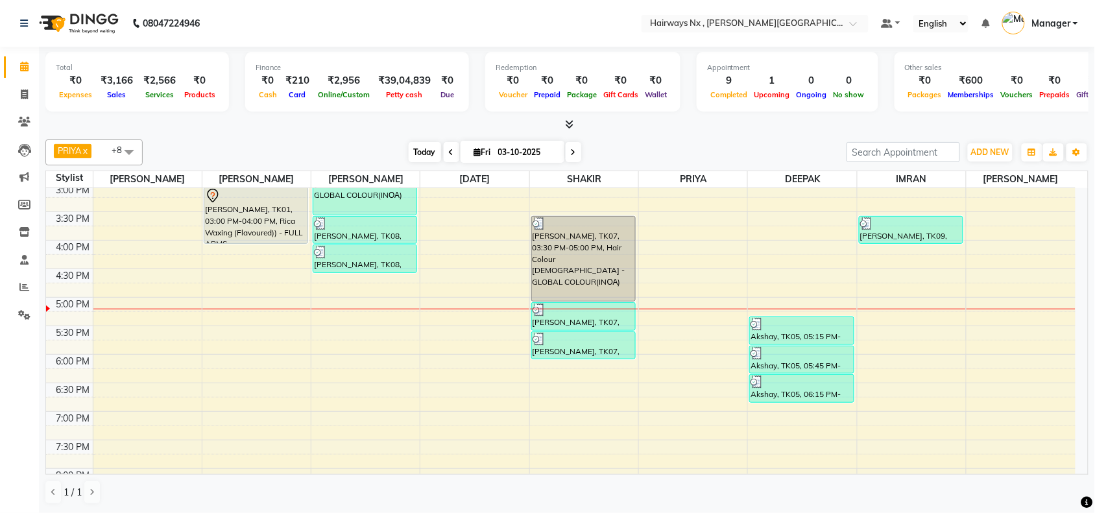
click at [423, 147] on span "Today" at bounding box center [425, 152] width 32 height 20
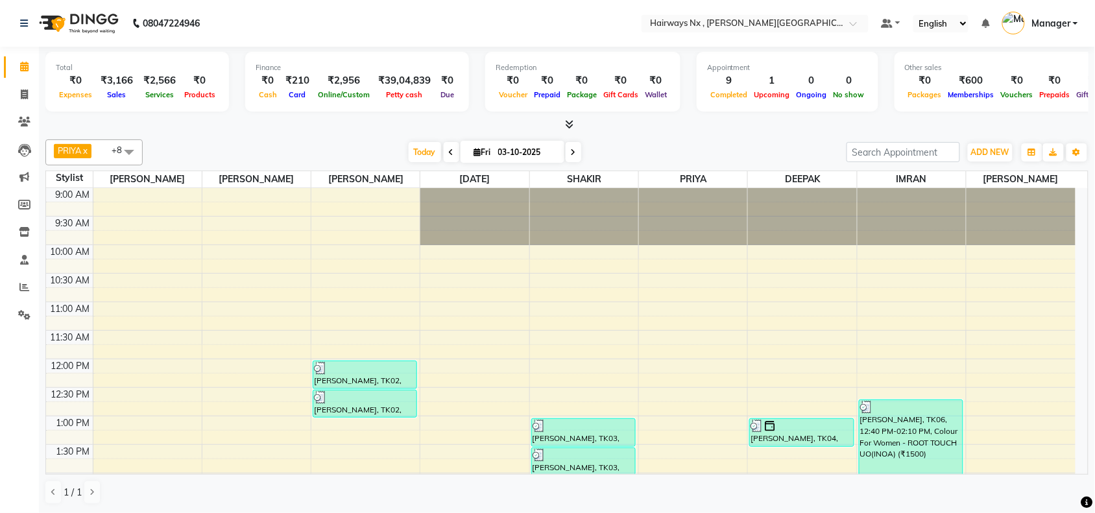
scroll to position [462, 0]
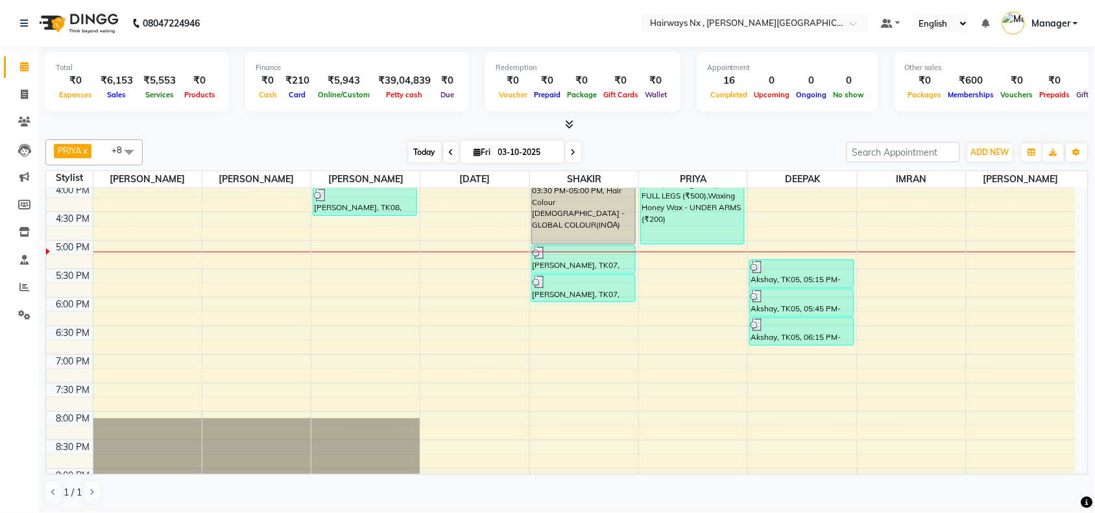
click at [409, 149] on span "Today" at bounding box center [425, 152] width 32 height 20
